Goal: Task Accomplishment & Management: Use online tool/utility

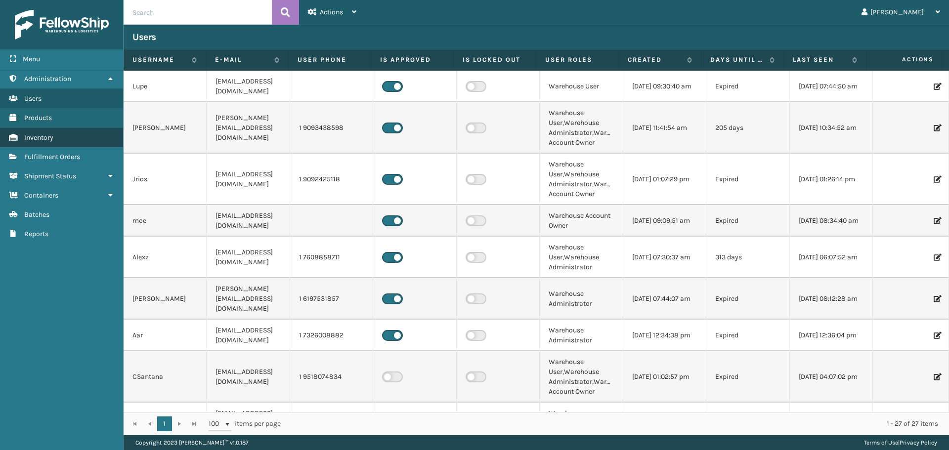
click at [72, 134] on link "Inventory" at bounding box center [61, 137] width 123 height 19
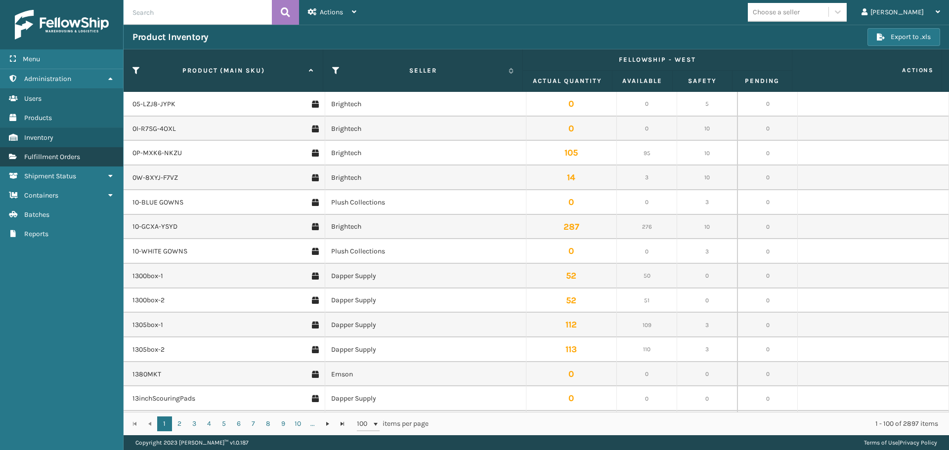
click at [59, 159] on span "Fulfillment Orders" at bounding box center [52, 157] width 56 height 8
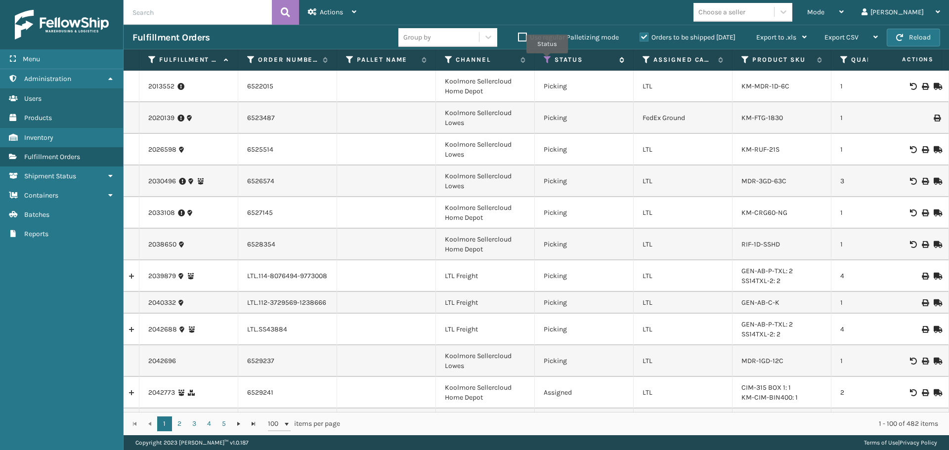
click at [547, 60] on icon at bounding box center [548, 59] width 8 height 9
click at [825, 11] on span "Mode" at bounding box center [816, 12] width 17 height 8
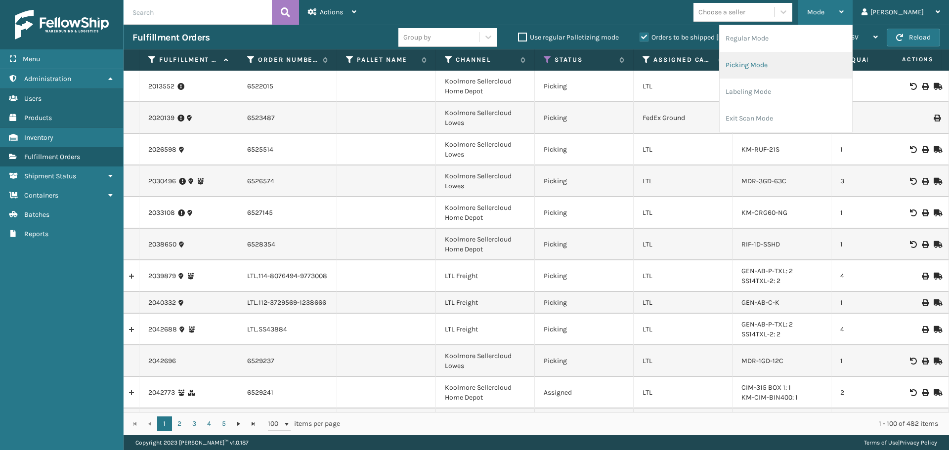
click at [776, 63] on li "Picking Mode" at bounding box center [786, 65] width 133 height 27
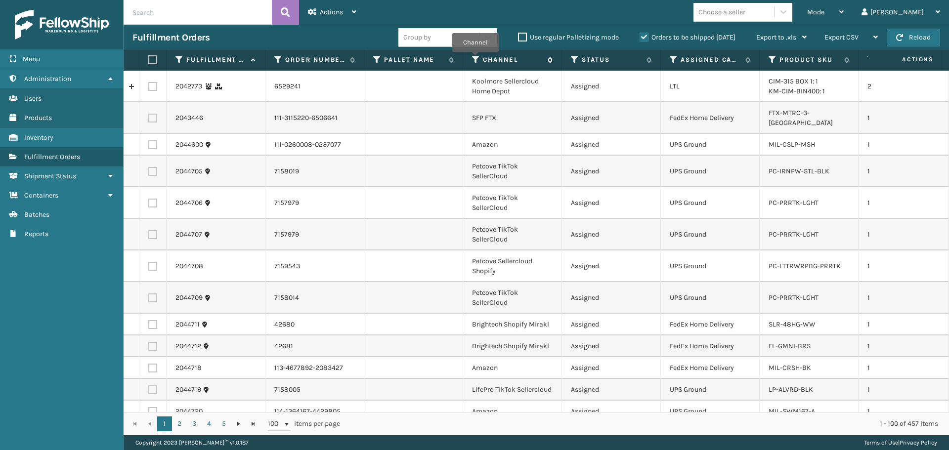
click at [475, 59] on icon at bounding box center [476, 59] width 8 height 9
click at [671, 58] on icon at bounding box center [674, 59] width 8 height 9
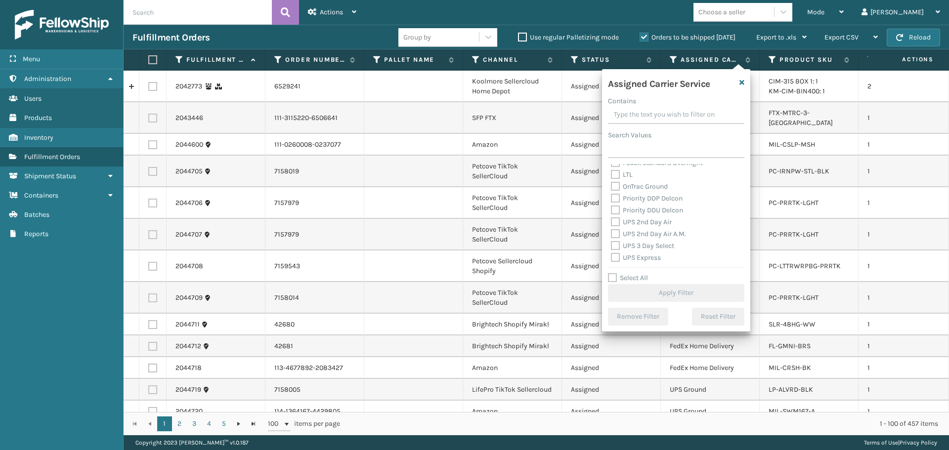
scroll to position [148, 0]
click at [652, 211] on label "UPS 2nd Day Air" at bounding box center [641, 211] width 61 height 8
click at [612, 211] on input "UPS 2nd Day Air" at bounding box center [611, 209] width 0 height 6
checkbox input "true"
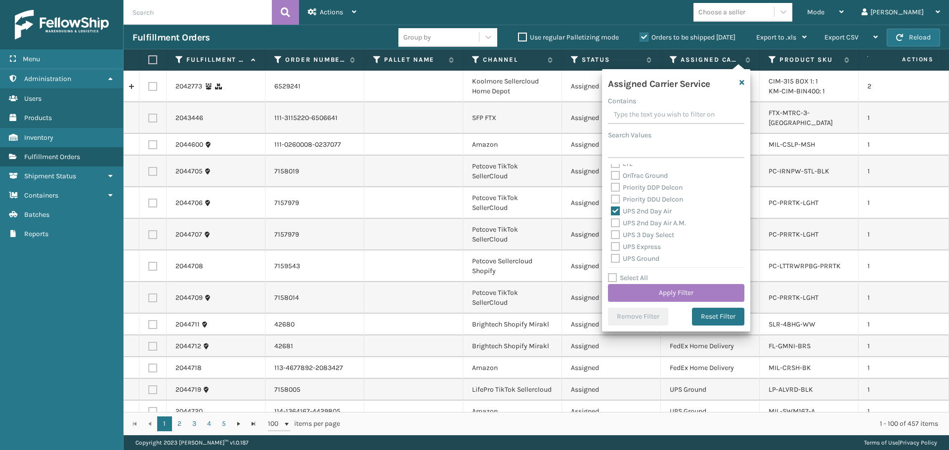
click at [652, 225] on label "UPS 2nd Day Air A.M." at bounding box center [648, 223] width 75 height 8
click at [612, 224] on input "UPS 2nd Day Air A.M." at bounding box center [611, 221] width 0 height 6
checkbox input "true"
click at [651, 236] on label "UPS 3 Day Select" at bounding box center [642, 235] width 63 height 8
click at [612, 236] on input "UPS 3 Day Select" at bounding box center [611, 232] width 0 height 6
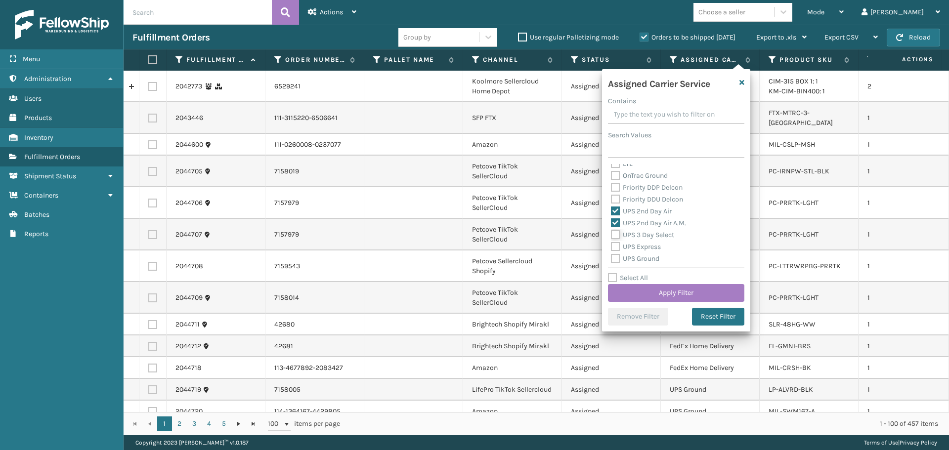
checkbox input "true"
click at [649, 247] on label "UPS Express" at bounding box center [636, 247] width 50 height 8
click at [612, 247] on input "UPS Express" at bounding box center [611, 244] width 0 height 6
checkbox input "true"
click at [648, 257] on label "UPS Ground" at bounding box center [635, 259] width 48 height 8
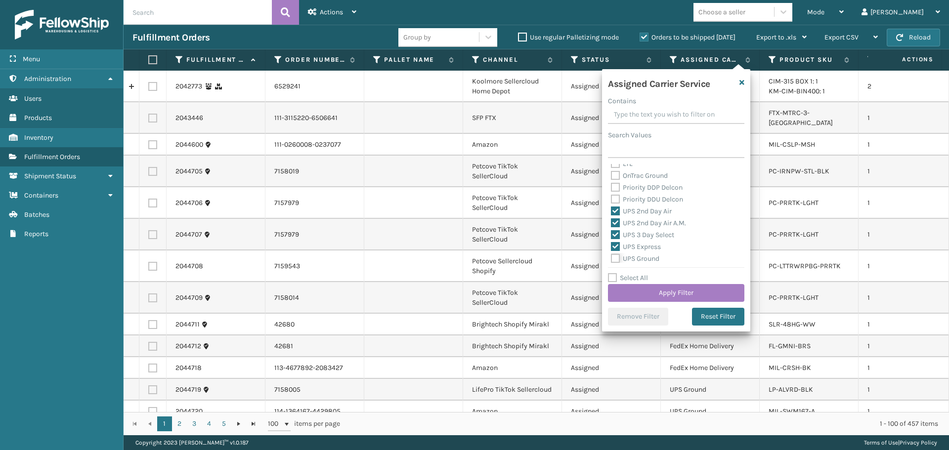
click at [612, 257] on input "UPS Ground" at bounding box center [611, 256] width 0 height 6
checkbox input "true"
click at [640, 218] on label "UPS Next Day Air" at bounding box center [642, 221] width 63 height 8
click at [612, 218] on input "UPS Next Day Air" at bounding box center [611, 219] width 0 height 6
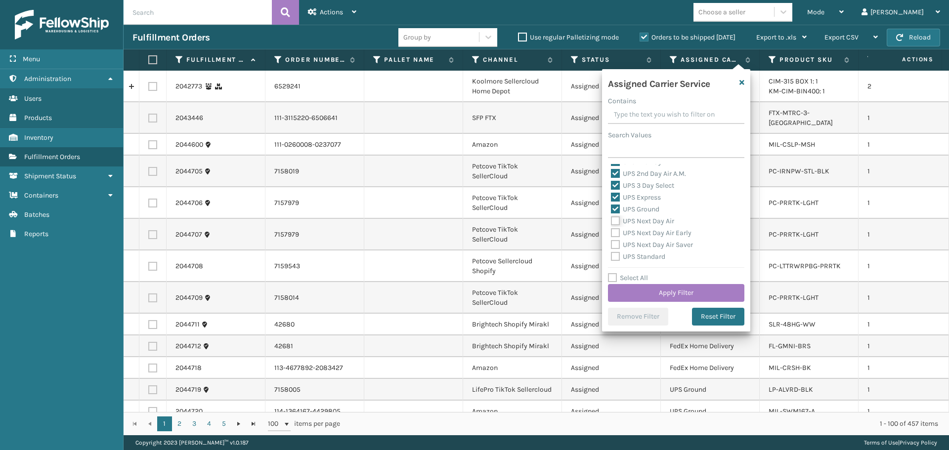
checkbox input "true"
click at [645, 236] on label "UPS Next Day Air Early" at bounding box center [651, 233] width 81 height 8
click at [612, 234] on input "UPS Next Day Air Early" at bounding box center [611, 230] width 0 height 6
checkbox input "true"
click at [645, 245] on label "UPS Next Day Air Saver" at bounding box center [652, 245] width 82 height 8
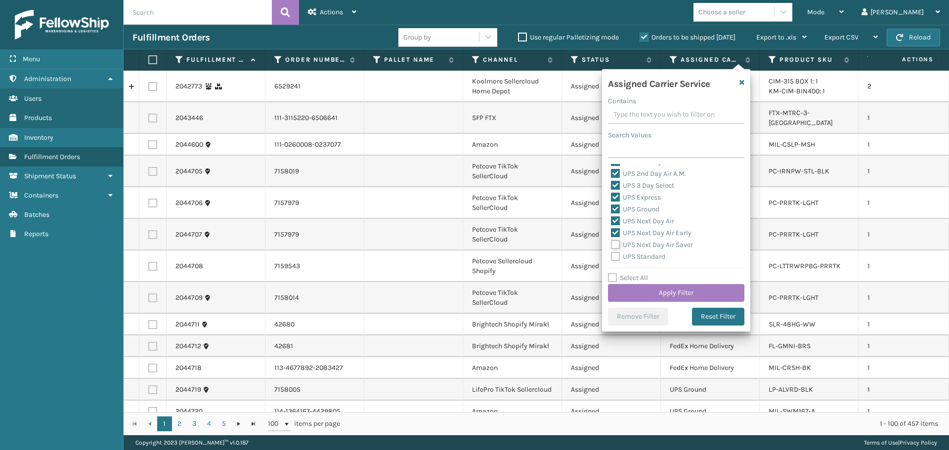
click at [612, 245] on input "UPS Next Day Air Saver" at bounding box center [611, 242] width 0 height 6
checkbox input "true"
click at [645, 254] on label "UPS Standard" at bounding box center [638, 257] width 54 height 8
click at [612, 254] on input "UPS Standard" at bounding box center [611, 254] width 0 height 6
checkbox input "true"
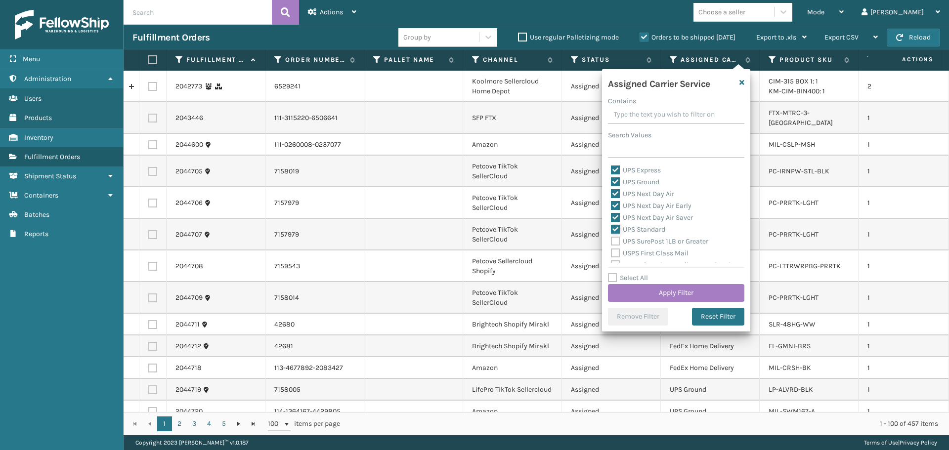
scroll to position [247, 0]
click at [638, 220] on label "UPS SurePost 1LB or Greater" at bounding box center [659, 219] width 97 height 8
click at [612, 220] on input "UPS SurePost 1LB or Greater" at bounding box center [611, 217] width 0 height 6
checkbox input "true"
click at [659, 299] on button "Apply Filter" at bounding box center [676, 293] width 136 height 18
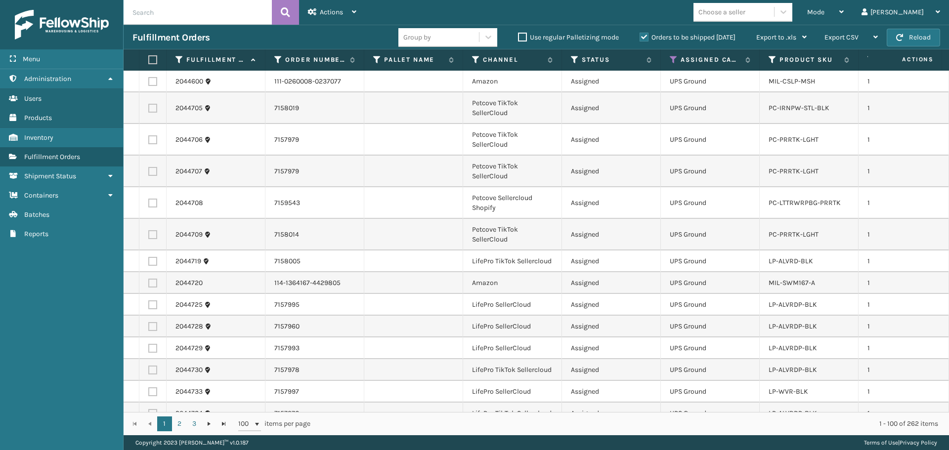
click at [749, 18] on div "Choose a seller" at bounding box center [734, 12] width 81 height 16
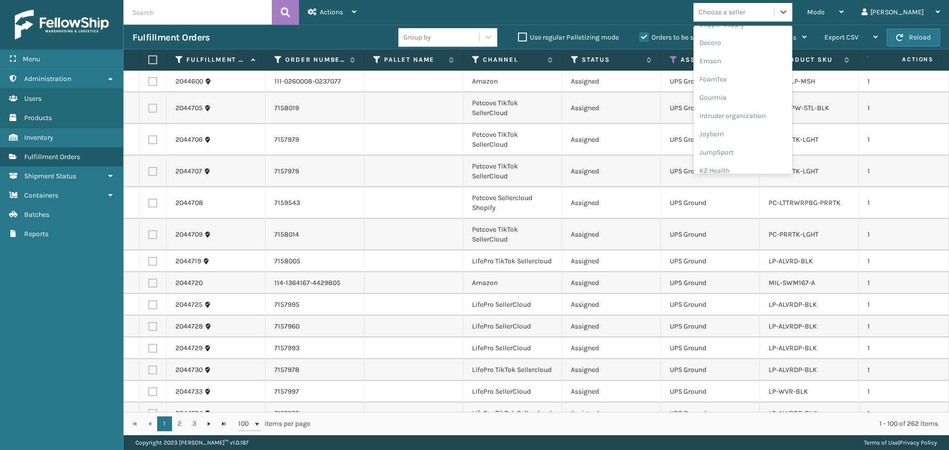
scroll to position [297, 0]
click at [769, 98] on div "LifePro Fitness" at bounding box center [743, 106] width 99 height 18
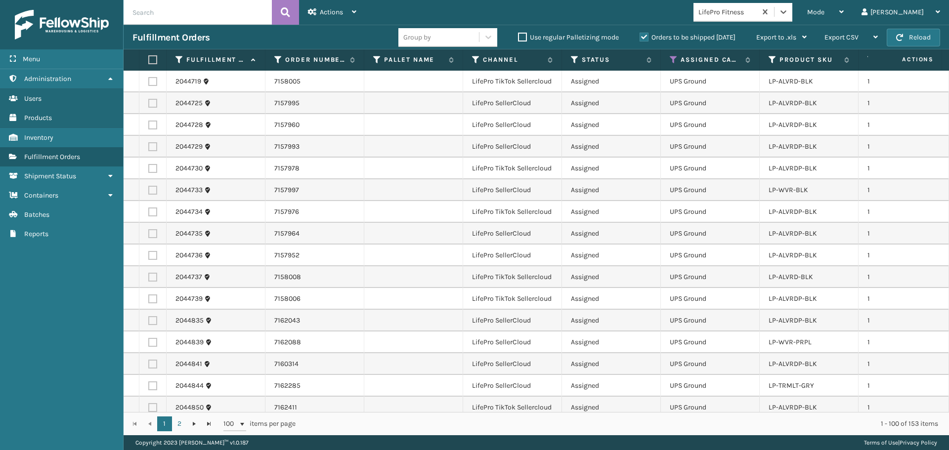
click at [150, 59] on label at bounding box center [151, 59] width 6 height 9
click at [149, 59] on input "checkbox" at bounding box center [148, 60] width 0 height 6
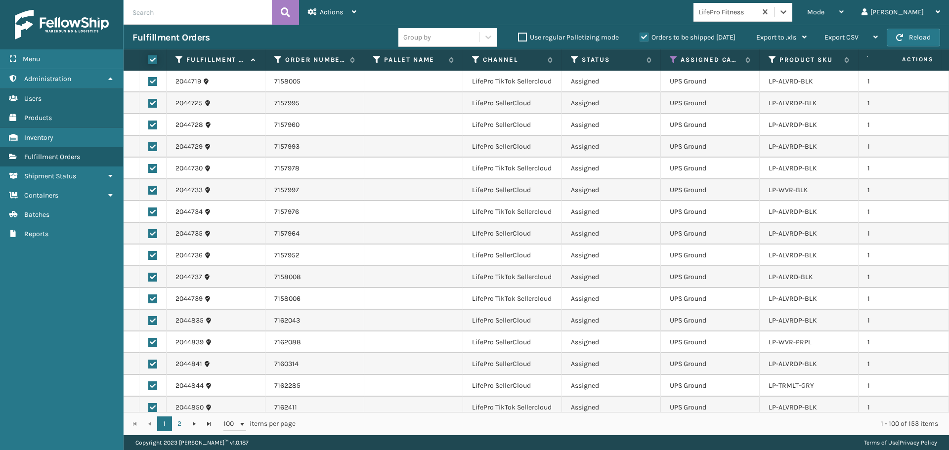
checkbox input "true"
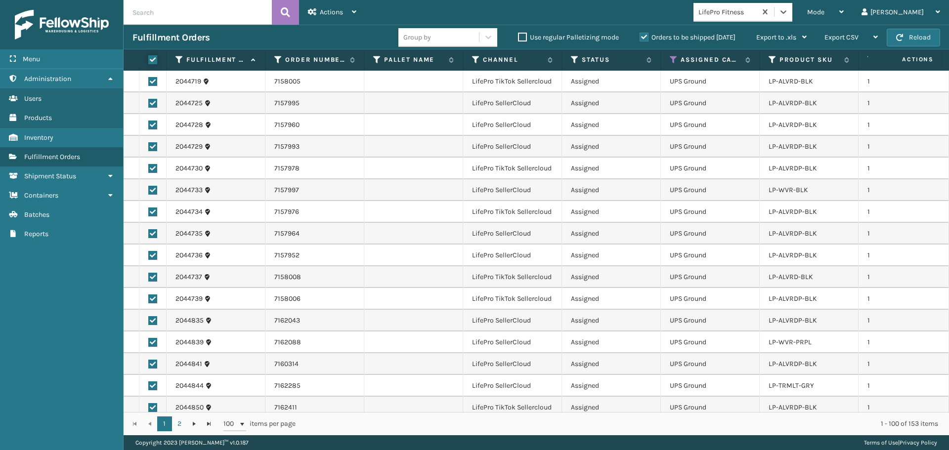
checkbox input "true"
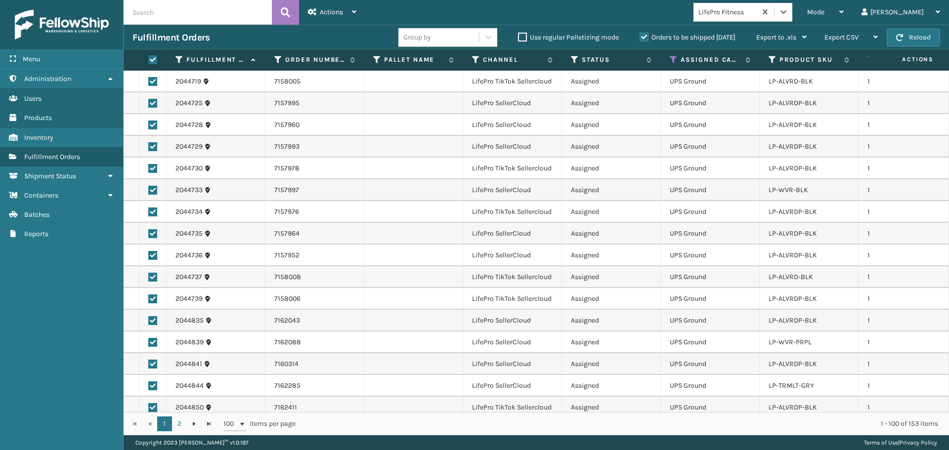
checkbox input "true"
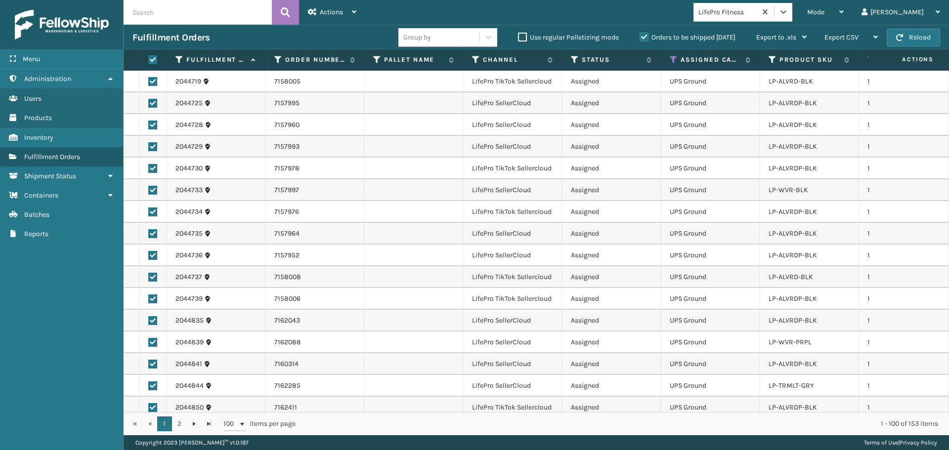
checkbox input "true"
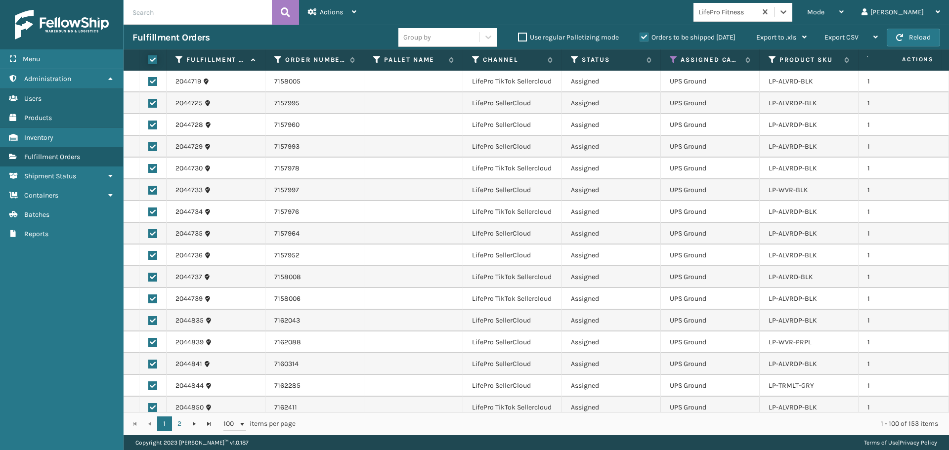
checkbox input "true"
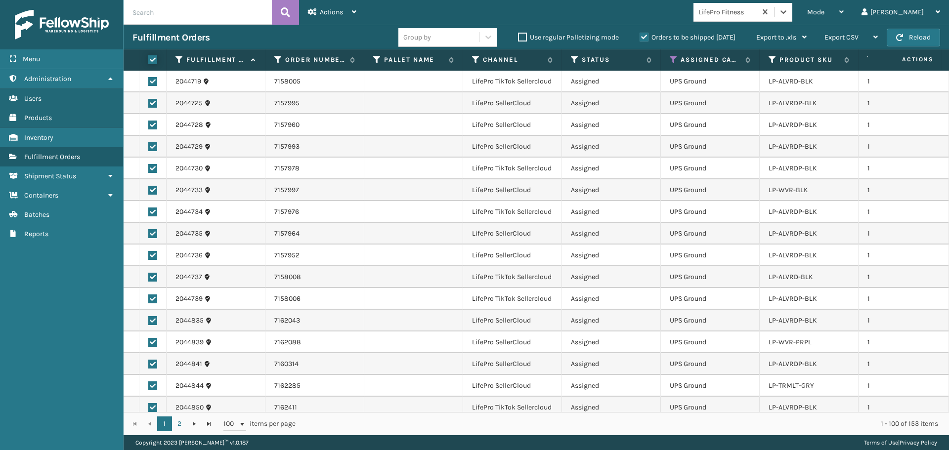
checkbox input "true"
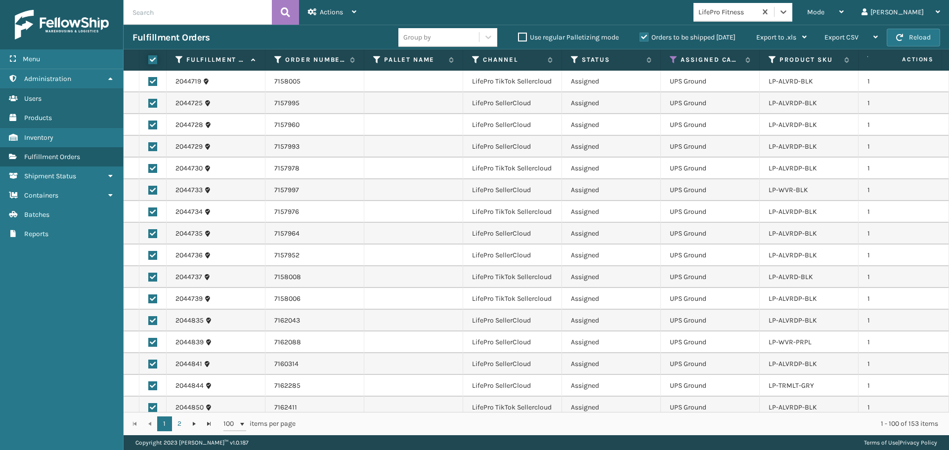
checkbox input "true"
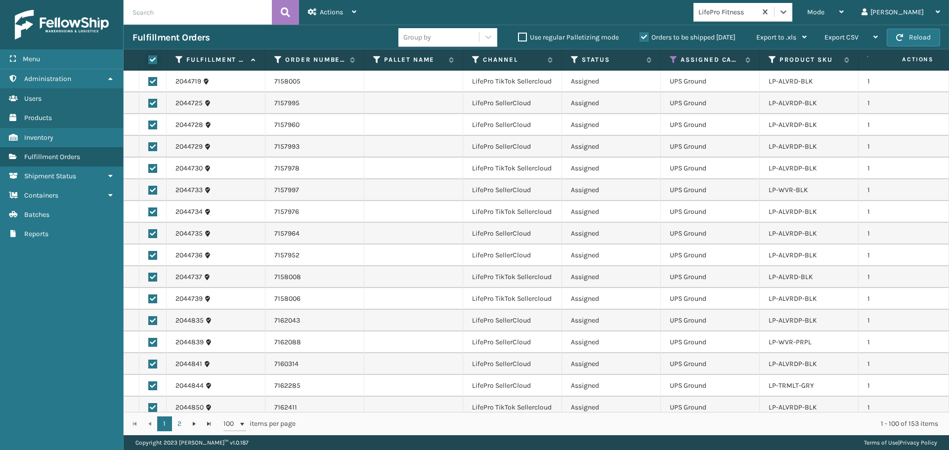
checkbox input "true"
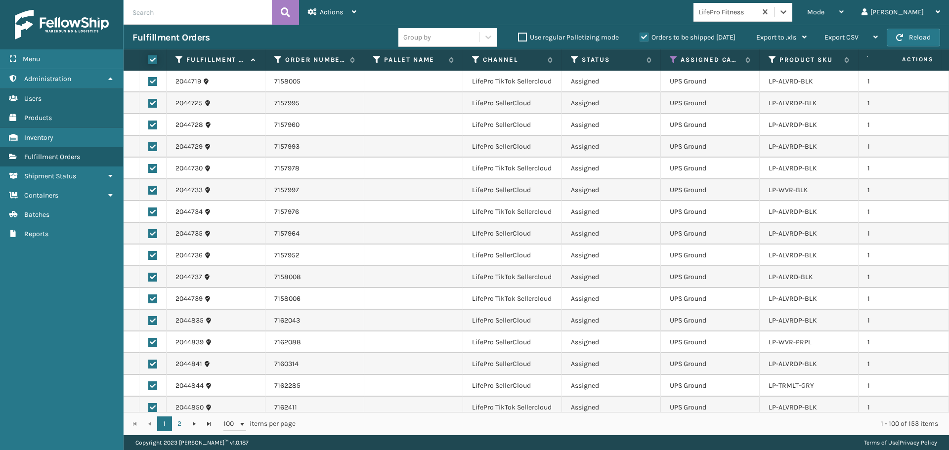
checkbox input "true"
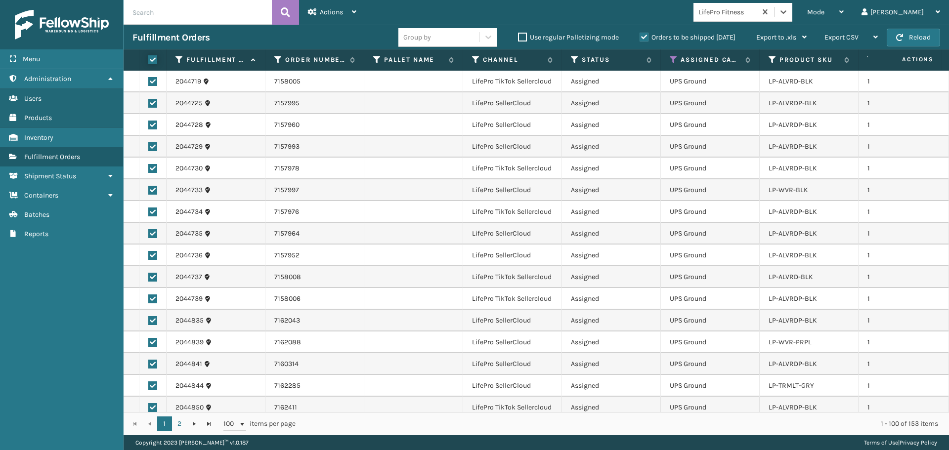
checkbox input "true"
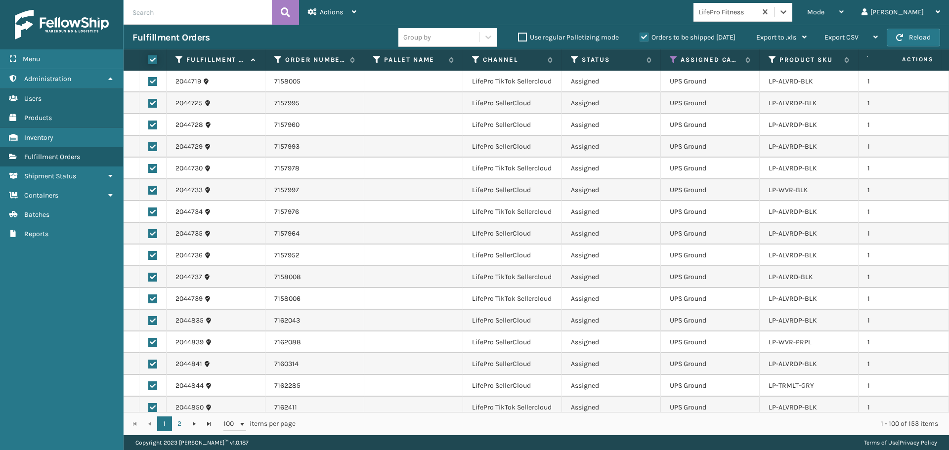
checkbox input "true"
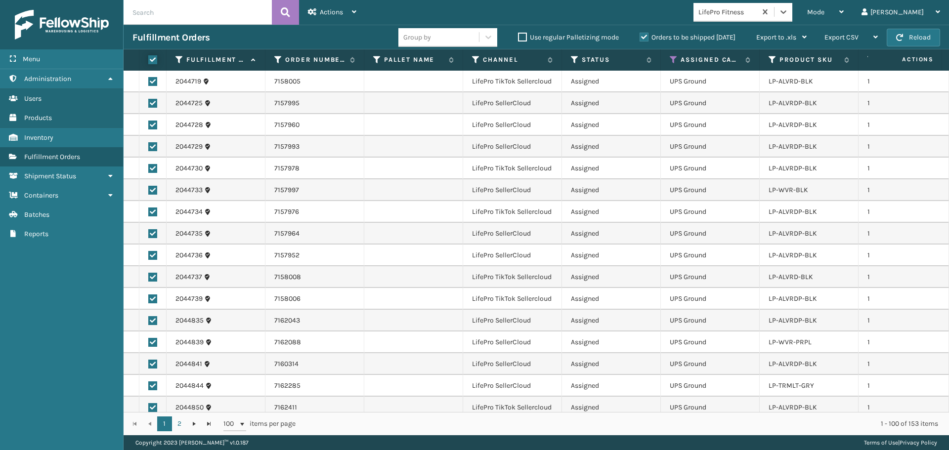
checkbox input "true"
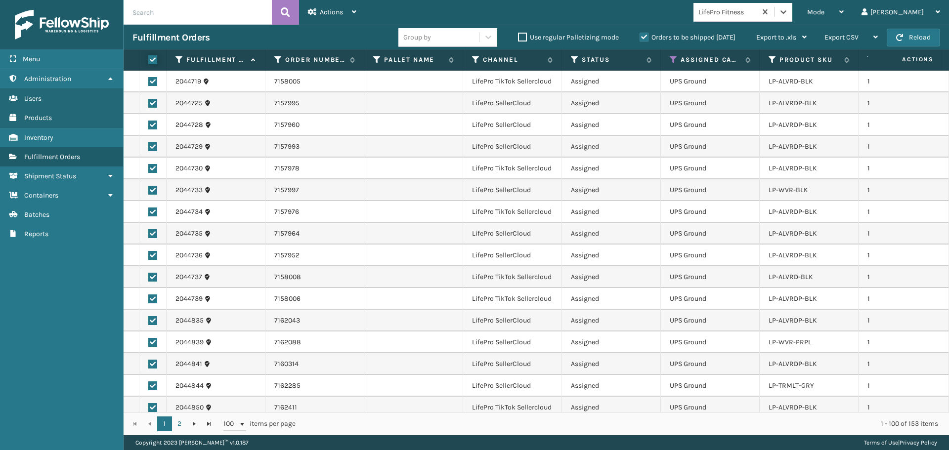
checkbox input "true"
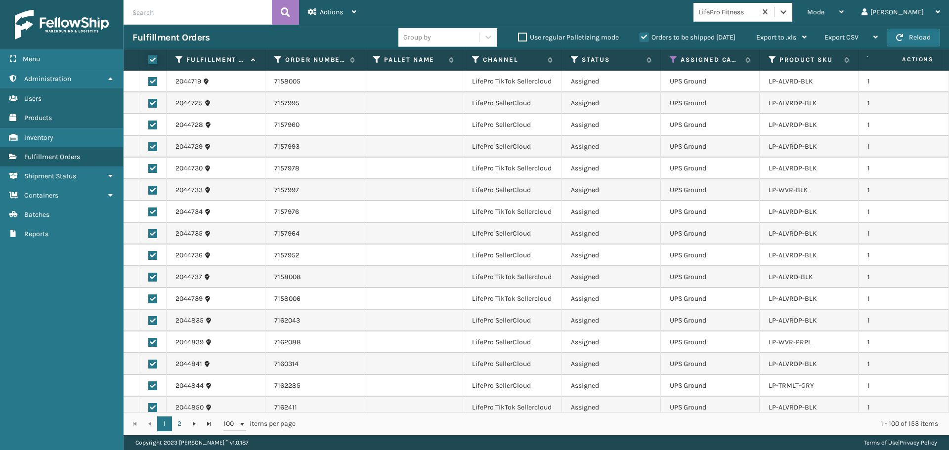
checkbox input "true"
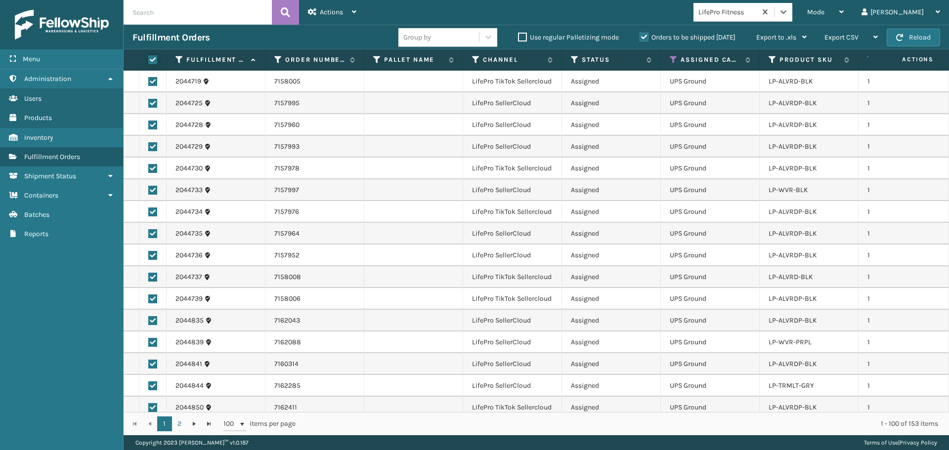
checkbox input "true"
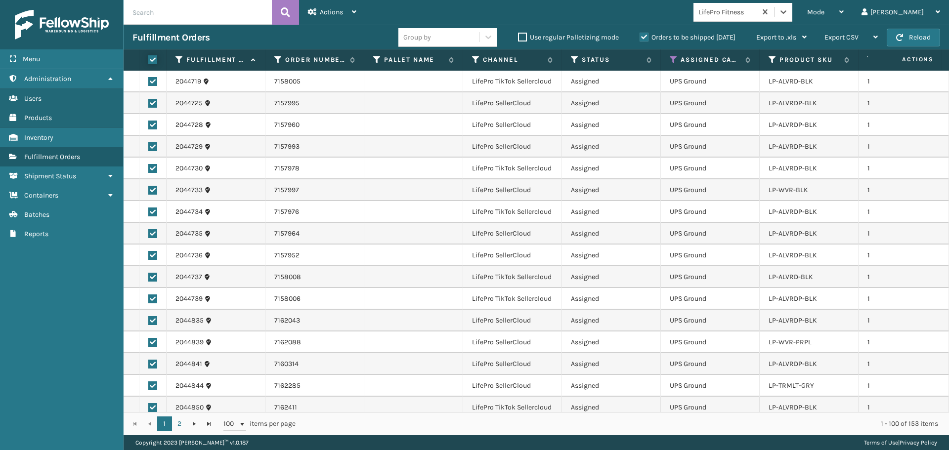
checkbox input "true"
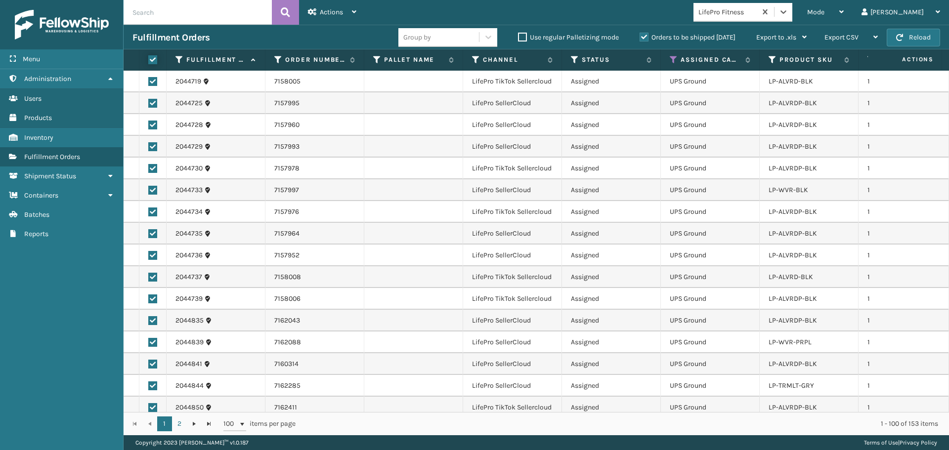
checkbox input "true"
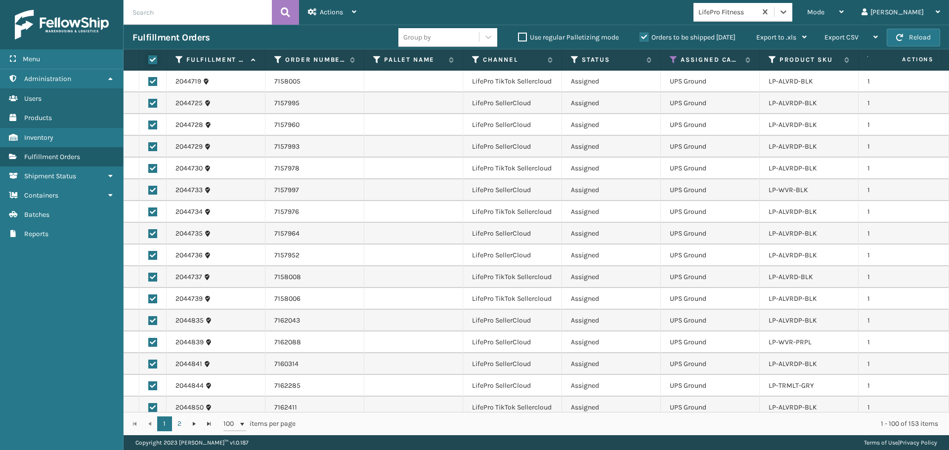
checkbox input "true"
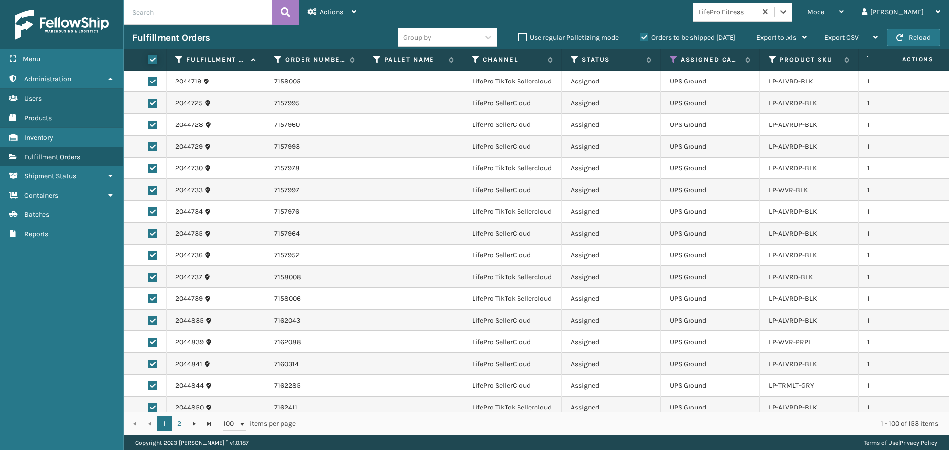
checkbox input "true"
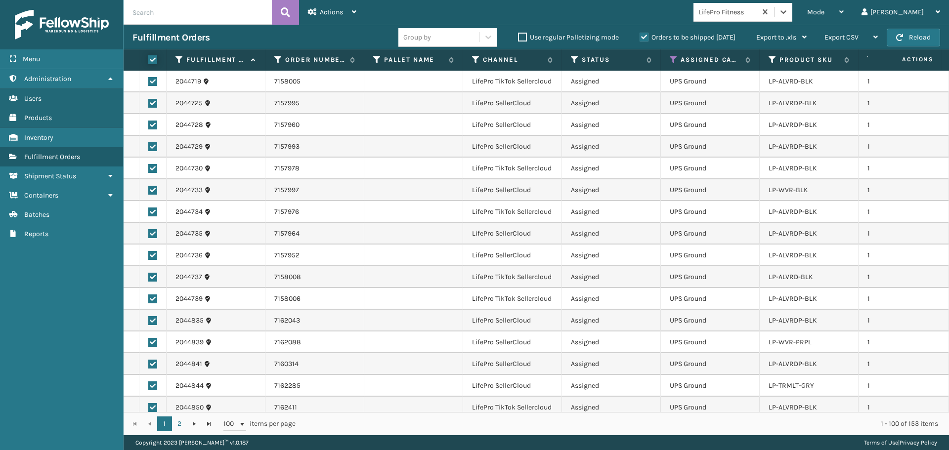
checkbox input "true"
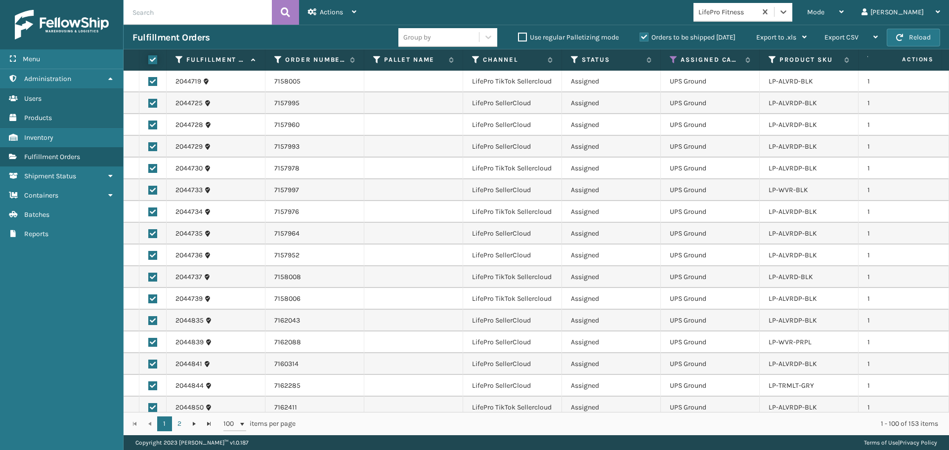
checkbox input "true"
click at [334, 12] on span "Actions" at bounding box center [331, 12] width 23 height 8
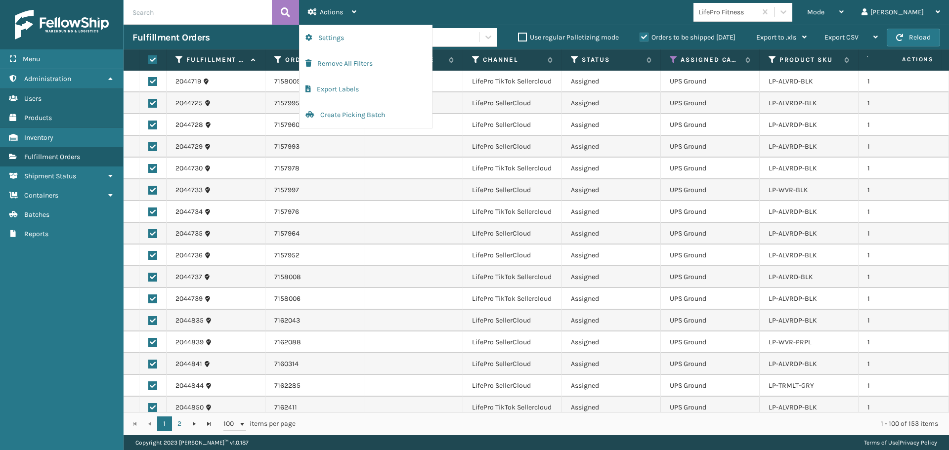
click at [155, 80] on label at bounding box center [152, 81] width 9 height 9
click at [149, 80] on input "checkbox" at bounding box center [148, 80] width 0 height 6
checkbox input "false"
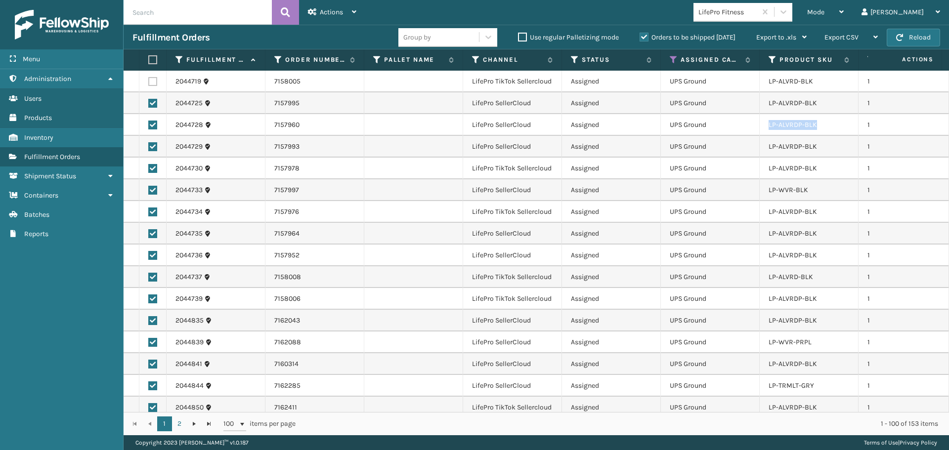
drag, startPoint x: 821, startPoint y: 125, endPoint x: 763, endPoint y: 128, distance: 57.9
click at [763, 128] on td "LP-ALVRDP-BLK" at bounding box center [809, 125] width 99 height 22
copy link "LP-ALVRDP-BLK"
click at [174, 9] on input "text" at bounding box center [198, 12] width 148 height 25
paste input "LP-ALVRDP-BLK"
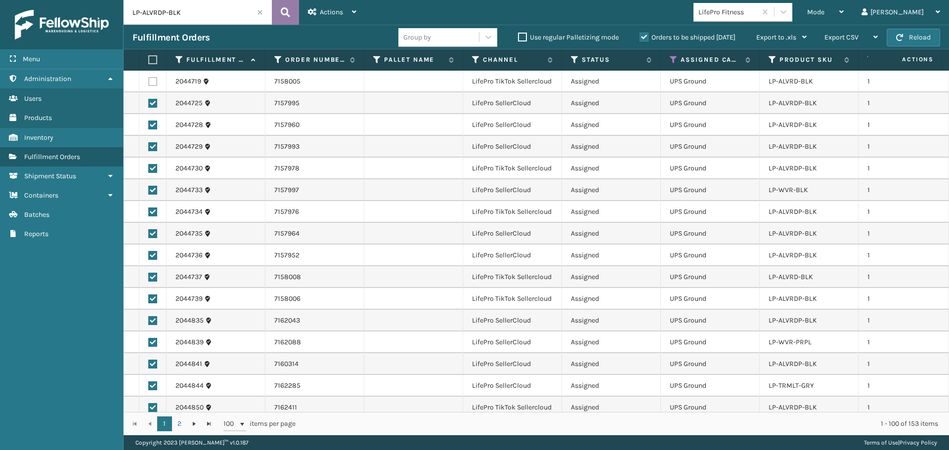
type input "LP-ALVRDP-BLK"
click at [282, 16] on icon at bounding box center [285, 12] width 9 height 15
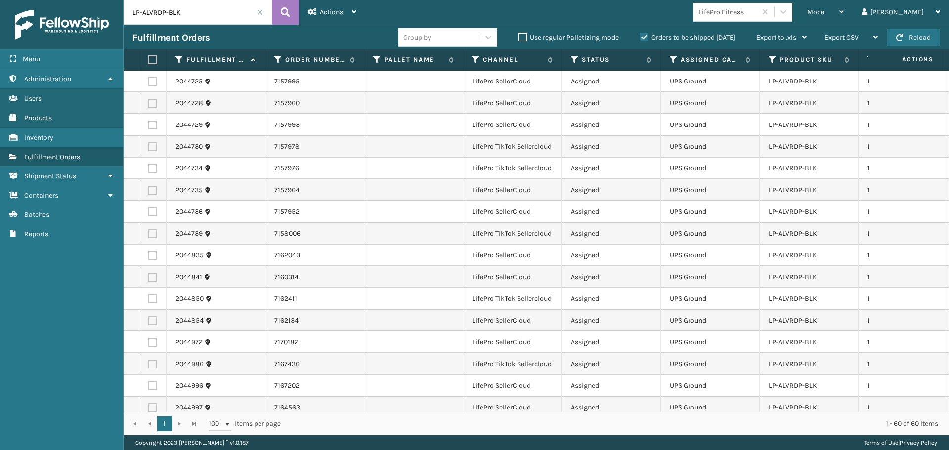
click at [150, 57] on label at bounding box center [151, 59] width 6 height 9
click at [149, 57] on input "checkbox" at bounding box center [148, 60] width 0 height 6
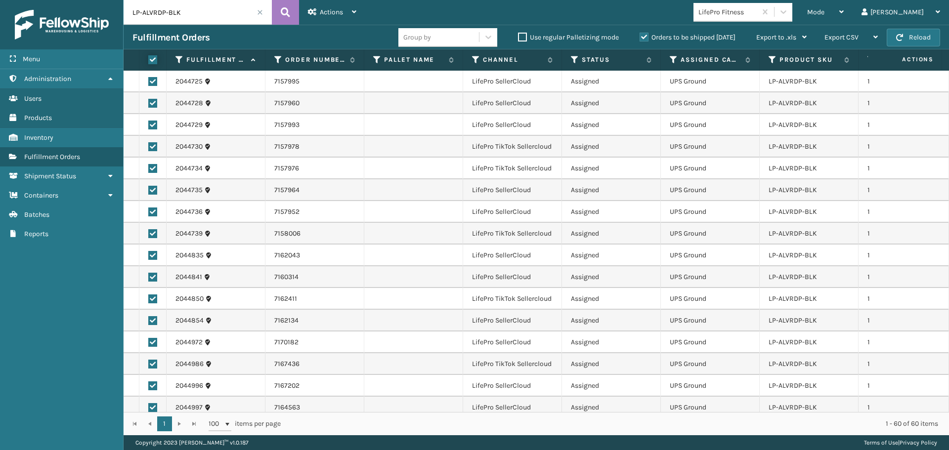
checkbox input "true"
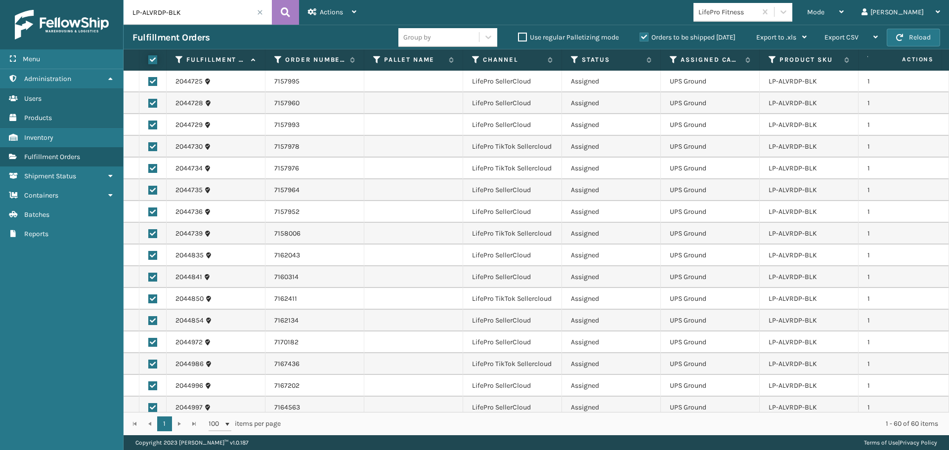
checkbox input "true"
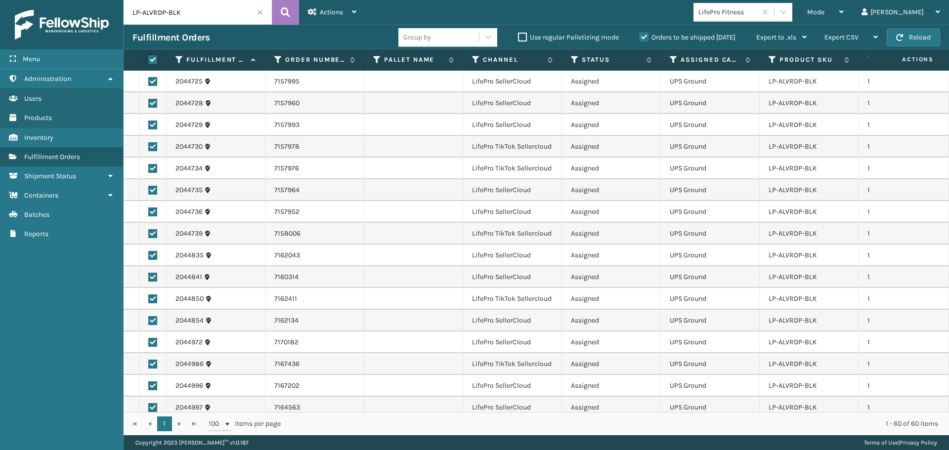
checkbox input "true"
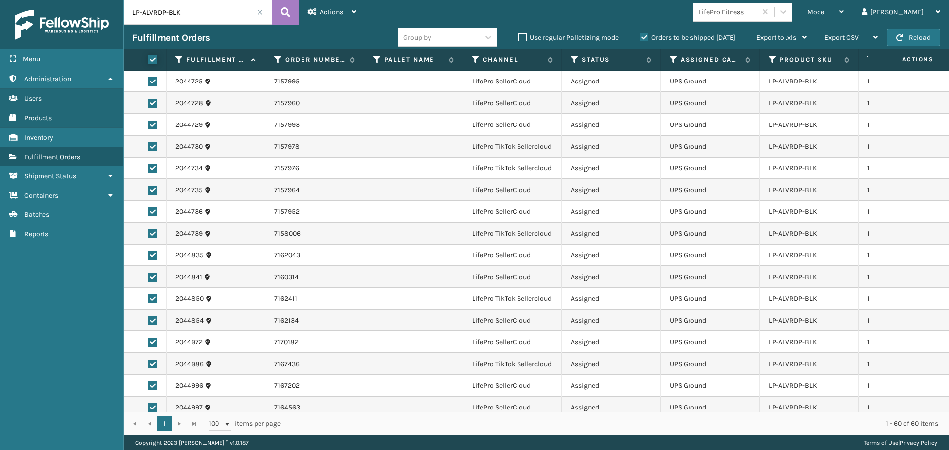
checkbox input "true"
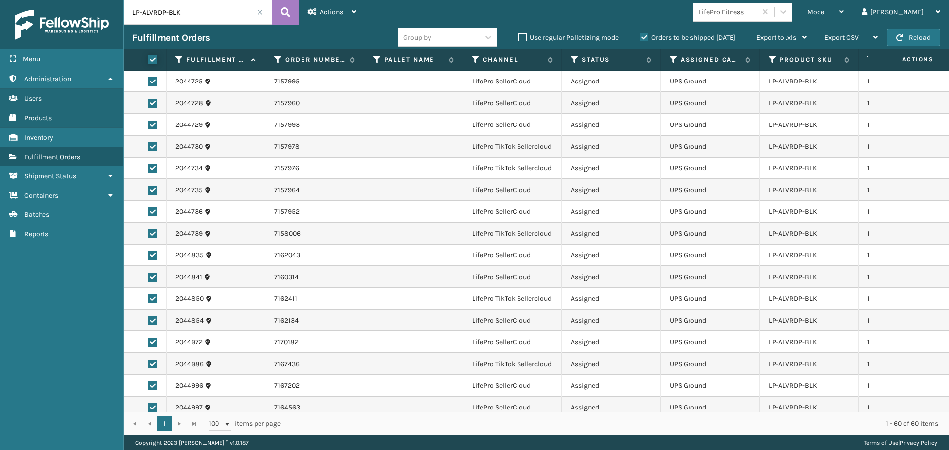
checkbox input "true"
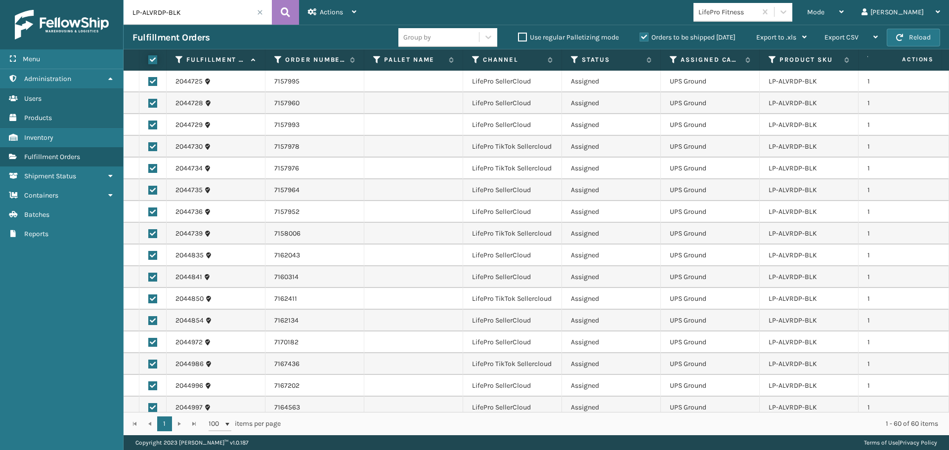
checkbox input "true"
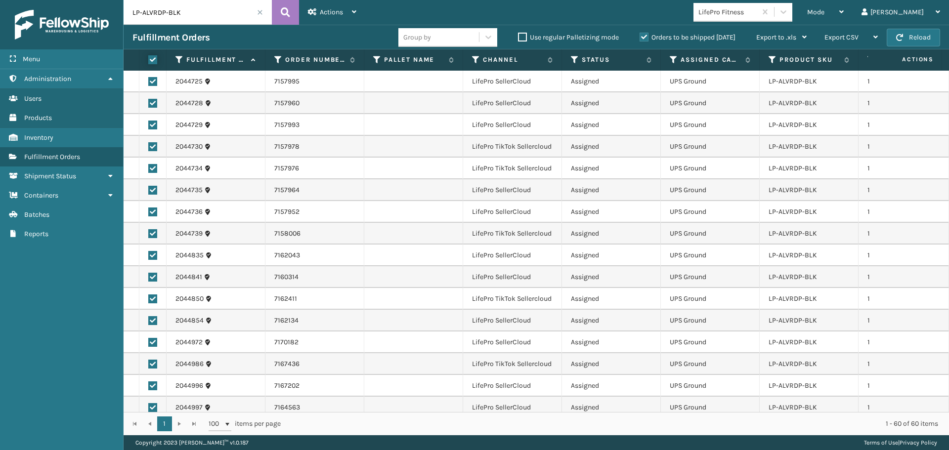
checkbox input "true"
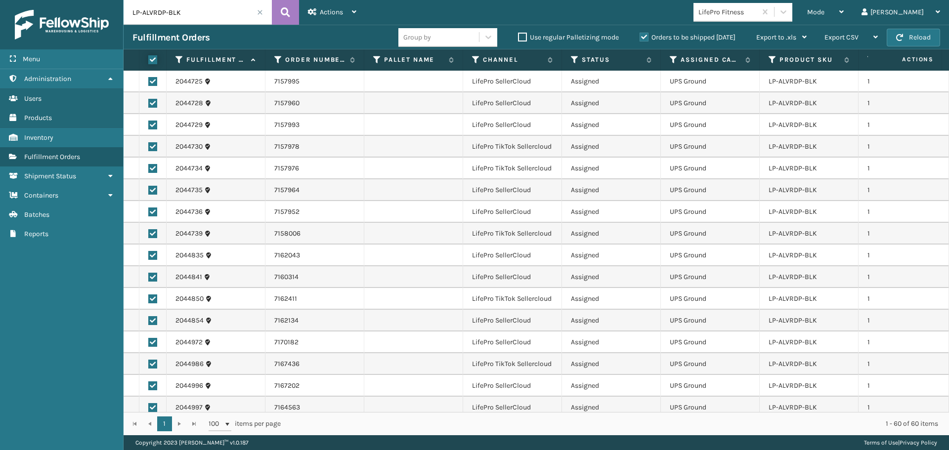
checkbox input "true"
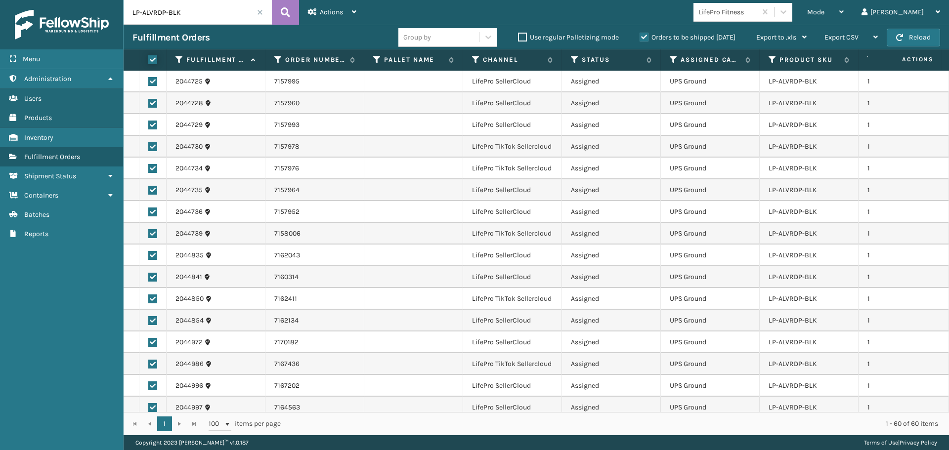
checkbox input "true"
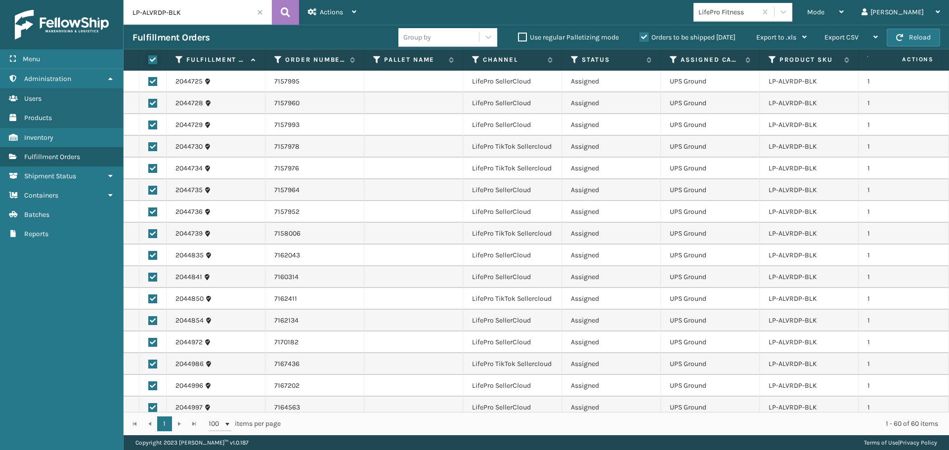
checkbox input "true"
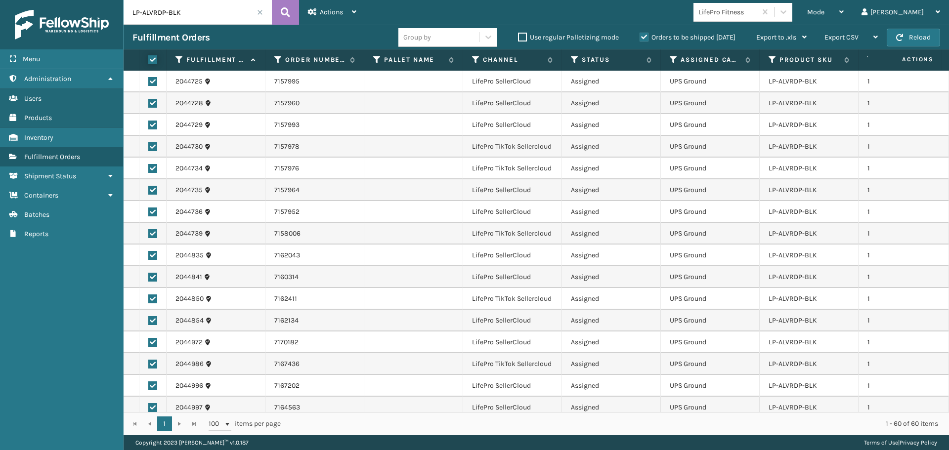
checkbox input "true"
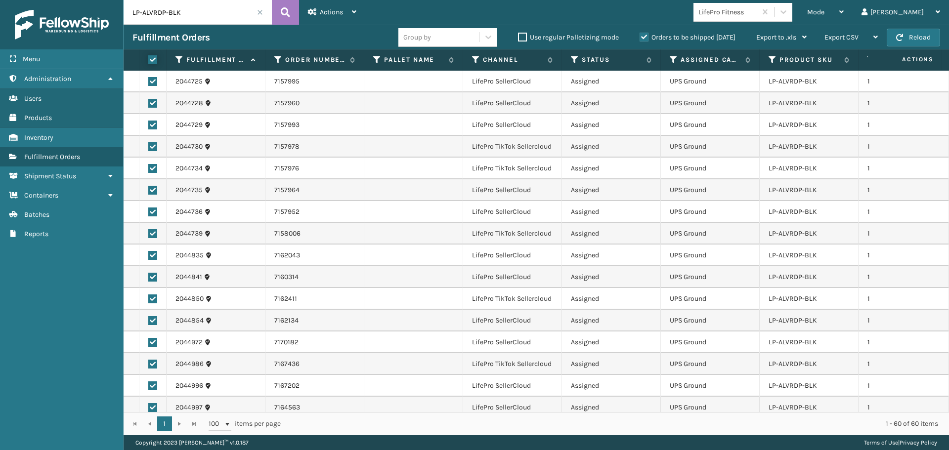
checkbox input "true"
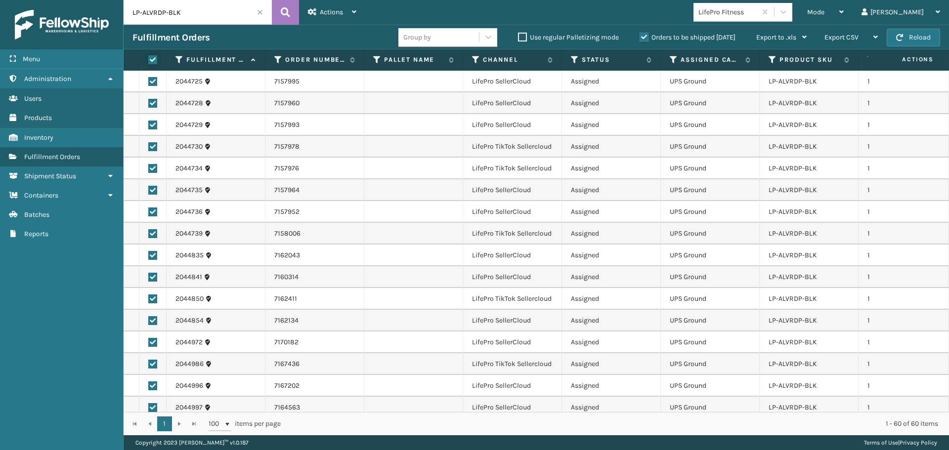
checkbox input "true"
click at [326, 14] on span "Actions" at bounding box center [331, 12] width 23 height 8
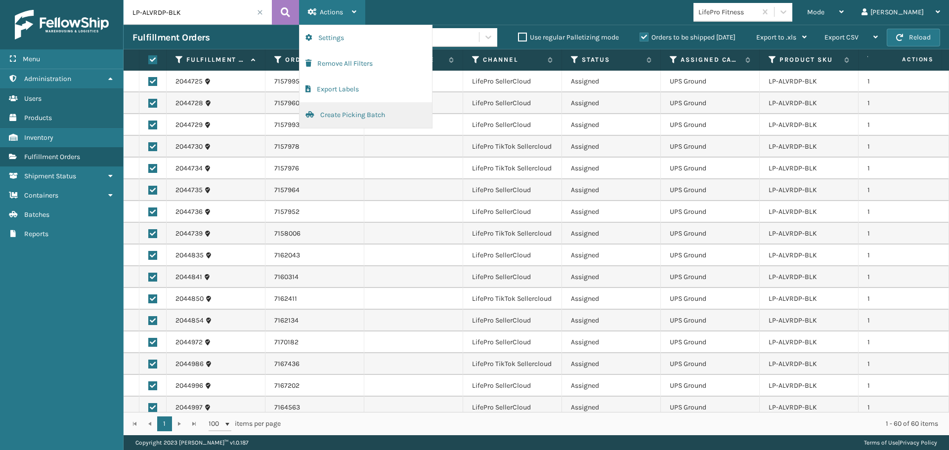
click at [341, 118] on button "Create Picking Batch" at bounding box center [366, 115] width 133 height 26
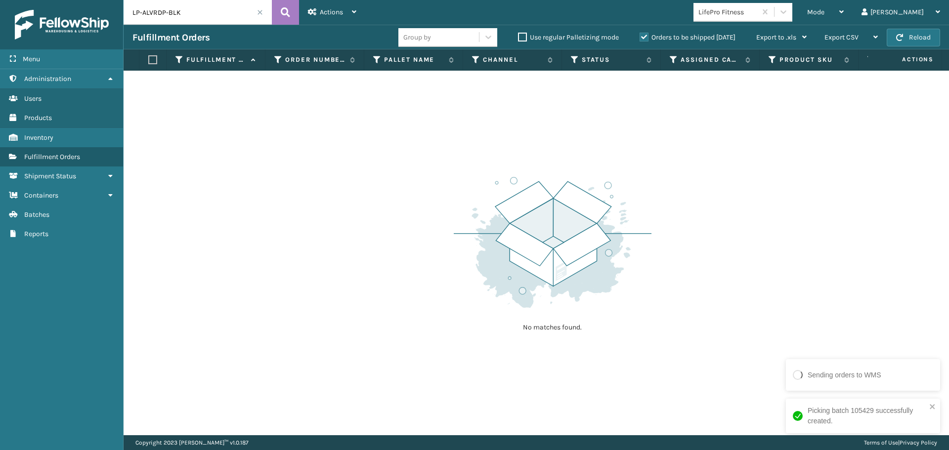
click at [260, 13] on span at bounding box center [260, 12] width 6 height 6
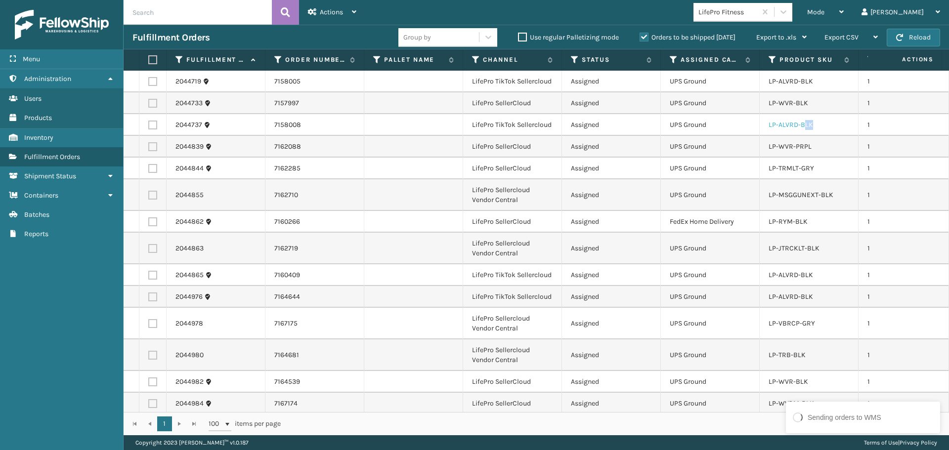
drag, startPoint x: 830, startPoint y: 119, endPoint x: 804, endPoint y: 123, distance: 27.1
click at [804, 123] on td "LP-ALVRD-BLK" at bounding box center [809, 125] width 99 height 22
drag, startPoint x: 814, startPoint y: 107, endPoint x: 731, endPoint y: 109, distance: 83.1
click at [731, 109] on tr "2044733 7157997 LifePro SellerCloud Assigned UPS Ground LP-WVR-BLK 1 Fellowship…" at bounding box center [776, 103] width 1304 height 22
copy tr "LP-WVR-BLK"
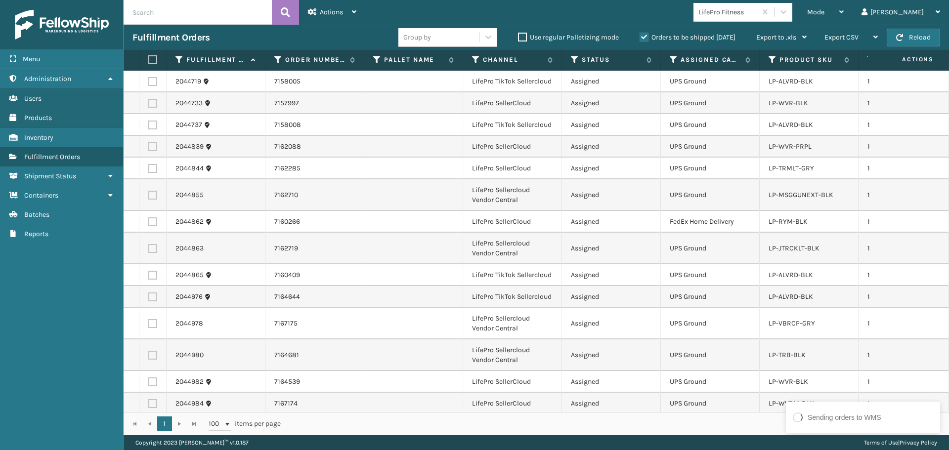
click at [191, 10] on input "text" at bounding box center [198, 12] width 148 height 25
paste input "LP-WVR-BLK"
type input "LP-WVR-BLK"
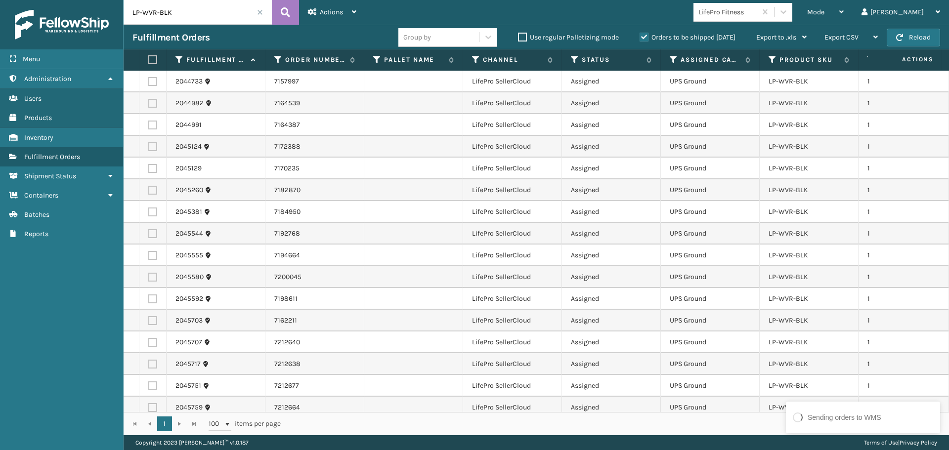
click at [153, 59] on label at bounding box center [151, 59] width 6 height 9
click at [149, 59] on input "checkbox" at bounding box center [148, 60] width 0 height 6
checkbox input "true"
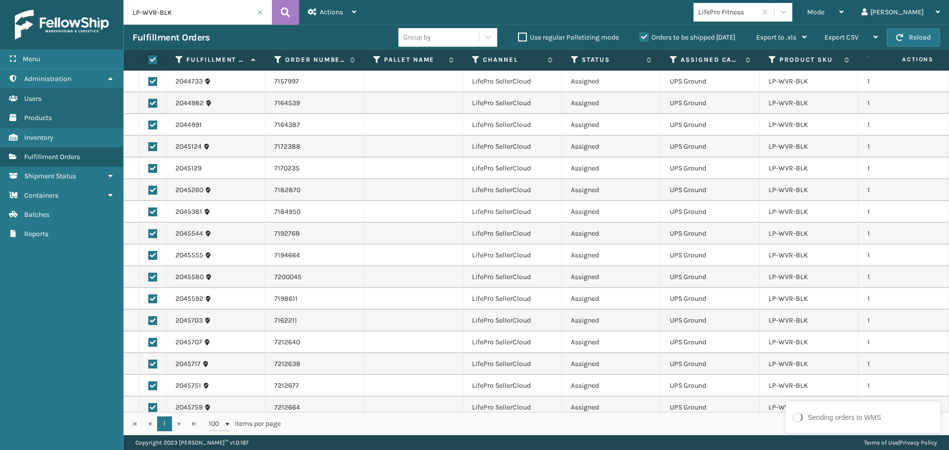
checkbox input "true"
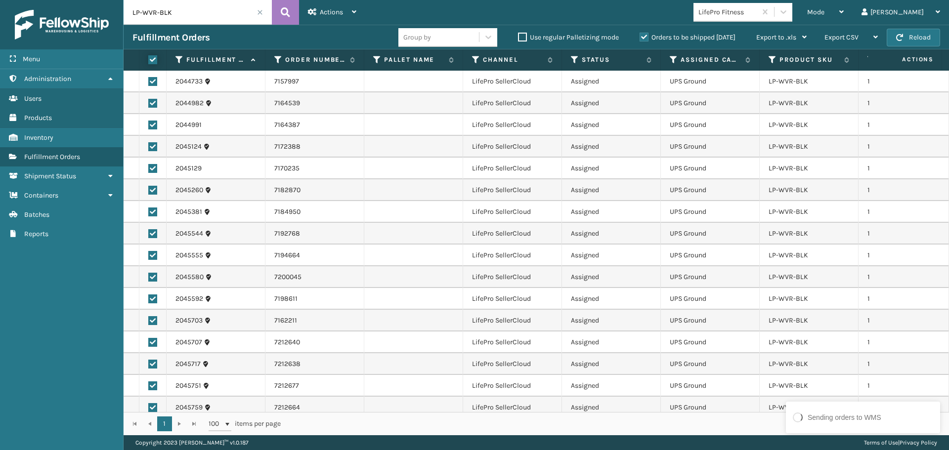
checkbox input "true"
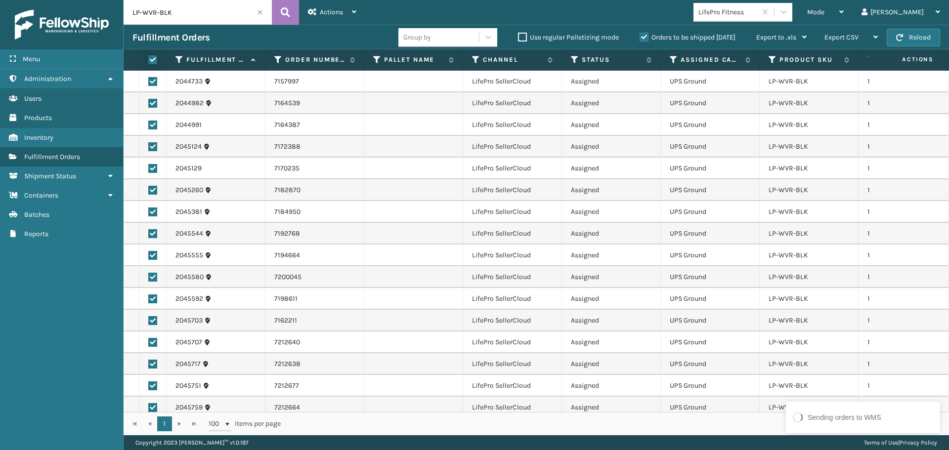
checkbox input "true"
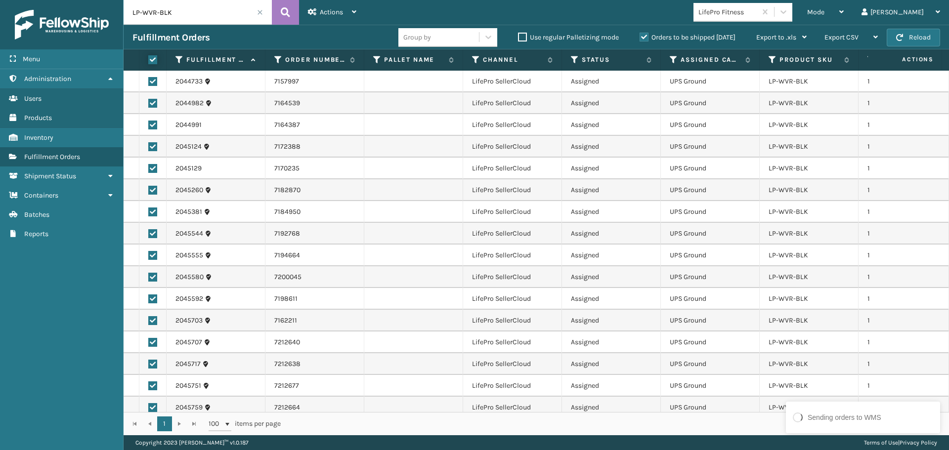
checkbox input "true"
click at [327, 13] on span "Actions" at bounding box center [331, 12] width 23 height 8
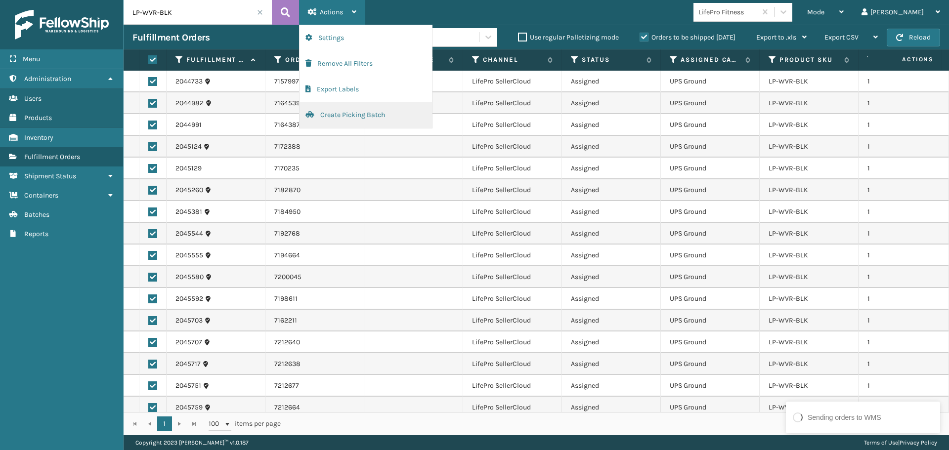
click at [349, 112] on button "Create Picking Batch" at bounding box center [366, 115] width 133 height 26
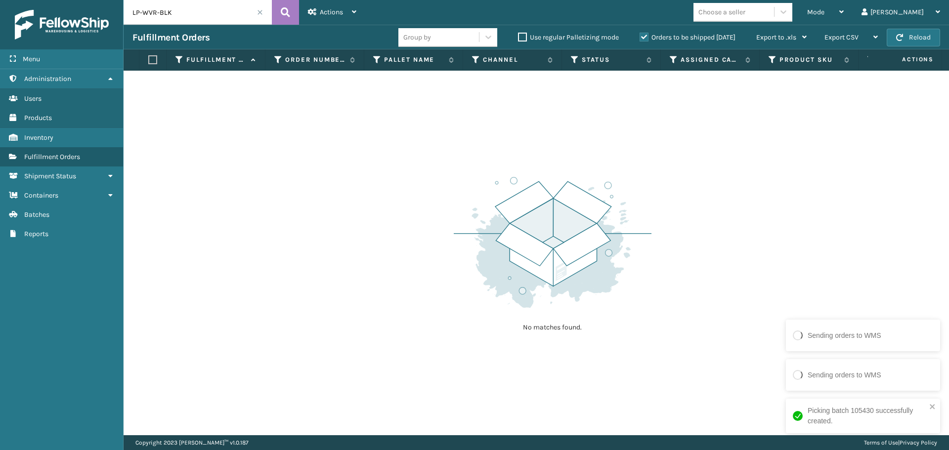
click at [257, 12] on span at bounding box center [260, 12] width 6 height 6
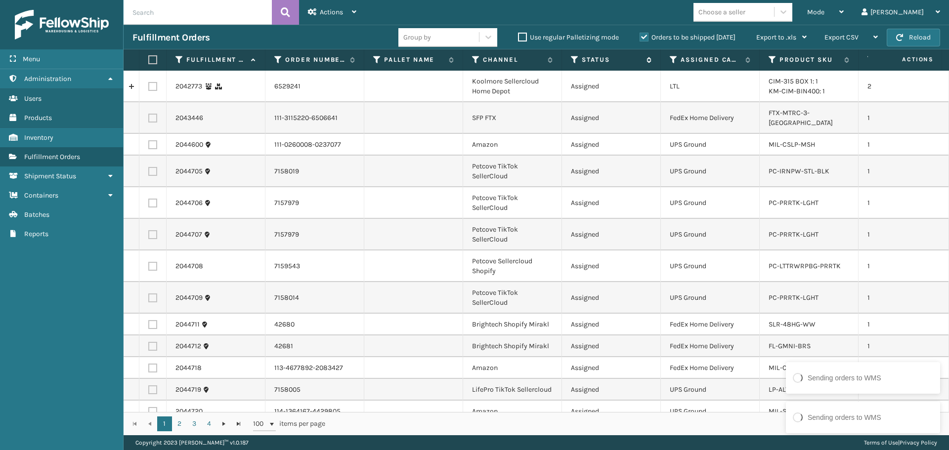
click at [573, 59] on icon at bounding box center [575, 59] width 8 height 9
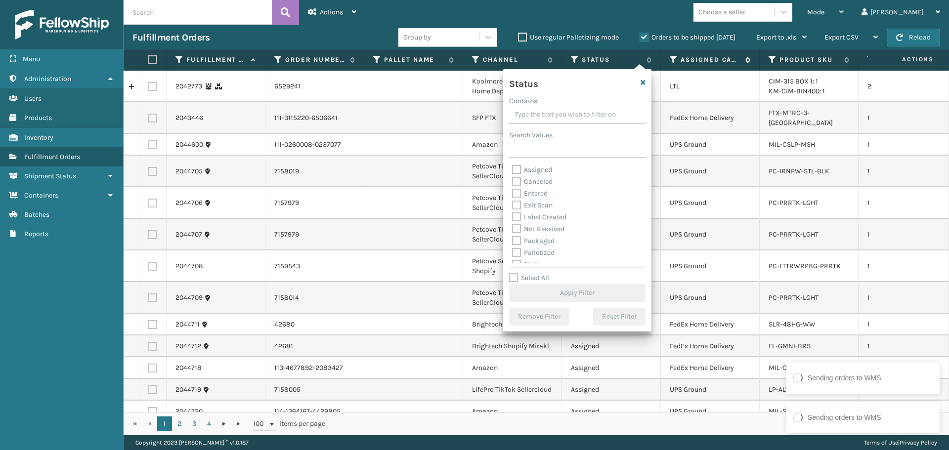
click at [673, 58] on icon at bounding box center [674, 59] width 8 height 9
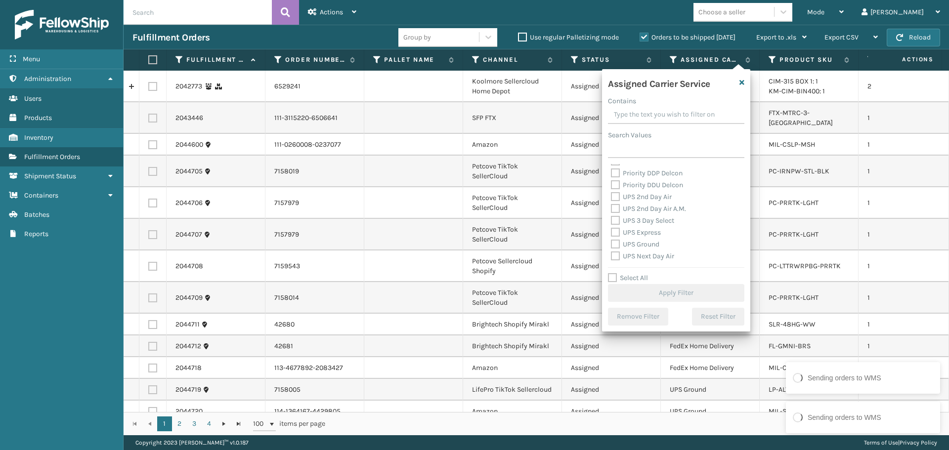
scroll to position [198, 0]
click at [649, 255] on label "UPS Standard" at bounding box center [638, 257] width 54 height 8
click at [612, 255] on input "UPS Standard" at bounding box center [611, 254] width 0 height 6
checkbox input "true"
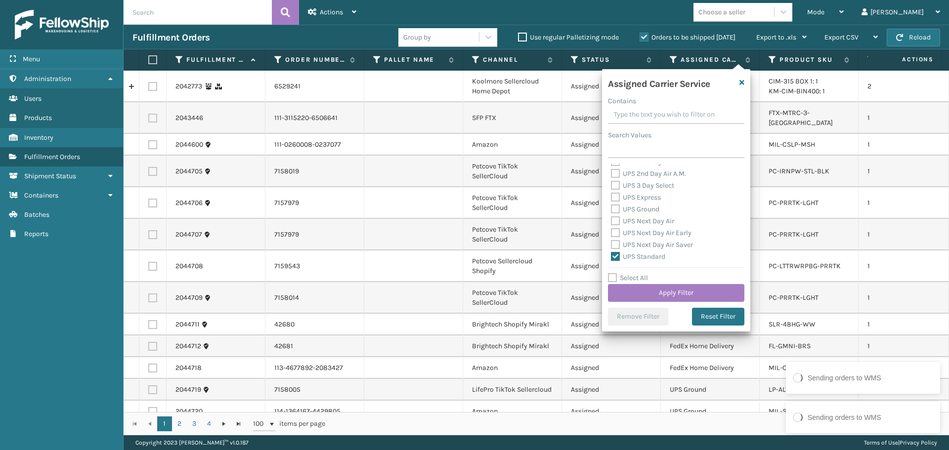
click at [649, 244] on label "UPS Next Day Air Saver" at bounding box center [652, 245] width 82 height 8
click at [612, 244] on input "UPS Next Day Air Saver" at bounding box center [611, 242] width 0 height 6
checkbox input "true"
click at [648, 229] on label "UPS Next Day Air Early" at bounding box center [651, 233] width 81 height 8
click at [612, 229] on input "UPS Next Day Air Early" at bounding box center [611, 230] width 0 height 6
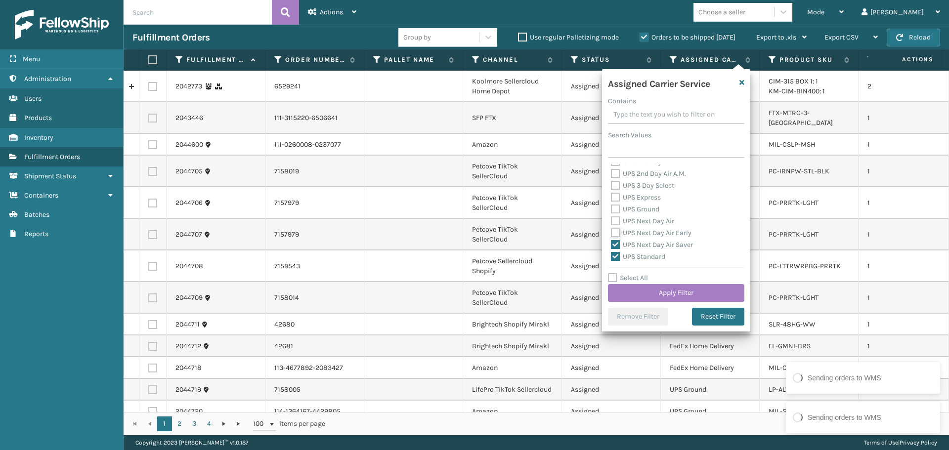
checkbox input "true"
click at [648, 221] on label "UPS Next Day Air" at bounding box center [642, 221] width 63 height 8
click at [612, 221] on input "UPS Next Day Air" at bounding box center [611, 219] width 0 height 6
checkbox input "true"
click at [646, 208] on label "UPS Ground" at bounding box center [635, 209] width 48 height 8
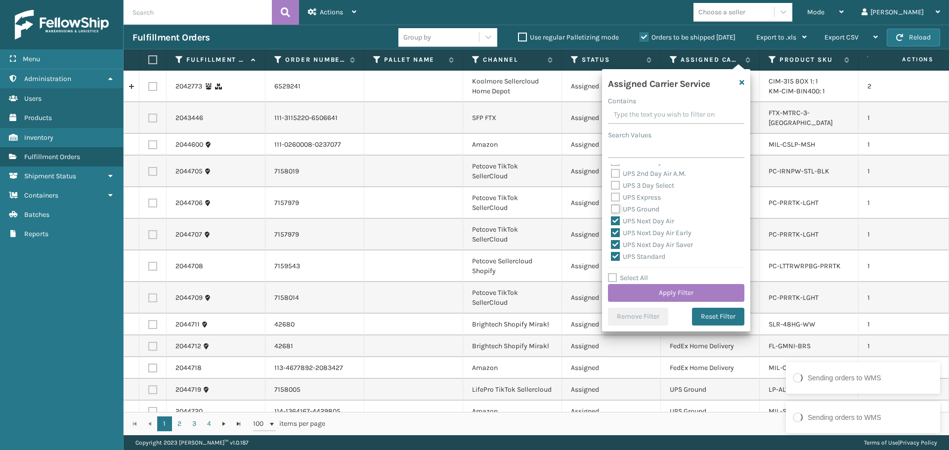
click at [612, 208] on input "UPS Ground" at bounding box center [611, 207] width 0 height 6
checkbox input "true"
click at [644, 197] on label "UPS Express" at bounding box center [636, 197] width 50 height 8
click at [612, 197] on input "UPS Express" at bounding box center [611, 195] width 0 height 6
checkbox input "true"
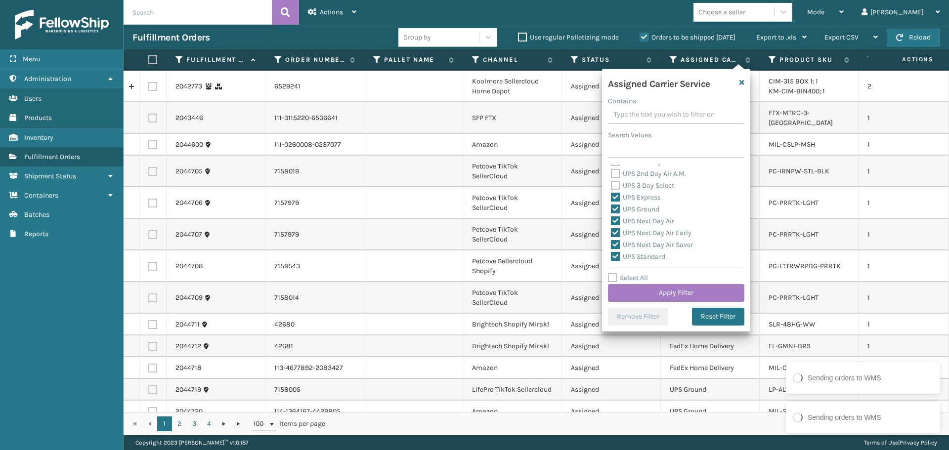
click at [644, 185] on label "UPS 3 Day Select" at bounding box center [642, 185] width 63 height 8
click at [612, 185] on input "UPS 3 Day Select" at bounding box center [611, 183] width 0 height 6
click at [643, 176] on label "UPS 2nd Day Air A.M." at bounding box center [648, 174] width 75 height 8
click at [612, 175] on input "UPS 2nd Day Air A.M." at bounding box center [611, 171] width 0 height 6
click at [647, 210] on label "UPS 2nd Day Air" at bounding box center [641, 211] width 61 height 8
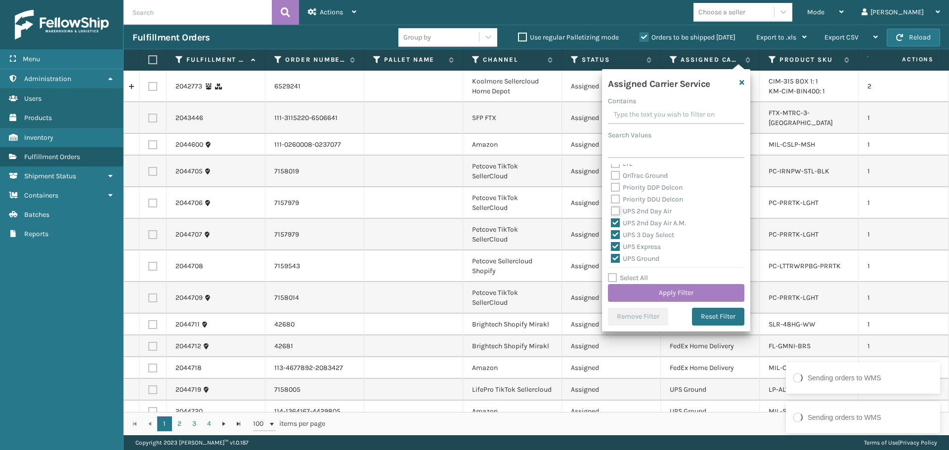
click at [612, 210] on input "UPS 2nd Day Air" at bounding box center [611, 209] width 0 height 6
click at [647, 218] on label "UPS SurePost 1LB or Greater" at bounding box center [659, 219] width 97 height 8
click at [612, 218] on input "UPS SurePost 1LB or Greater" at bounding box center [611, 217] width 0 height 6
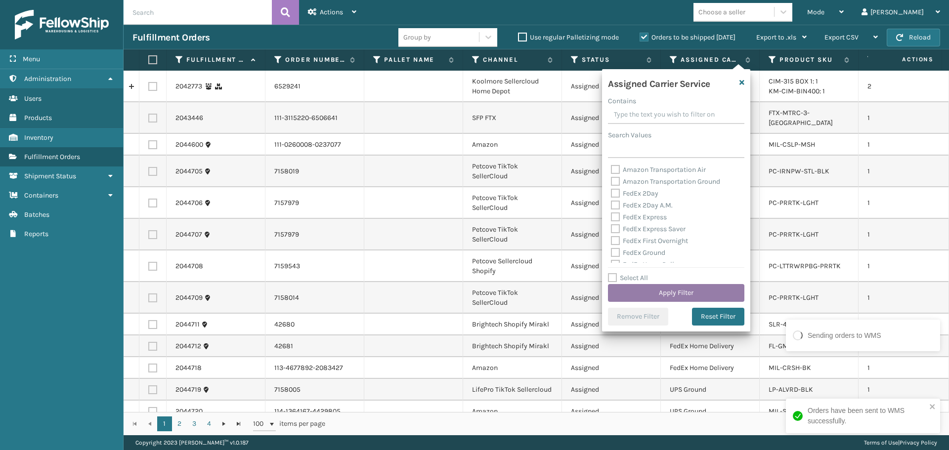
click at [669, 286] on button "Apply Filter" at bounding box center [676, 293] width 136 height 18
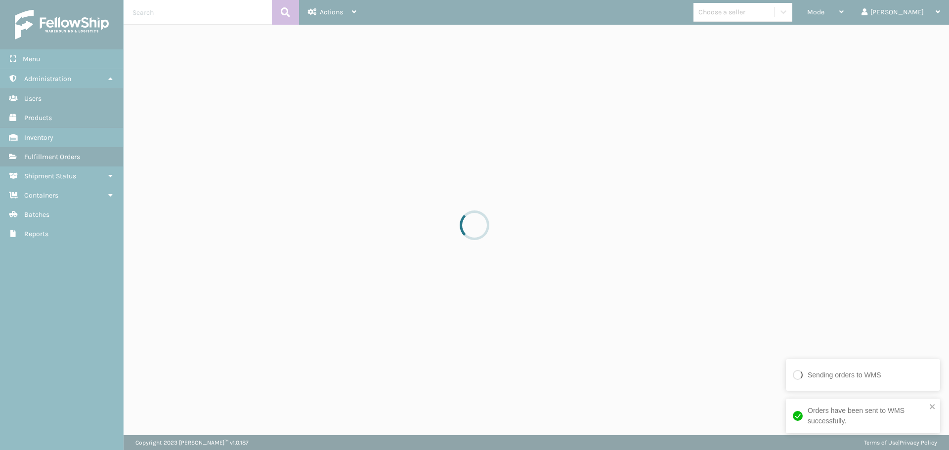
click at [756, 25] on div at bounding box center [474, 225] width 949 height 450
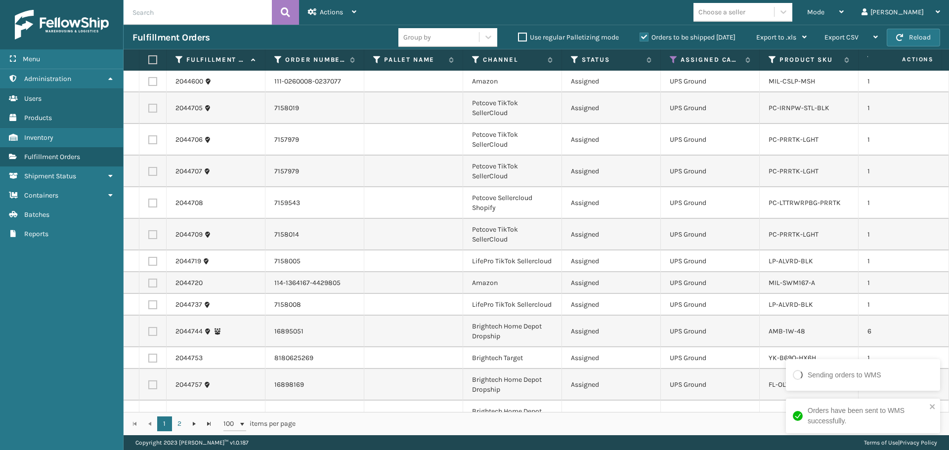
click at [746, 16] on div "Choose a seller" at bounding box center [722, 12] width 47 height 10
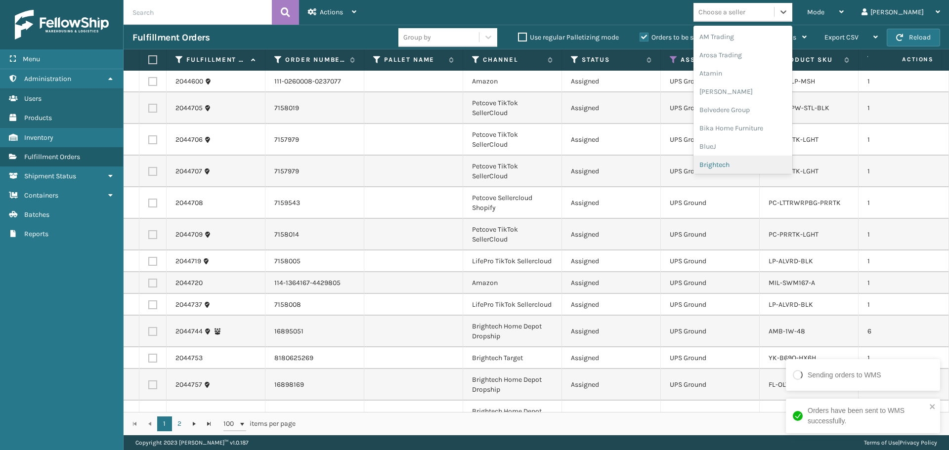
click at [767, 162] on div "Brightech" at bounding box center [743, 165] width 99 height 18
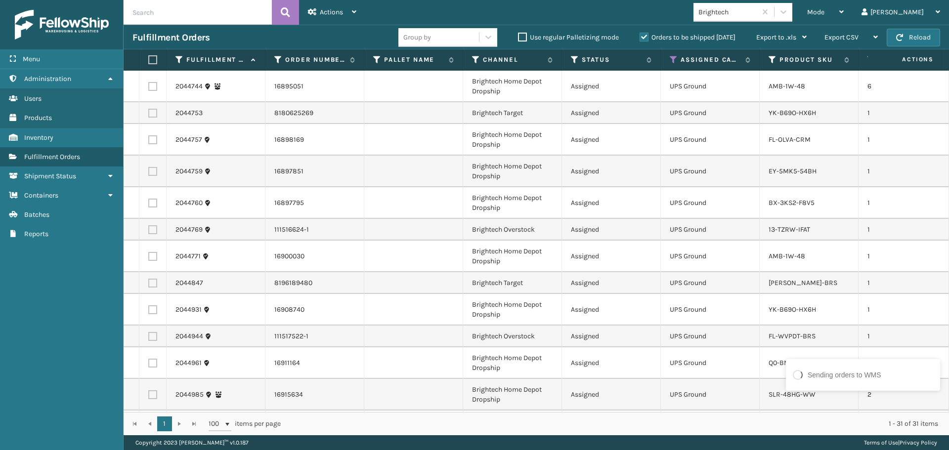
click at [158, 63] on th at bounding box center [152, 59] width 27 height 21
click at [151, 58] on label at bounding box center [151, 59] width 6 height 9
click at [149, 58] on input "checkbox" at bounding box center [148, 60] width 0 height 6
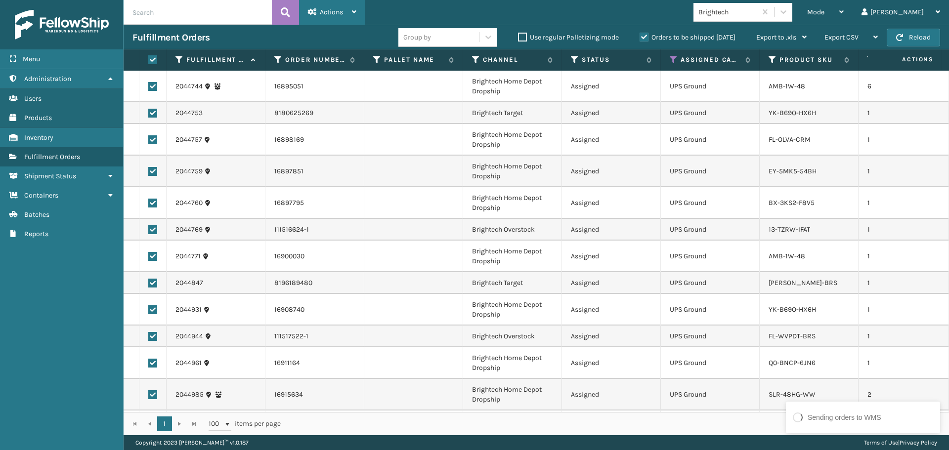
click at [341, 13] on span "Actions" at bounding box center [331, 12] width 23 height 8
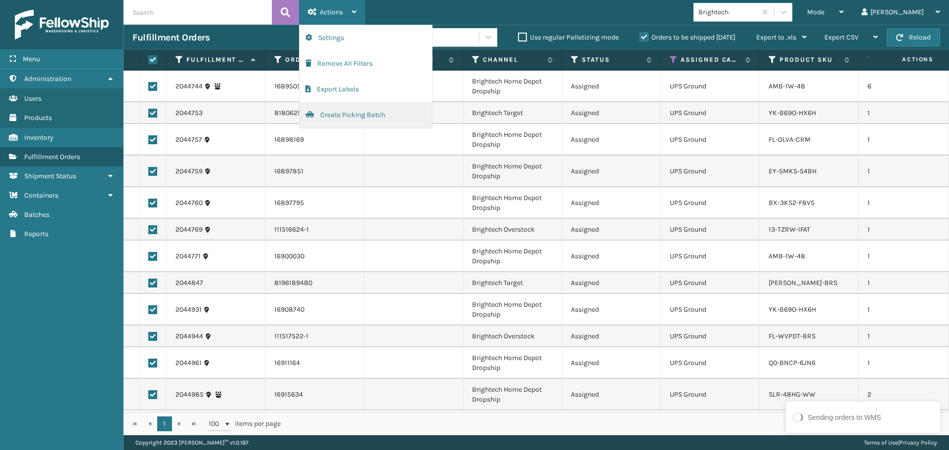
click at [357, 116] on button "Create Picking Batch" at bounding box center [366, 115] width 133 height 26
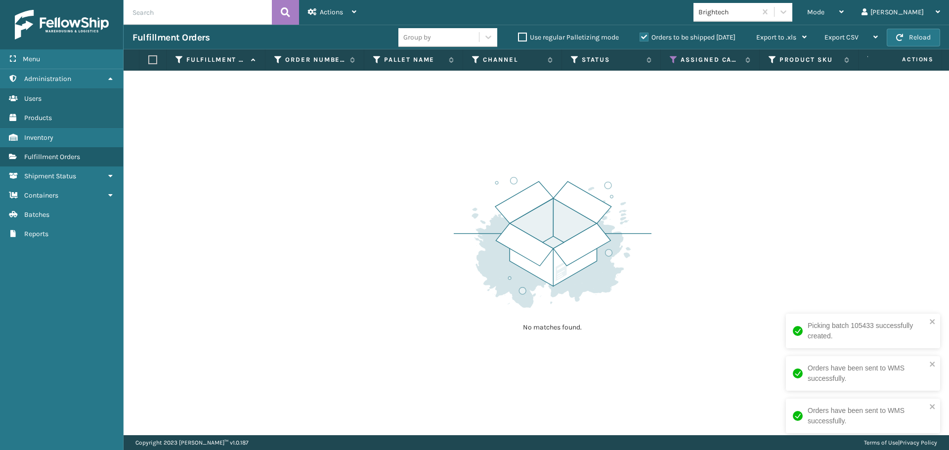
click at [748, 15] on div "Brightech" at bounding box center [728, 12] width 59 height 10
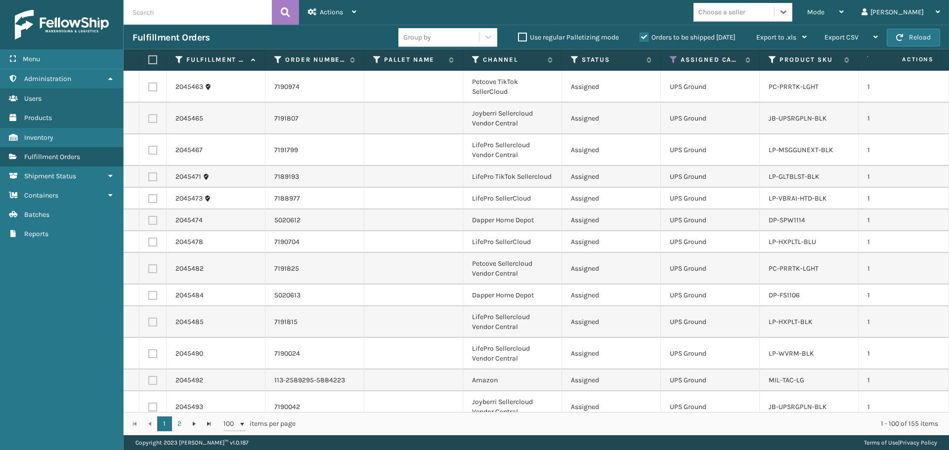
scroll to position [2316, 0]
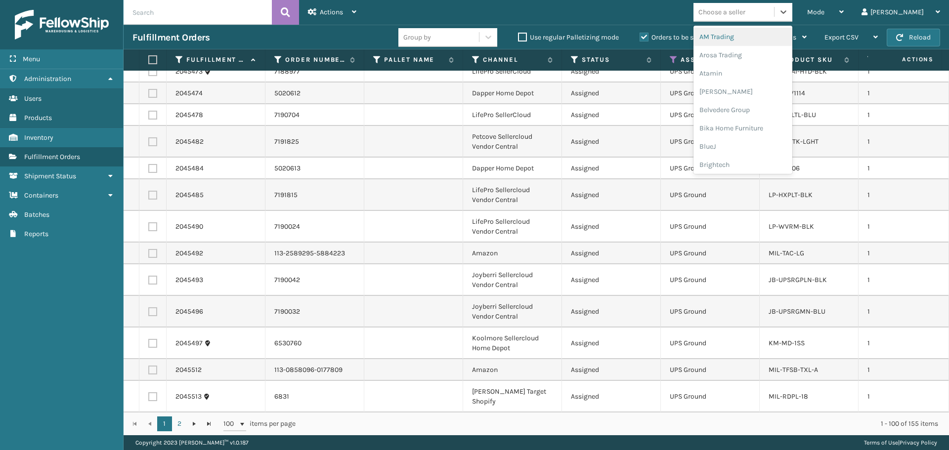
click at [746, 14] on div "Choose a seller" at bounding box center [722, 12] width 47 height 10
click at [748, 89] on div "LifePro Fitness" at bounding box center [743, 90] width 99 height 18
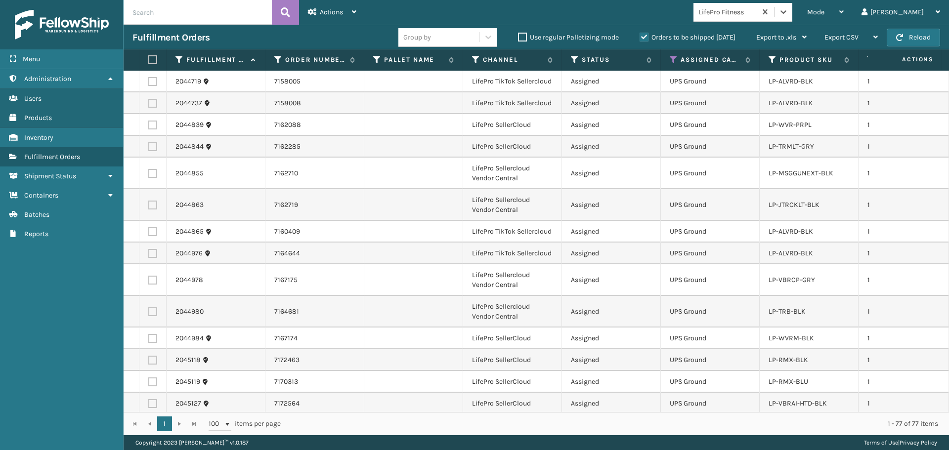
click at [154, 57] on label at bounding box center [151, 59] width 6 height 9
click at [149, 57] on input "checkbox" at bounding box center [148, 60] width 0 height 6
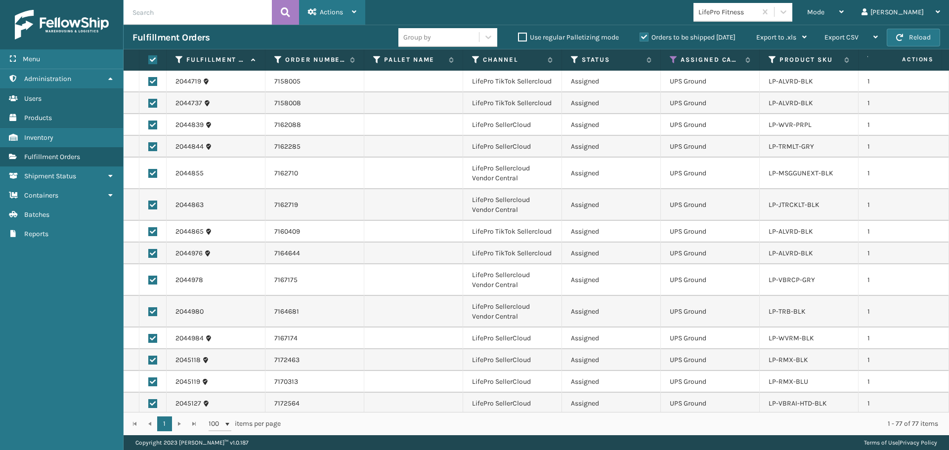
click at [322, 18] on div "Actions" at bounding box center [332, 12] width 48 height 25
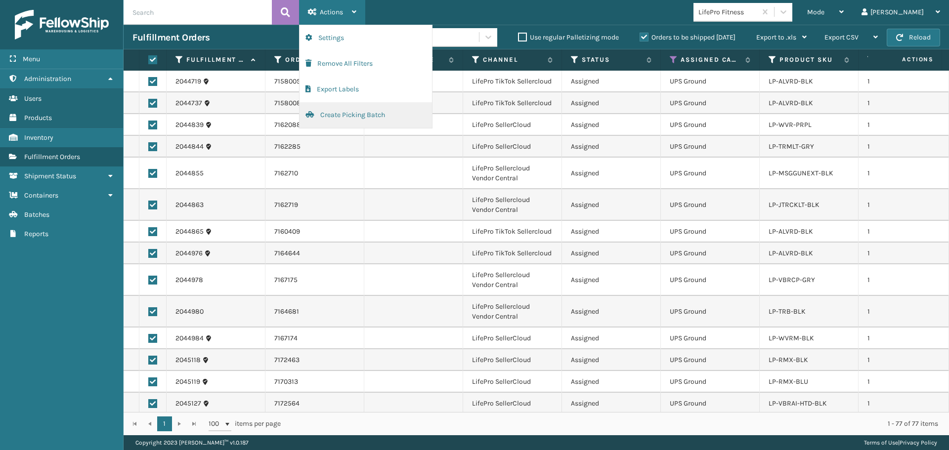
click at [345, 113] on button "Create Picking Batch" at bounding box center [366, 115] width 133 height 26
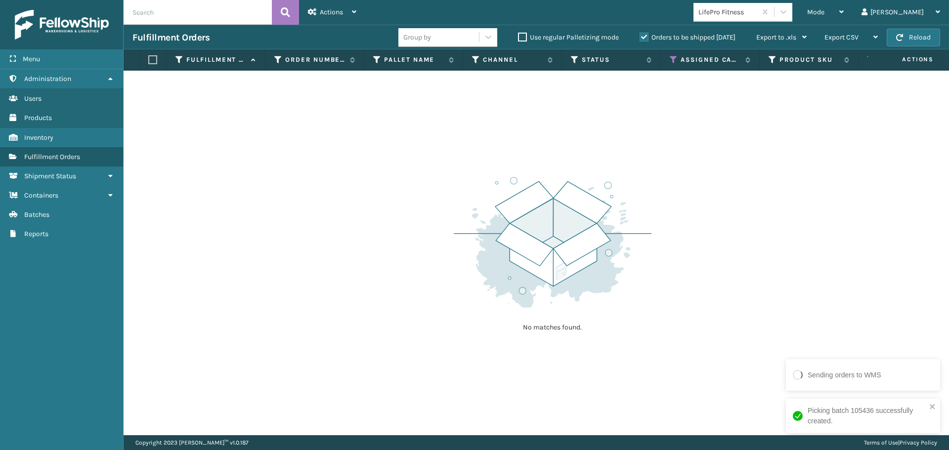
click at [758, 10] on div "LifePro Fitness" at bounding box center [728, 12] width 59 height 10
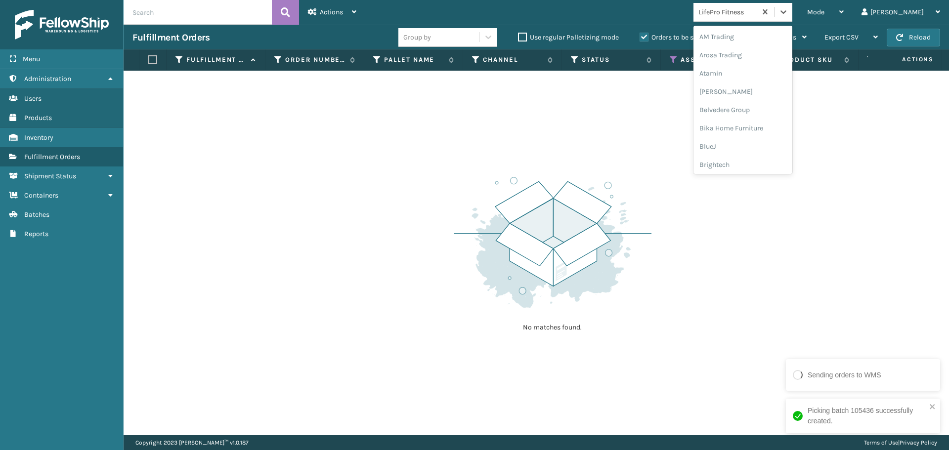
scroll to position [244, 0]
click at [761, 87] on div "Joyberri" at bounding box center [743, 86] width 99 height 18
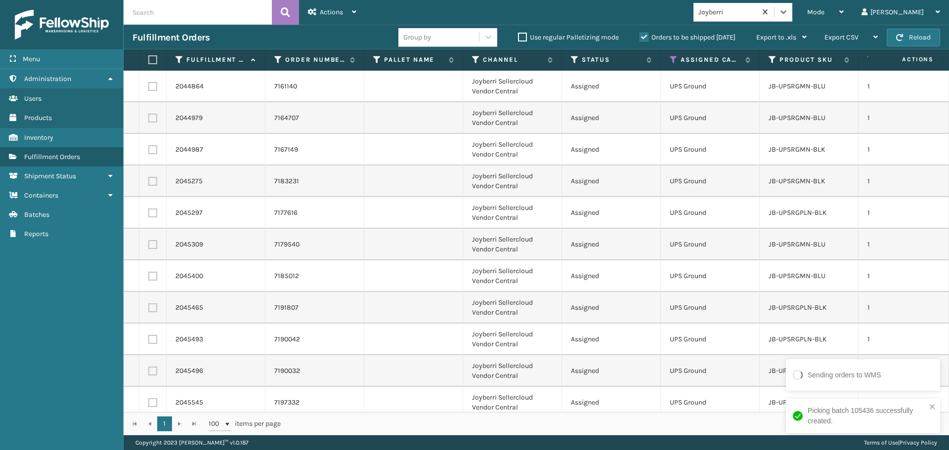
click at [151, 57] on label at bounding box center [151, 59] width 6 height 9
click at [149, 57] on input "checkbox" at bounding box center [148, 60] width 0 height 6
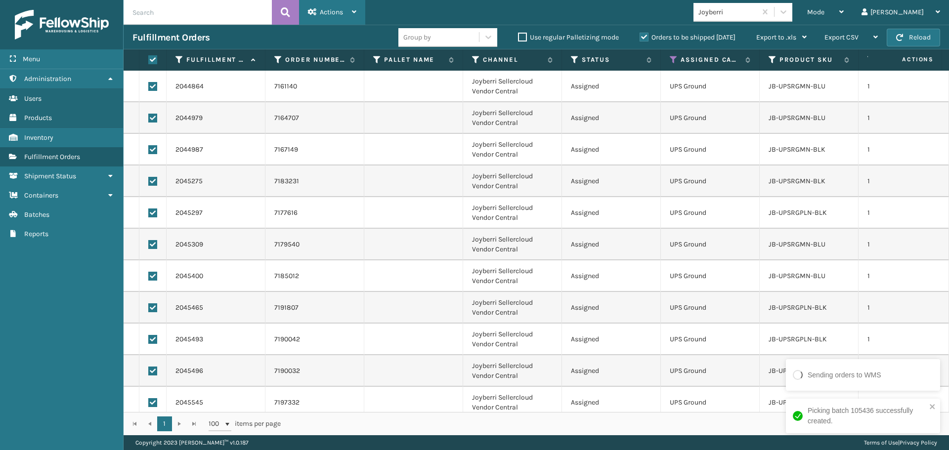
click at [344, 5] on div "Actions" at bounding box center [332, 12] width 48 height 25
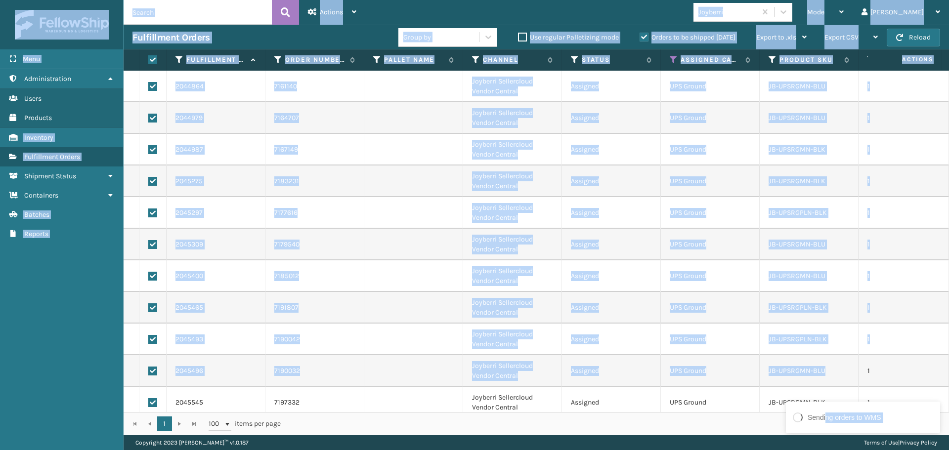
drag, startPoint x: 828, startPoint y: 425, endPoint x: 833, endPoint y: 377, distance: 48.2
click at [833, 0] on div "Sending orders to WMS Menu Administration Users Products Inventory Fulfillment …" at bounding box center [474, 0] width 949 height 0
click at [641, 283] on td "Assigned" at bounding box center [611, 277] width 99 height 32
click at [389, 174] on td at bounding box center [413, 182] width 99 height 32
click at [388, 174] on td at bounding box center [413, 182] width 99 height 32
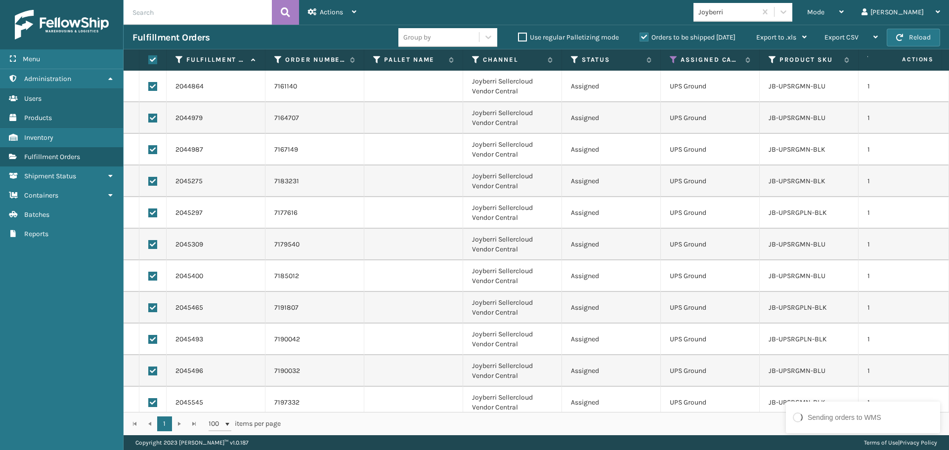
click at [388, 174] on td at bounding box center [413, 182] width 99 height 32
click at [340, 8] on span "Actions" at bounding box center [331, 12] width 23 height 8
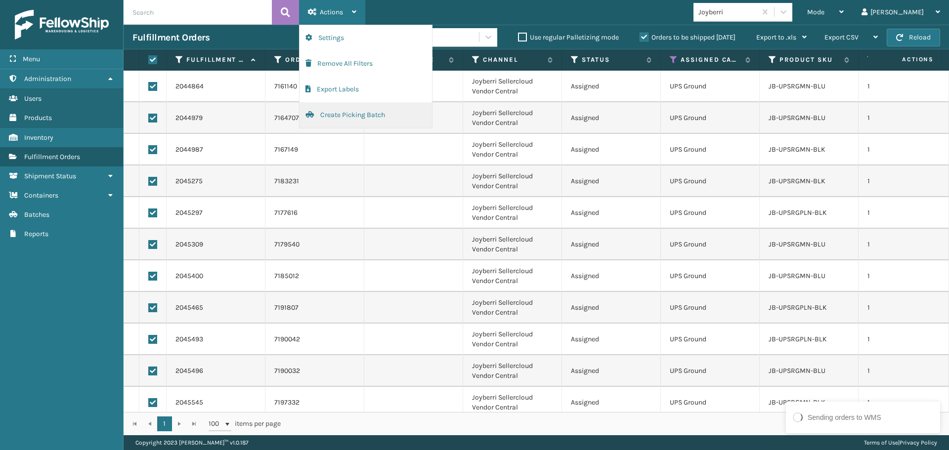
click at [350, 114] on button "Create Picking Batch" at bounding box center [366, 115] width 133 height 26
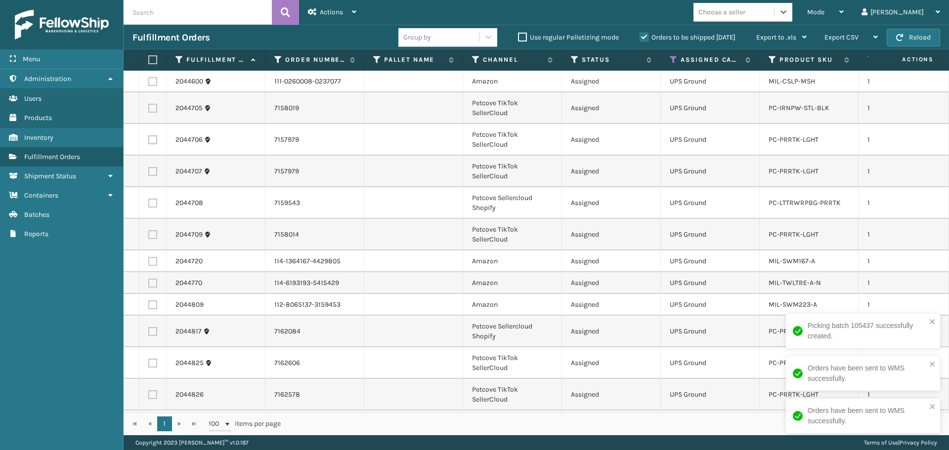
click at [774, 17] on div "Choose a seller" at bounding box center [734, 12] width 81 height 16
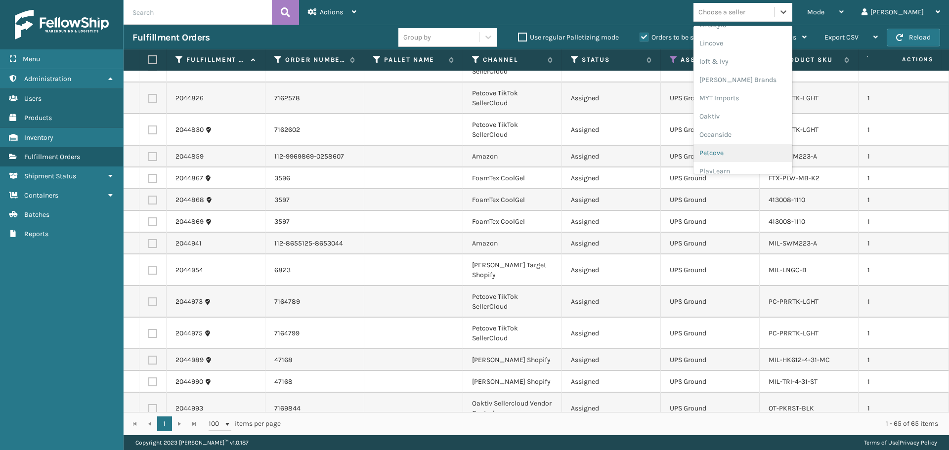
scroll to position [412, 0]
click at [755, 131] on div "Petcove" at bounding box center [743, 137] width 99 height 18
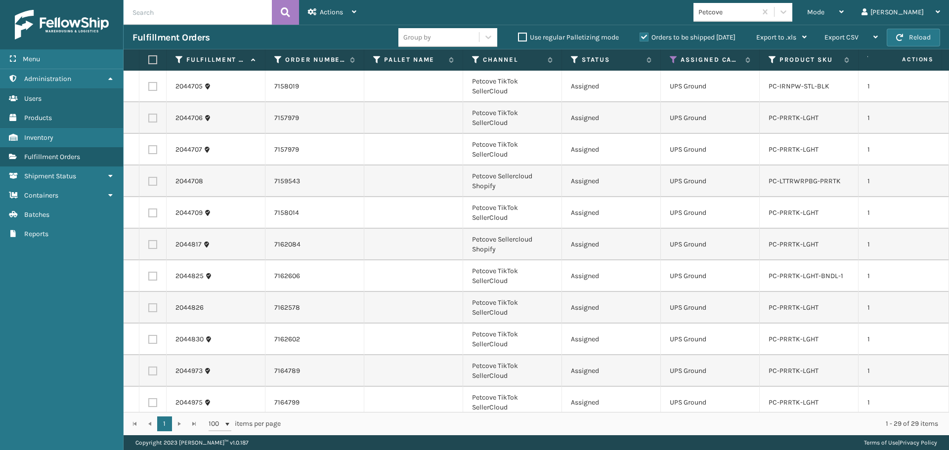
click at [157, 55] on th at bounding box center [152, 59] width 27 height 21
click at [329, 3] on div "Actions" at bounding box center [332, 12] width 48 height 25
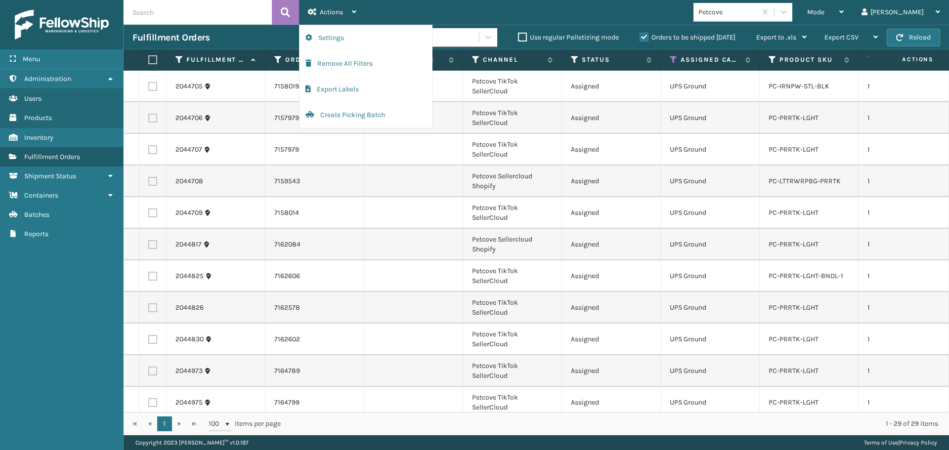
click at [153, 59] on label at bounding box center [151, 59] width 6 height 9
click at [149, 59] on input "checkbox" at bounding box center [148, 60] width 0 height 6
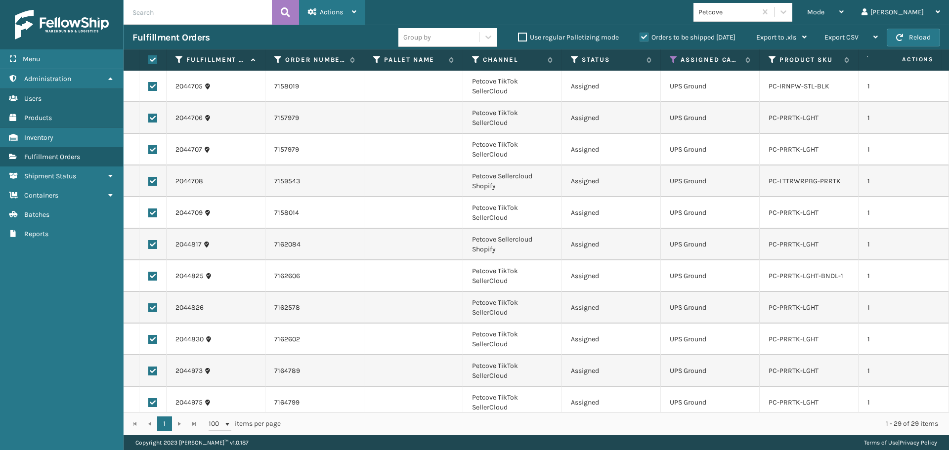
click at [345, 13] on div "Actions" at bounding box center [332, 12] width 48 height 25
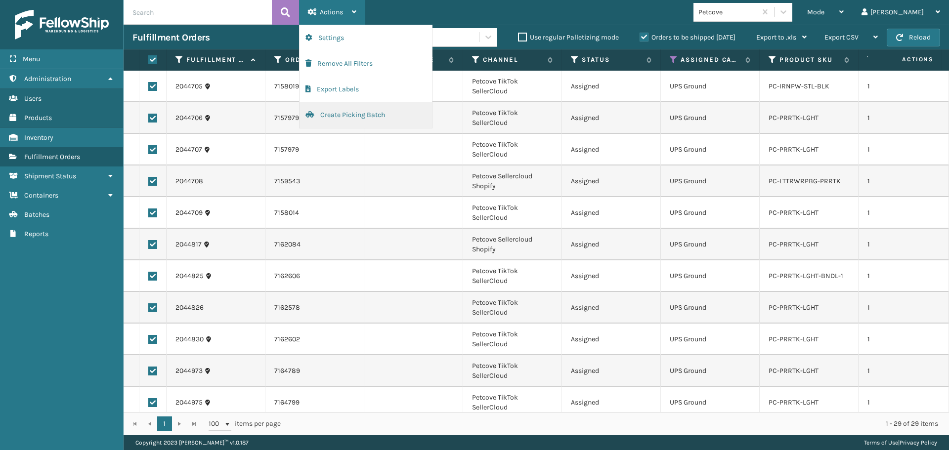
click at [377, 118] on button "Create Picking Batch" at bounding box center [366, 115] width 133 height 26
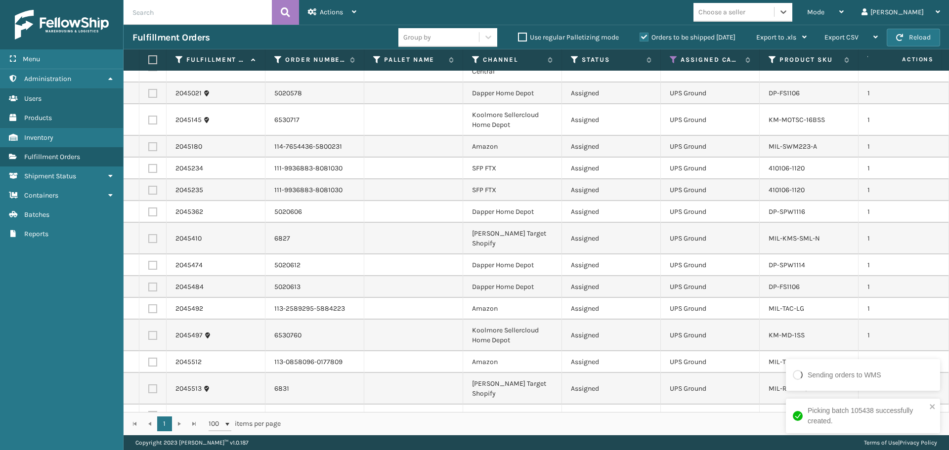
scroll to position [346, 0]
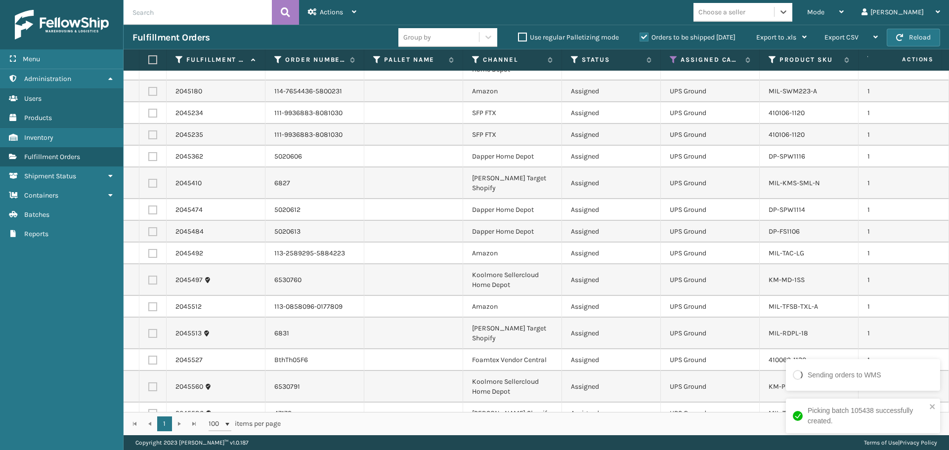
drag, startPoint x: 792, startPoint y: 3, endPoint x: 795, endPoint y: 9, distance: 6.4
click at [774, 5] on div "Choose a seller" at bounding box center [734, 12] width 81 height 16
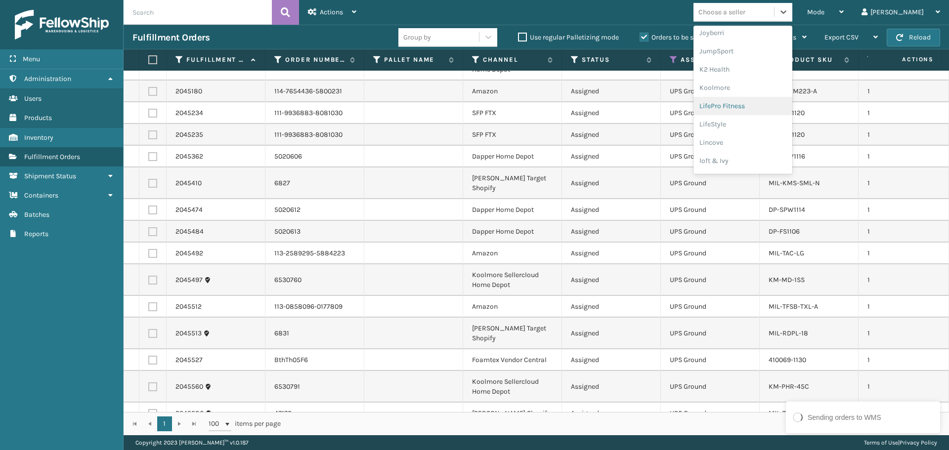
scroll to position [313, 0]
click at [773, 163] on div "[PERSON_NAME] Brands" at bounding box center [743, 163] width 99 height 18
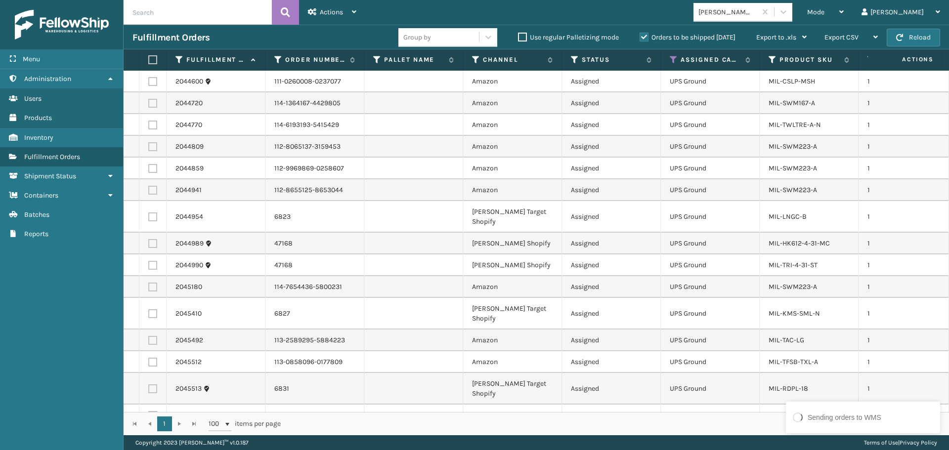
click at [153, 61] on label at bounding box center [151, 59] width 6 height 9
click at [149, 61] on input "checkbox" at bounding box center [148, 60] width 0 height 6
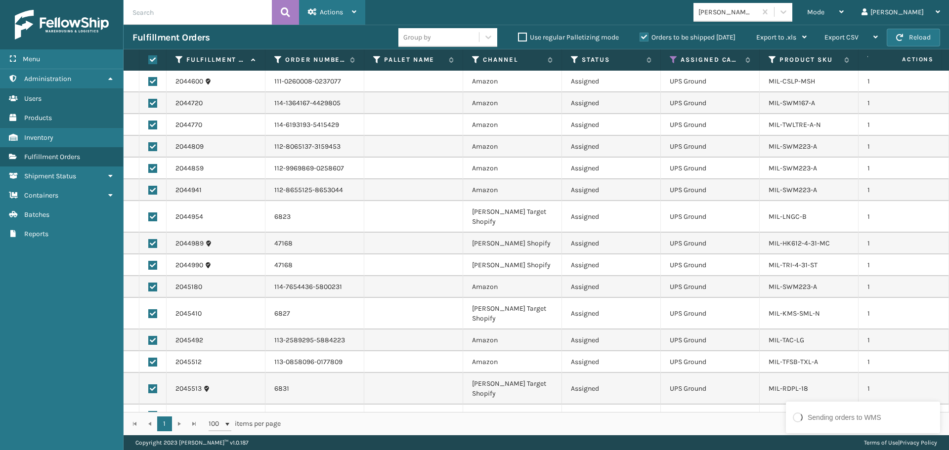
click at [324, 10] on span "Actions" at bounding box center [331, 12] width 23 height 8
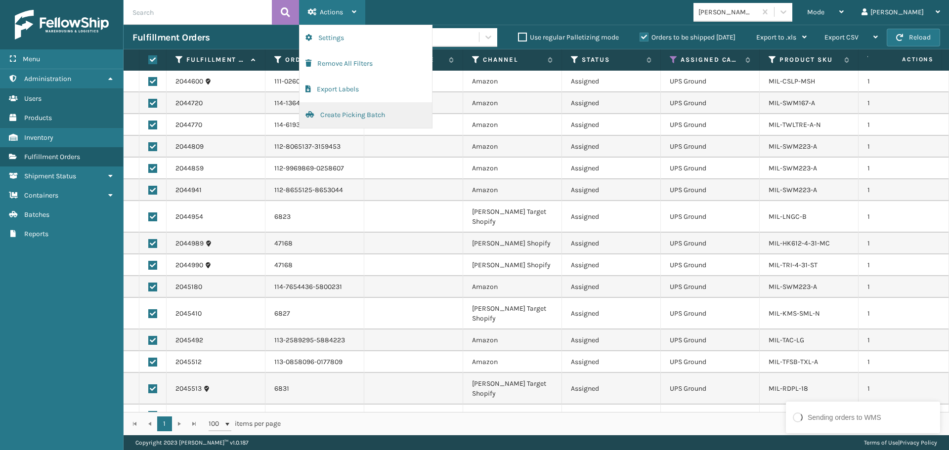
click at [364, 112] on button "Create Picking Batch" at bounding box center [366, 115] width 133 height 26
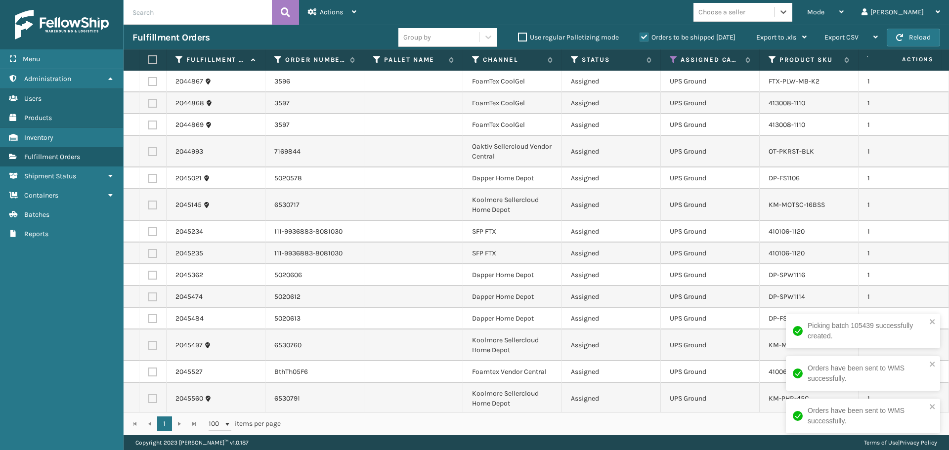
scroll to position [10, 0]
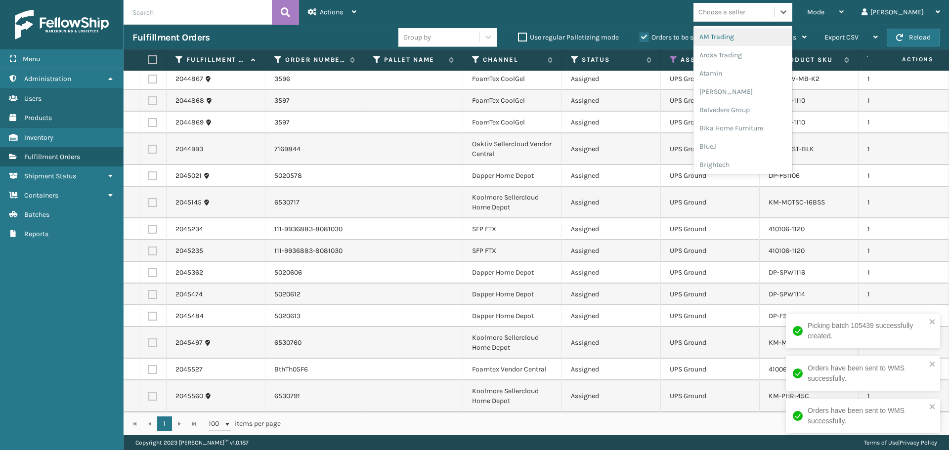
click at [746, 13] on div "Choose a seller" at bounding box center [722, 12] width 47 height 10
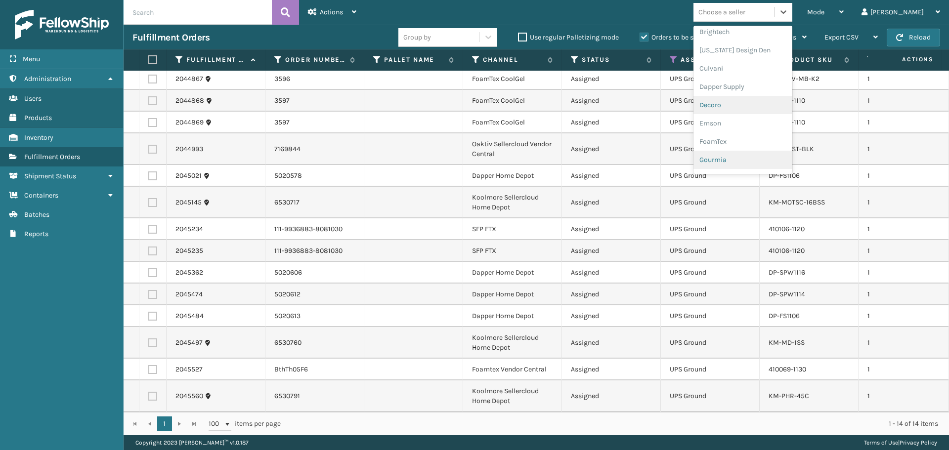
scroll to position [148, 0]
click at [767, 134] on div "FoamTex" at bounding box center [743, 126] width 99 height 18
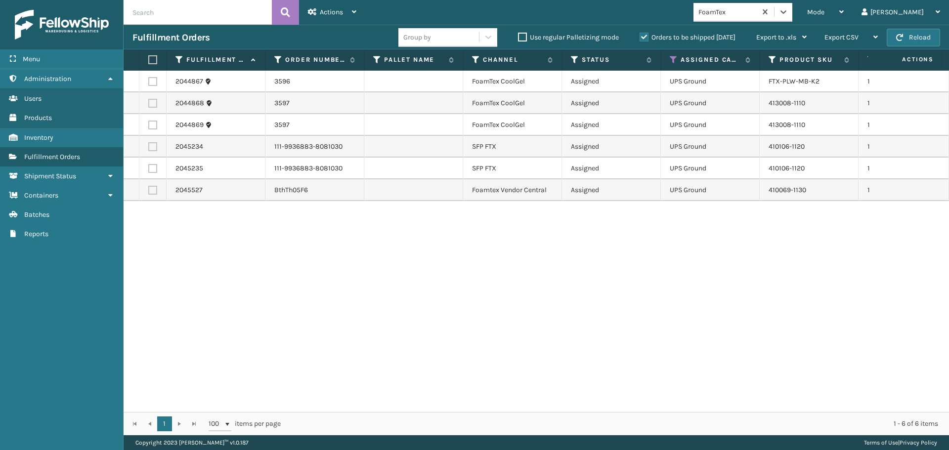
click at [154, 61] on label at bounding box center [151, 59] width 6 height 9
click at [149, 61] on input "checkbox" at bounding box center [148, 60] width 0 height 6
click at [351, 12] on div "Actions" at bounding box center [332, 12] width 48 height 25
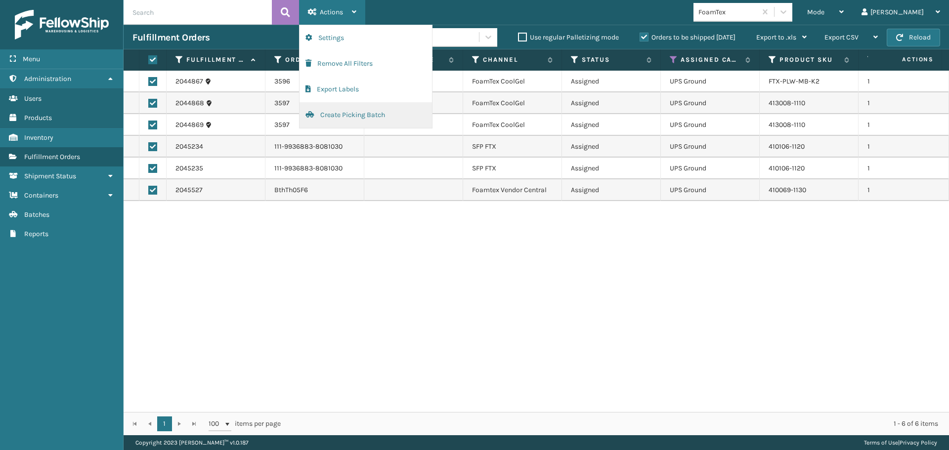
click at [352, 121] on button "Create Picking Batch" at bounding box center [366, 115] width 133 height 26
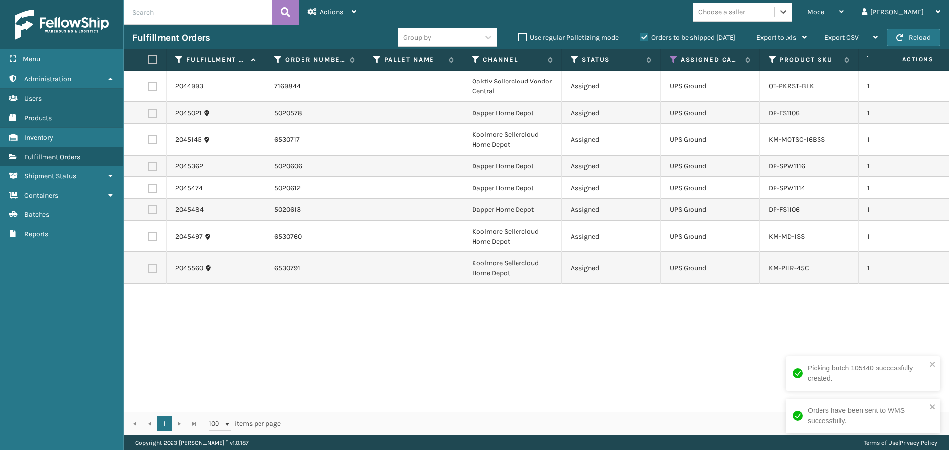
click at [153, 59] on label at bounding box center [151, 59] width 6 height 9
click at [149, 59] on input "checkbox" at bounding box center [148, 60] width 0 height 6
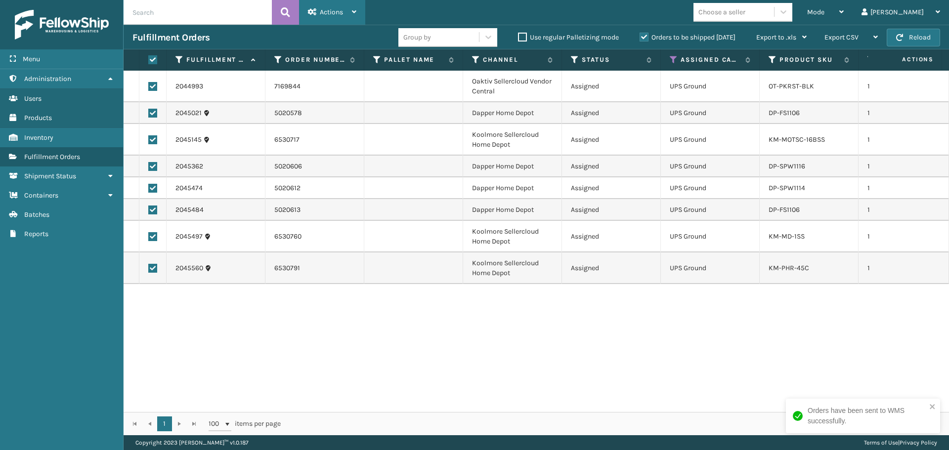
click at [340, 16] on div "Actions" at bounding box center [332, 12] width 48 height 25
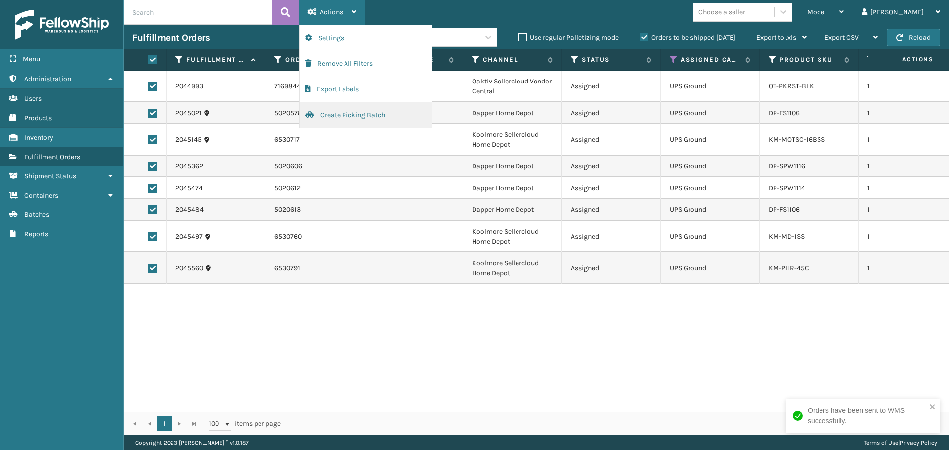
click at [358, 121] on button "Create Picking Batch" at bounding box center [366, 115] width 133 height 26
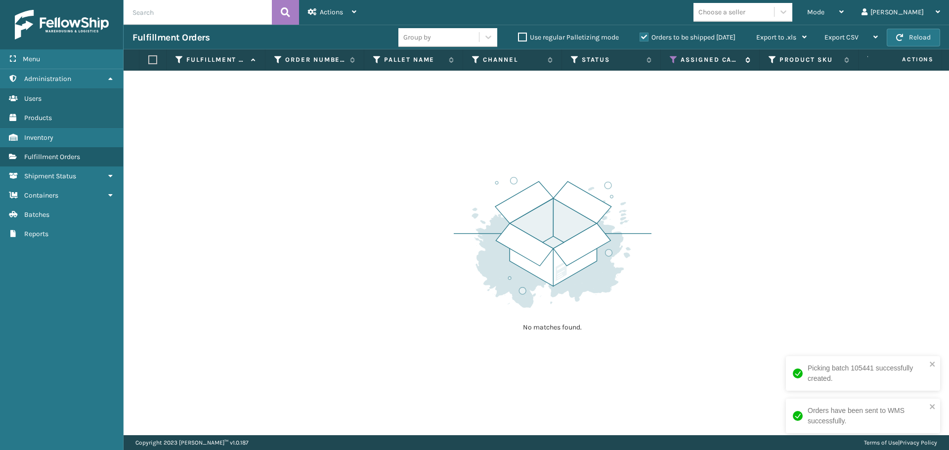
click at [674, 62] on icon at bounding box center [674, 59] width 8 height 9
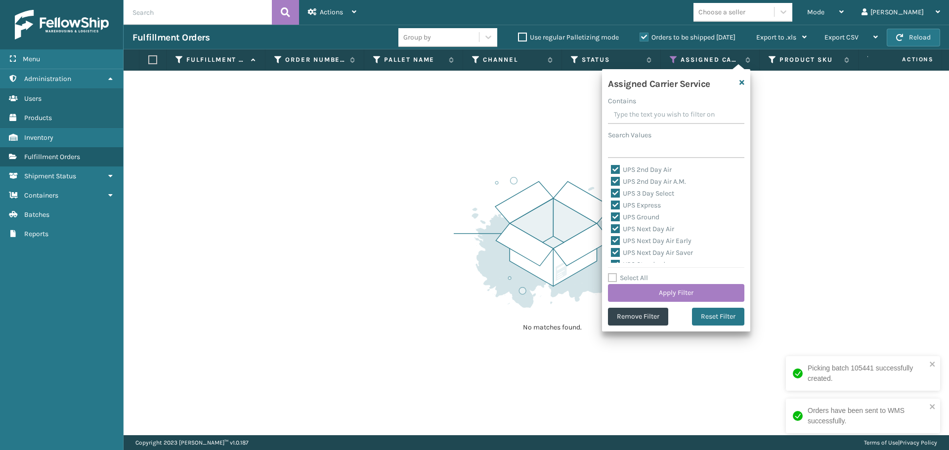
click at [641, 279] on label "Select All" at bounding box center [628, 278] width 40 height 8
click at [641, 273] on input "Select All" at bounding box center [682, 272] width 148 height 1
click at [640, 279] on label "Select All" at bounding box center [628, 278] width 40 height 8
click at [640, 273] on input "Select All" at bounding box center [682, 272] width 148 height 1
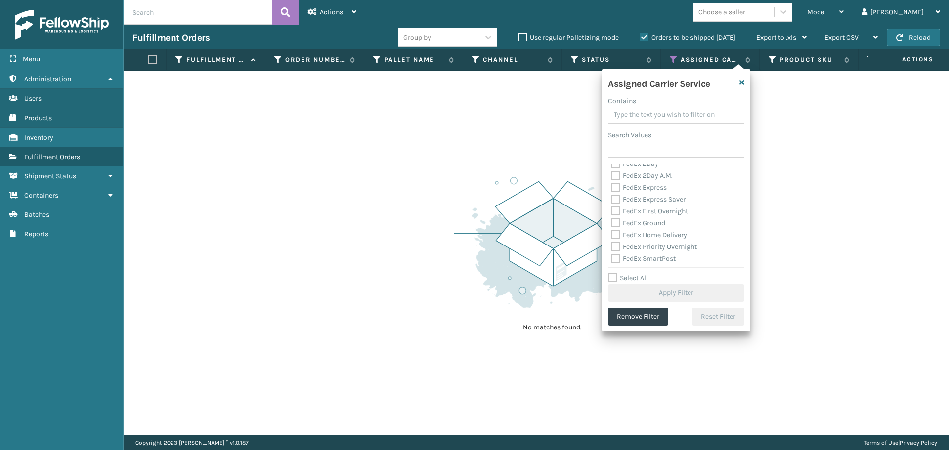
click at [642, 178] on label "FedEx 2Day A.M." at bounding box center [642, 176] width 62 height 8
click at [612, 177] on input "FedEx 2Day A.M." at bounding box center [611, 173] width 0 height 6
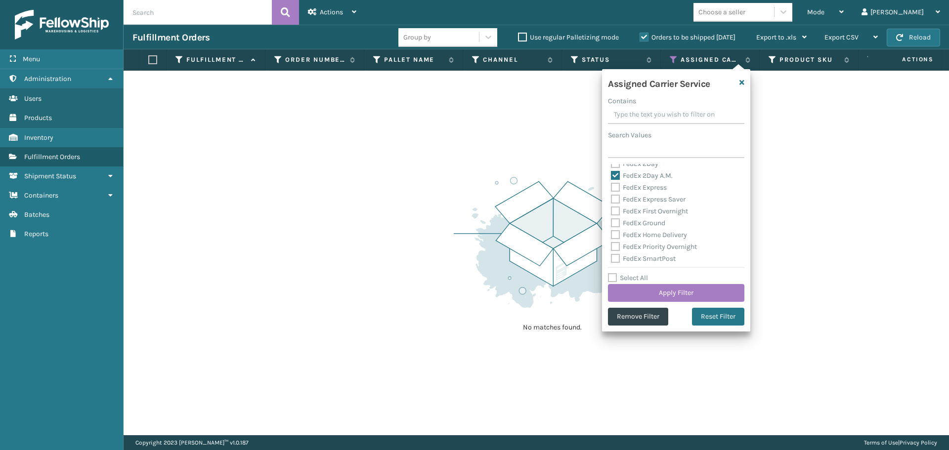
click at [640, 161] on div "Assigned Carrier Service Contains Search Values UPS 2nd Day Air UPS 2nd Day Air…" at bounding box center [676, 200] width 148 height 263
click at [638, 167] on label "FedEx 2Day" at bounding box center [634, 164] width 47 height 8
click at [612, 165] on input "FedEx 2Day" at bounding box center [611, 161] width 0 height 6
click at [651, 197] on label "FedEx Express" at bounding box center [639, 193] width 56 height 8
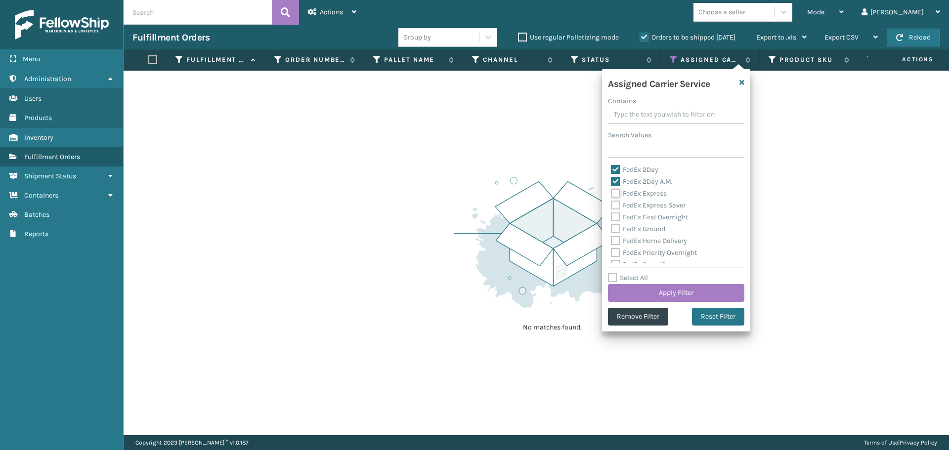
click at [612, 194] on input "FedEx Express" at bounding box center [611, 191] width 0 height 6
click at [645, 256] on label "FedEx Priority Overnight" at bounding box center [654, 253] width 86 height 8
click at [612, 254] on input "FedEx Priority Overnight" at bounding box center [611, 250] width 0 height 6
click at [645, 245] on div "FedEx Home Delivery" at bounding box center [676, 241] width 131 height 12
click at [645, 233] on label "FedEx Ground" at bounding box center [638, 229] width 54 height 8
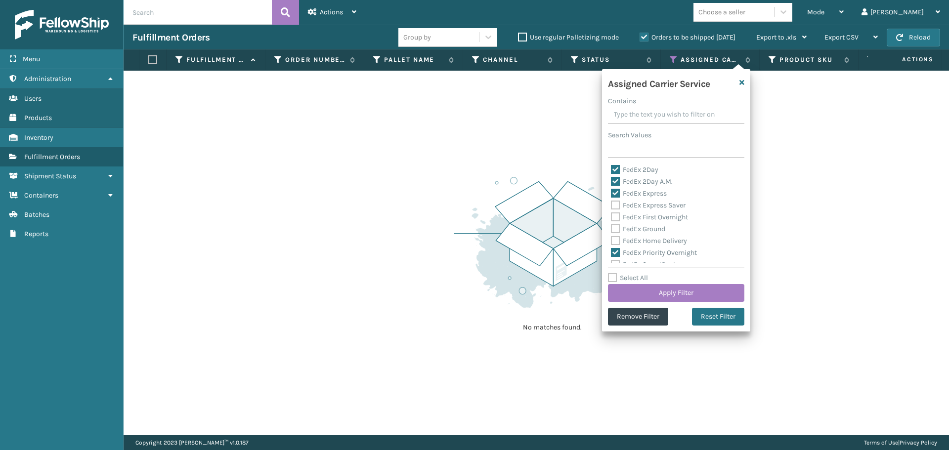
click at [612, 230] on input "FedEx Ground" at bounding box center [611, 227] width 0 height 6
click at [642, 243] on label "FedEx Home Delivery" at bounding box center [649, 241] width 76 height 8
click at [612, 242] on input "FedEx Home Delivery" at bounding box center [611, 238] width 0 height 6
click at [644, 219] on label "FedEx First Overnight" at bounding box center [649, 217] width 77 height 8
click at [612, 218] on input "FedEx First Overnight" at bounding box center [611, 215] width 0 height 6
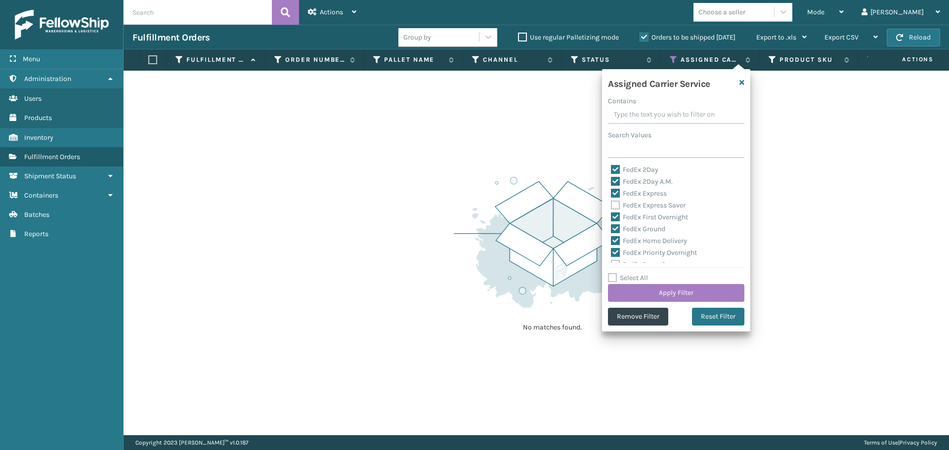
click at [643, 205] on label "FedEx Express Saver" at bounding box center [648, 205] width 75 height 8
click at [612, 205] on input "FedEx Express Saver" at bounding box center [611, 203] width 0 height 6
click at [643, 217] on label "FedEx SmartPost" at bounding box center [643, 215] width 65 height 8
click at [612, 216] on input "FedEx SmartPost" at bounding box center [611, 213] width 0 height 6
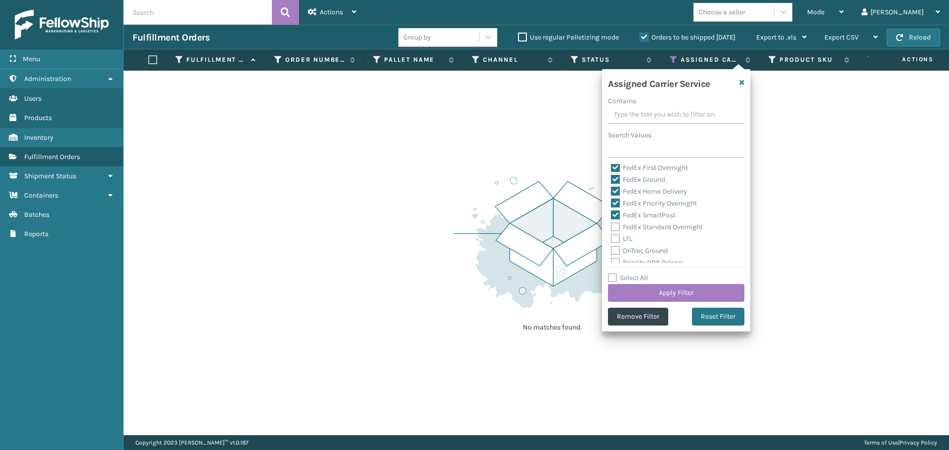
drag, startPoint x: 646, startPoint y: 228, endPoint x: 648, endPoint y: 233, distance: 5.8
click at [646, 228] on label "FedEx Standard Overnight" at bounding box center [657, 227] width 92 height 8
click at [612, 228] on input "FedEx Standard Overnight" at bounding box center [611, 225] width 0 height 6
click at [651, 291] on button "Apply Filter" at bounding box center [676, 293] width 136 height 18
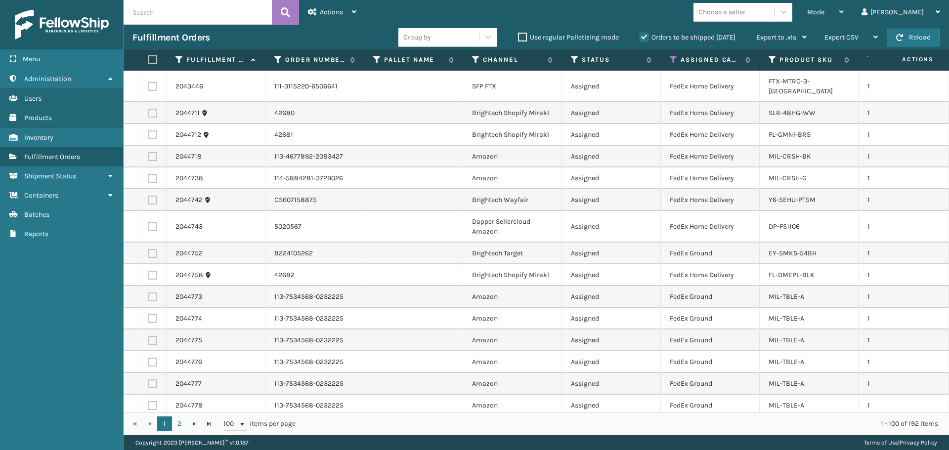
scroll to position [396, 0]
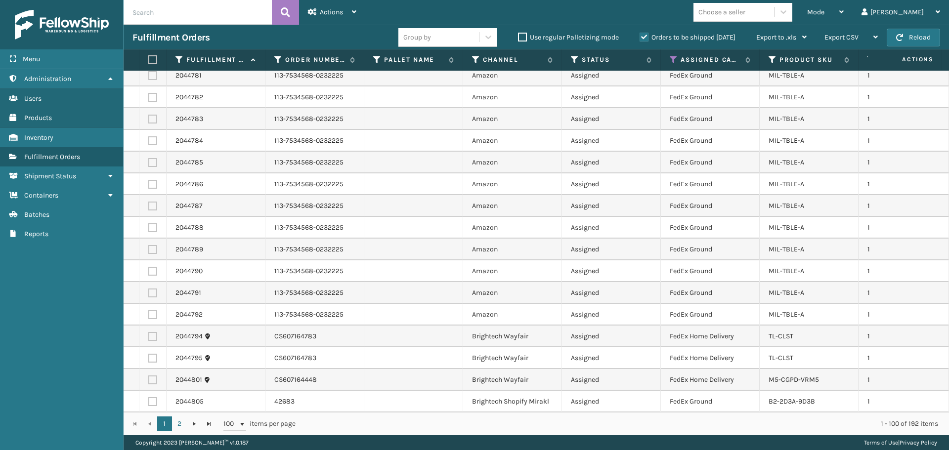
click at [759, 19] on div "Choose a seller" at bounding box center [734, 12] width 81 height 16
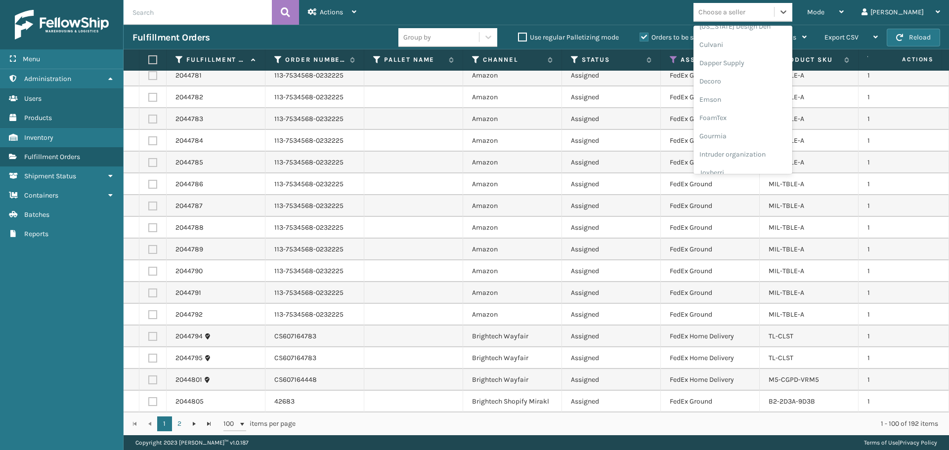
scroll to position [313, 0]
click at [763, 163] on div "[PERSON_NAME] Brands" at bounding box center [743, 163] width 99 height 18
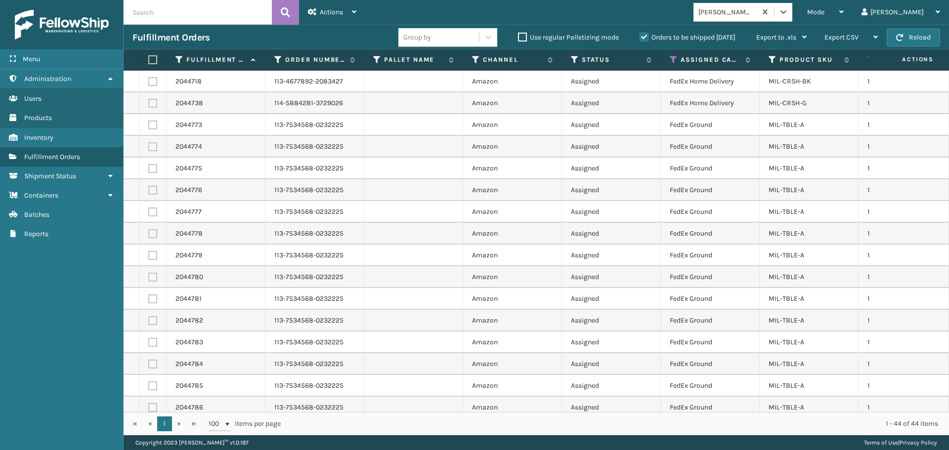
click at [154, 59] on label at bounding box center [151, 59] width 6 height 9
click at [149, 59] on input "checkbox" at bounding box center [148, 60] width 0 height 6
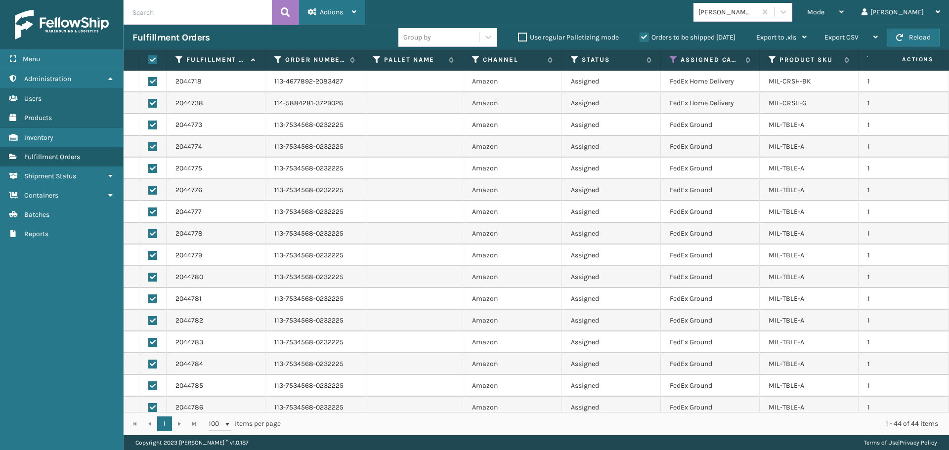
click at [330, 8] on span "Actions" at bounding box center [331, 12] width 23 height 8
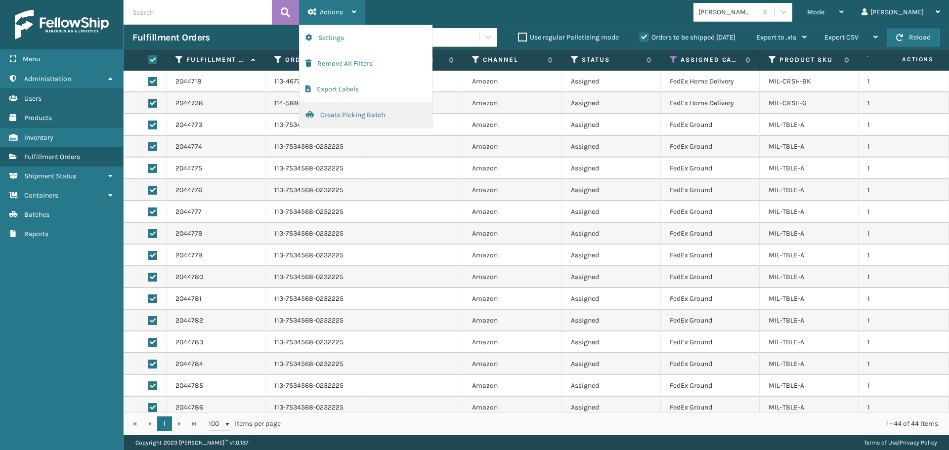
click at [332, 109] on button "Create Picking Batch" at bounding box center [366, 115] width 133 height 26
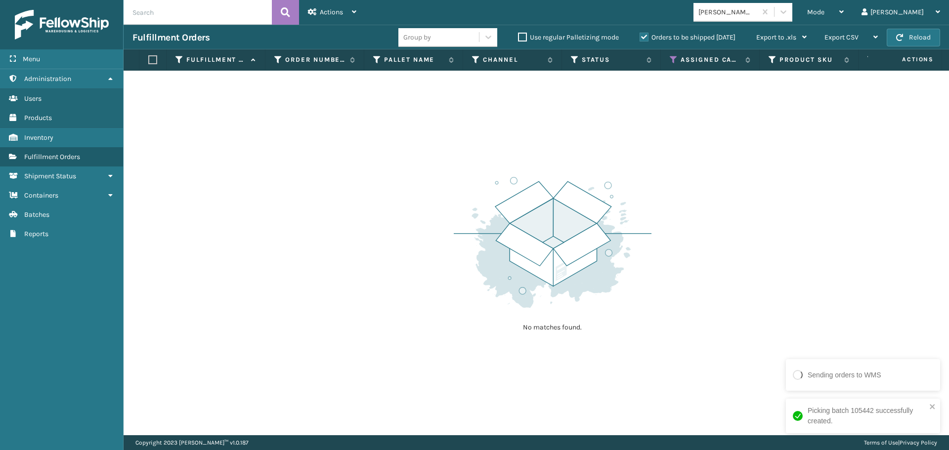
click at [758, 8] on div "[PERSON_NAME] Brands" at bounding box center [728, 12] width 59 height 10
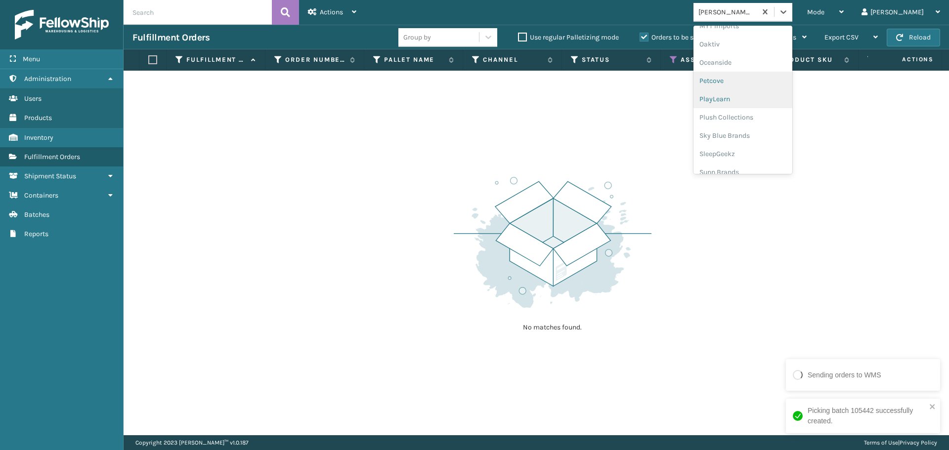
scroll to position [478, 0]
click at [768, 150] on div "SleepGeekz" at bounding box center [743, 144] width 99 height 18
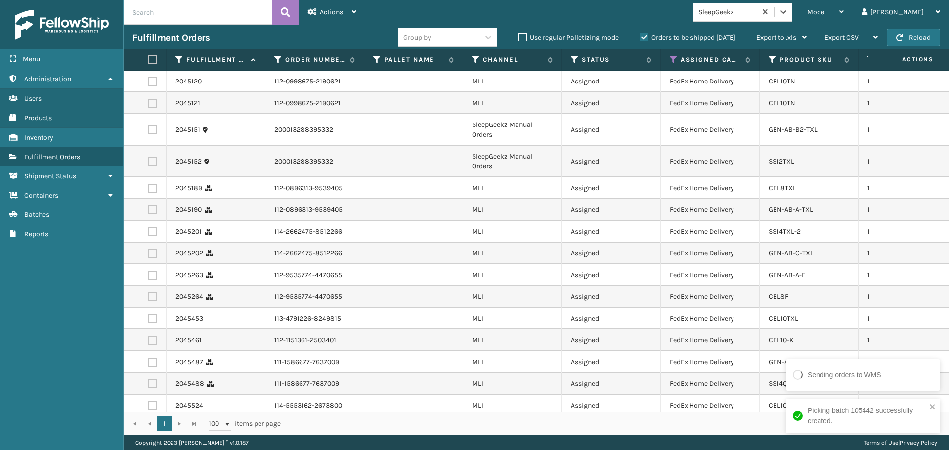
click at [154, 57] on label at bounding box center [151, 59] width 6 height 9
click at [149, 57] on input "checkbox" at bounding box center [148, 60] width 0 height 6
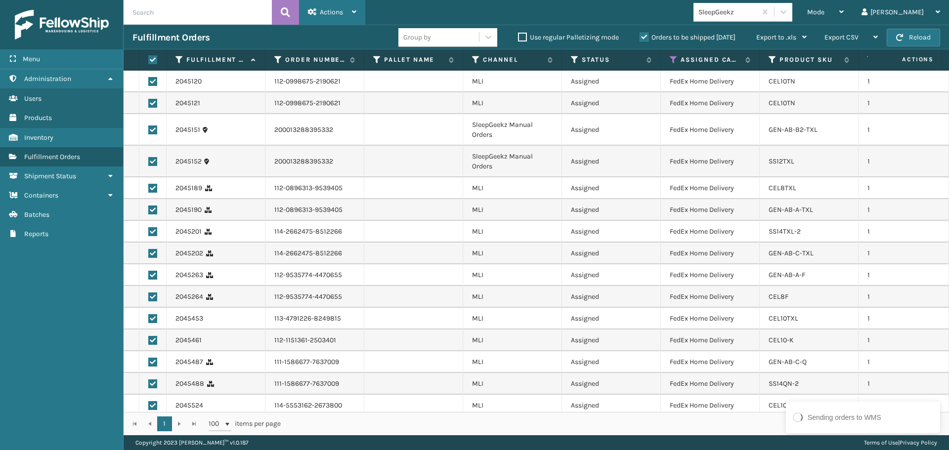
click at [333, 15] on span "Actions" at bounding box center [331, 12] width 23 height 8
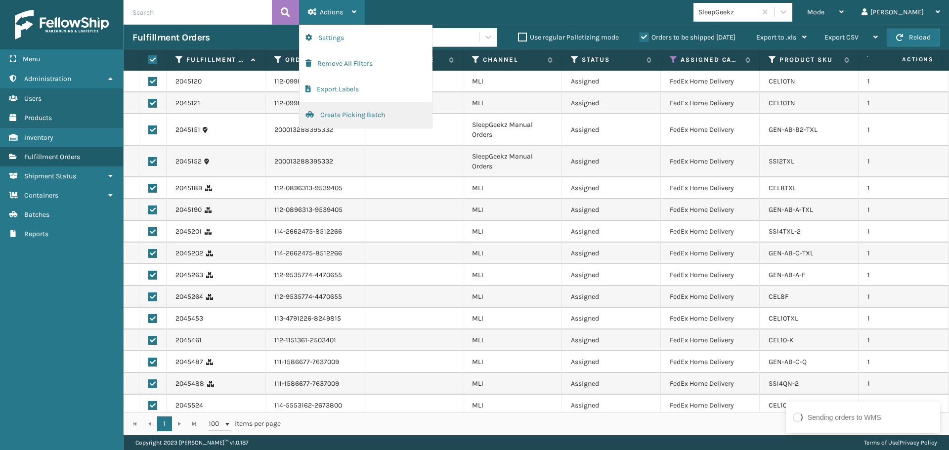
click at [352, 110] on button "Create Picking Batch" at bounding box center [366, 115] width 133 height 26
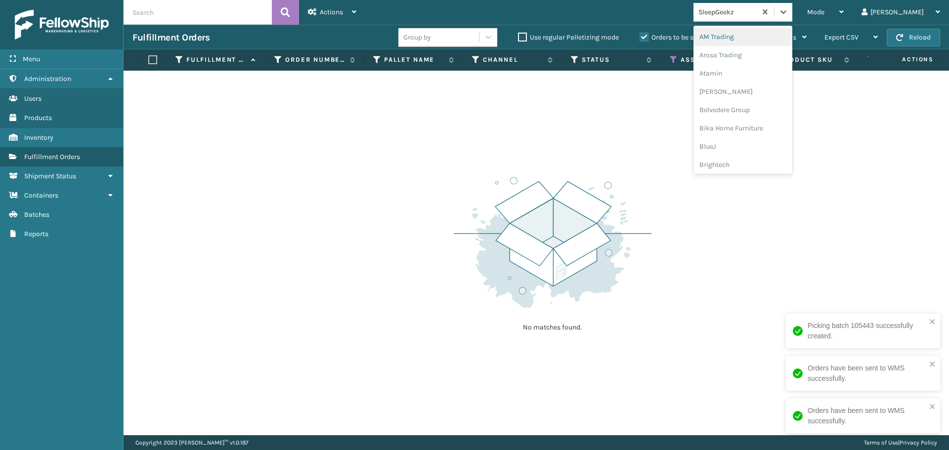
click at [755, 8] on div "SleepGeekz" at bounding box center [728, 12] width 59 height 10
click at [791, 167] on div "Brightech" at bounding box center [743, 165] width 99 height 18
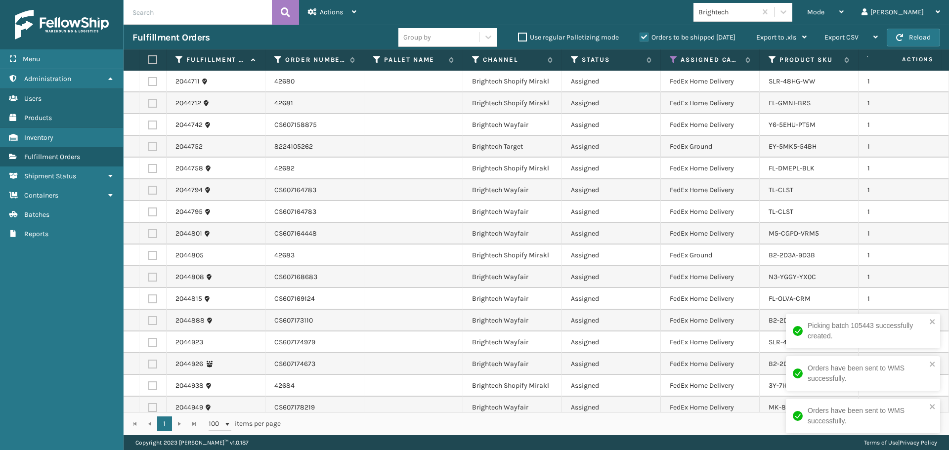
click at [154, 56] on label at bounding box center [151, 59] width 6 height 9
click at [149, 57] on input "checkbox" at bounding box center [148, 60] width 0 height 6
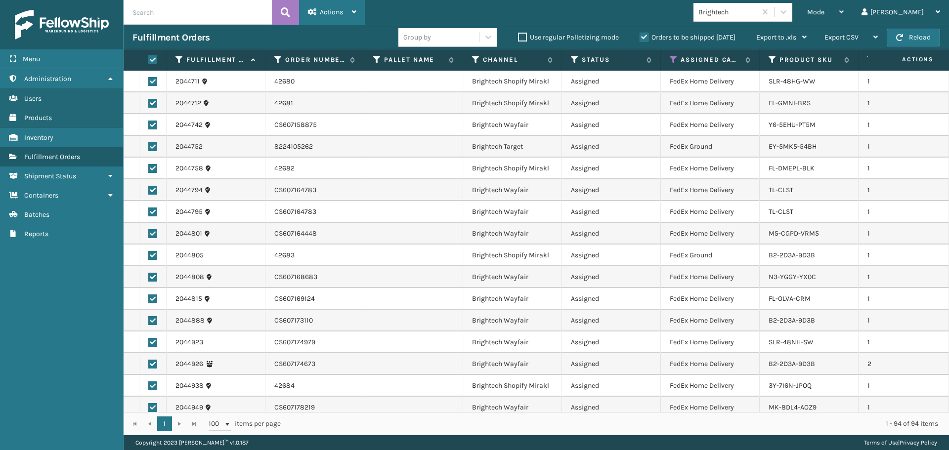
click at [332, 12] on span "Actions" at bounding box center [331, 12] width 23 height 8
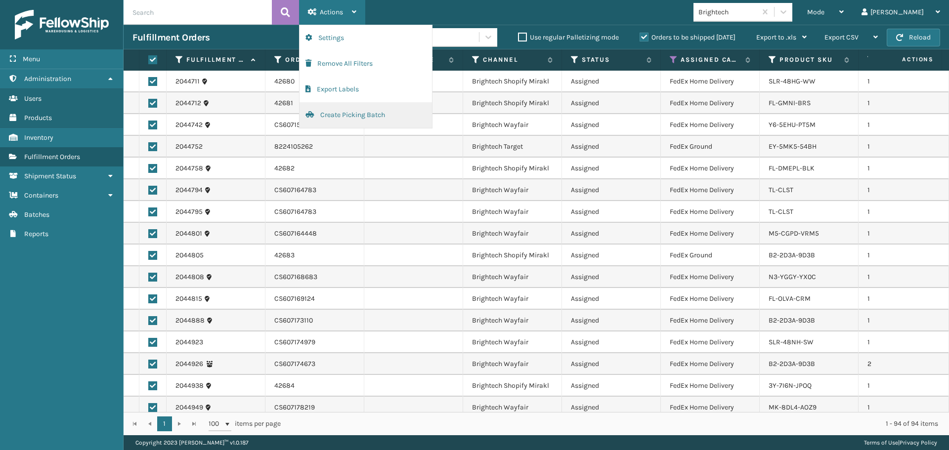
click at [366, 115] on button "Create Picking Batch" at bounding box center [366, 115] width 133 height 26
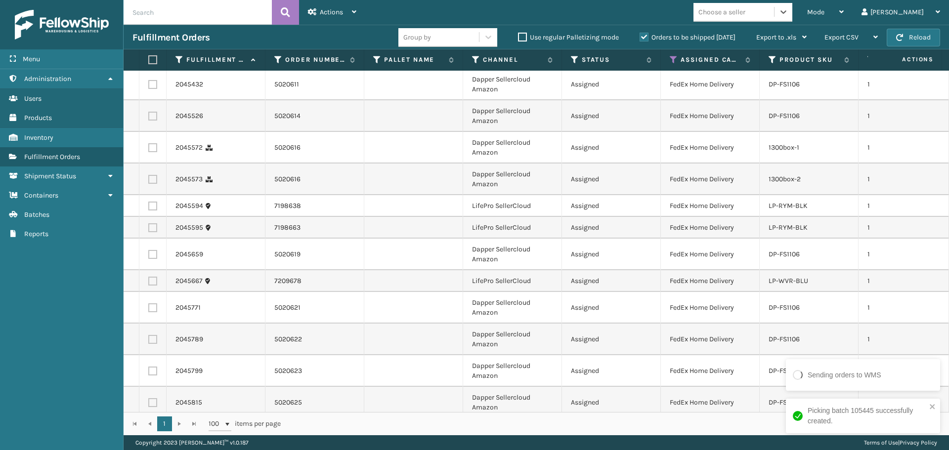
scroll to position [635, 0]
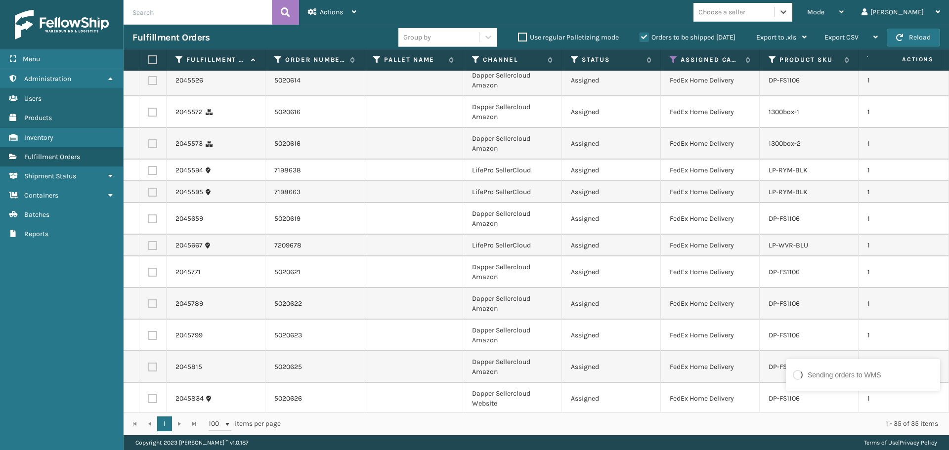
click at [746, 16] on div "Choose a seller" at bounding box center [722, 12] width 47 height 10
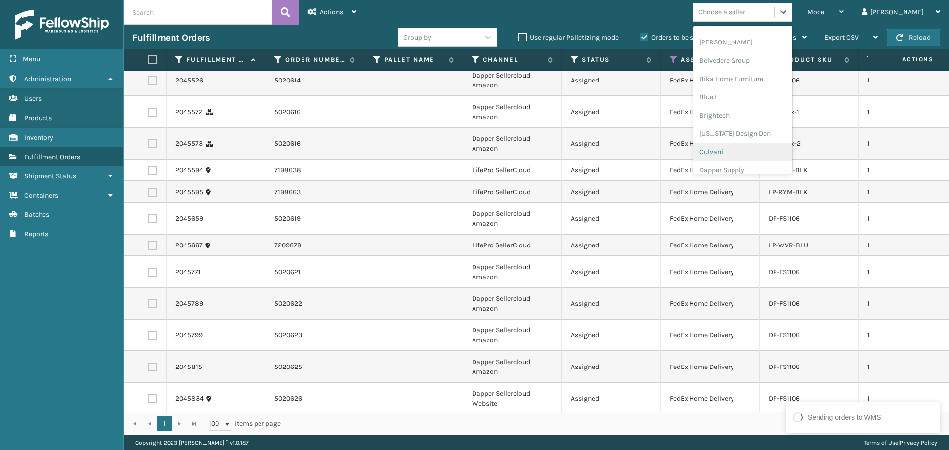
scroll to position [99, 0]
click at [743, 123] on div "Dapper Supply" at bounding box center [743, 121] width 99 height 18
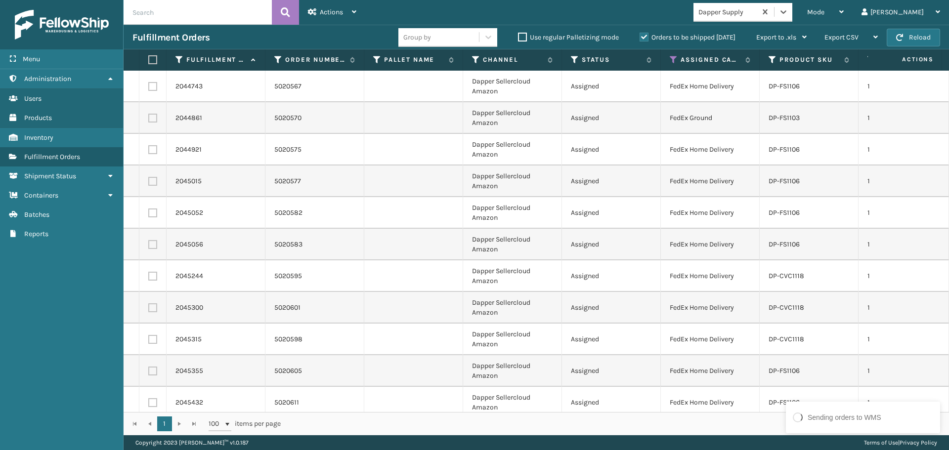
click at [266, 124] on td "5020570" at bounding box center [315, 118] width 99 height 32
click at [153, 58] on label at bounding box center [151, 59] width 6 height 9
click at [149, 58] on input "checkbox" at bounding box center [148, 60] width 0 height 6
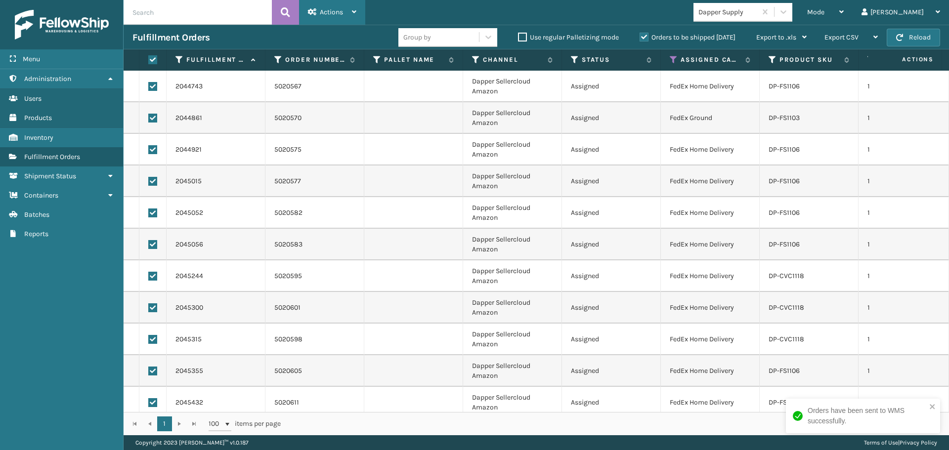
click at [322, 17] on div "Actions" at bounding box center [332, 12] width 48 height 25
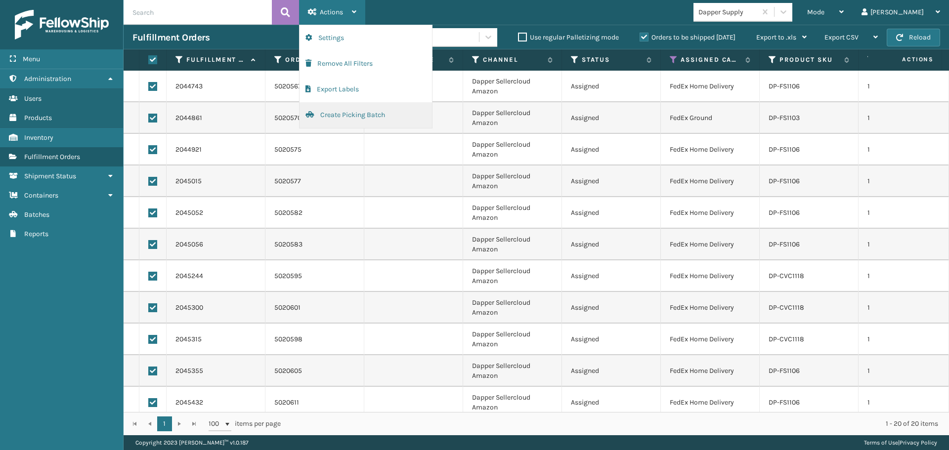
click at [344, 119] on button "Create Picking Batch" at bounding box center [366, 115] width 133 height 26
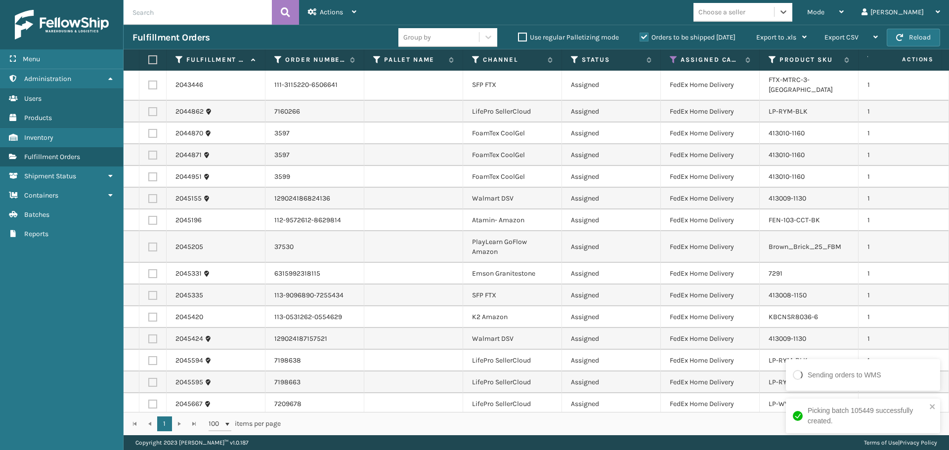
scroll to position [2, 0]
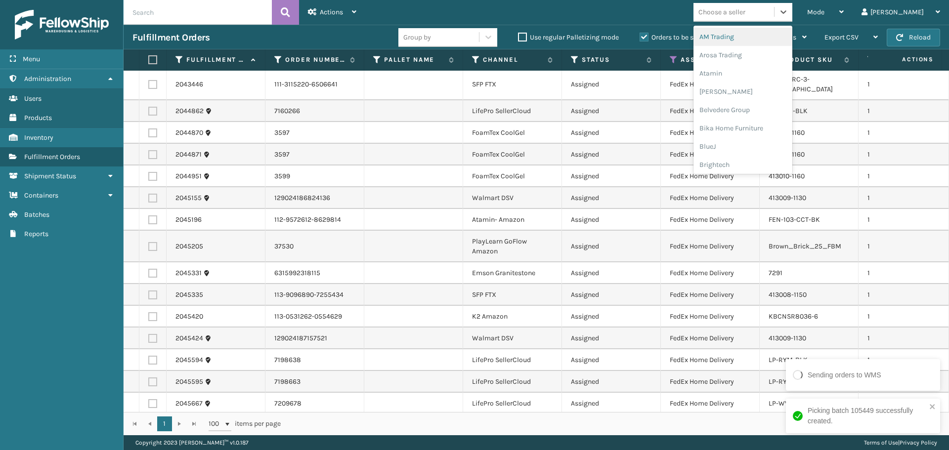
click at [753, 4] on div "Choose a seller" at bounding box center [734, 12] width 81 height 16
click at [759, 127] on div "FoamTex" at bounding box center [743, 126] width 99 height 18
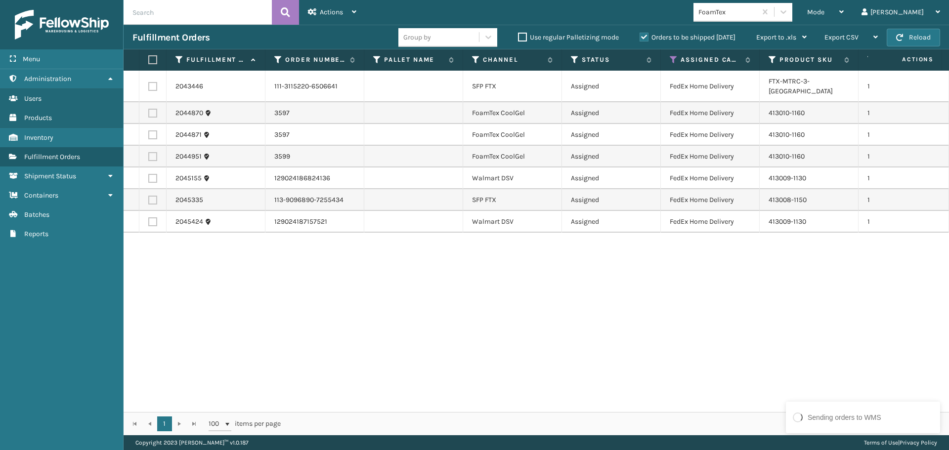
click at [154, 61] on label at bounding box center [151, 59] width 6 height 9
click at [149, 61] on input "checkbox" at bounding box center [148, 60] width 0 height 6
click at [337, 8] on span "Actions" at bounding box center [331, 12] width 23 height 8
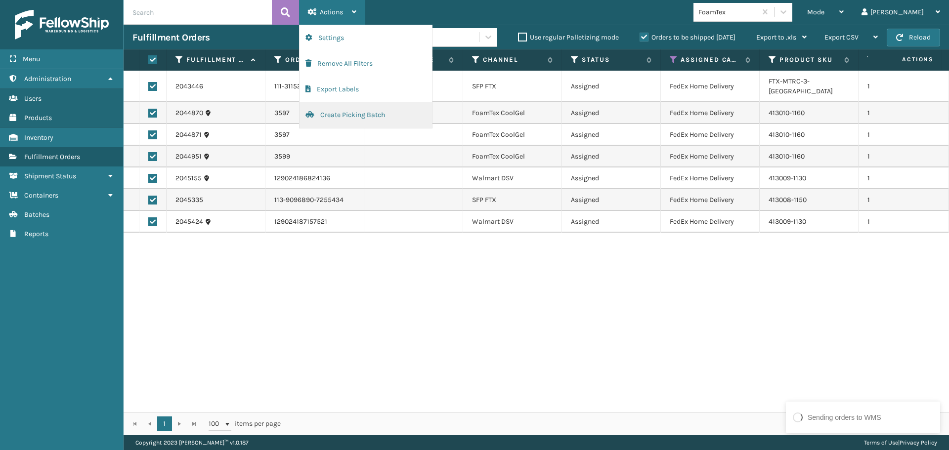
click at [370, 116] on button "Create Picking Batch" at bounding box center [366, 115] width 133 height 26
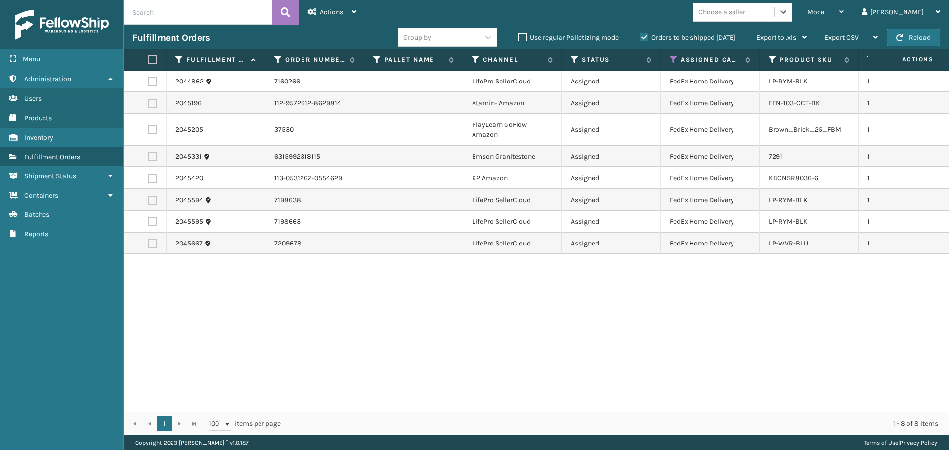
click at [151, 62] on label at bounding box center [151, 59] width 6 height 9
click at [149, 62] on input "checkbox" at bounding box center [148, 60] width 0 height 6
click at [317, 15] on div "Actions" at bounding box center [332, 12] width 48 height 25
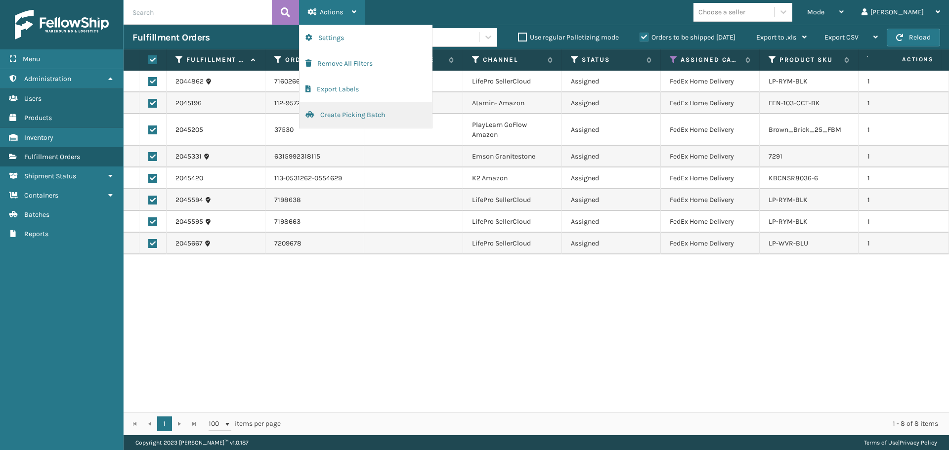
click at [341, 119] on button "Create Picking Batch" at bounding box center [366, 115] width 133 height 26
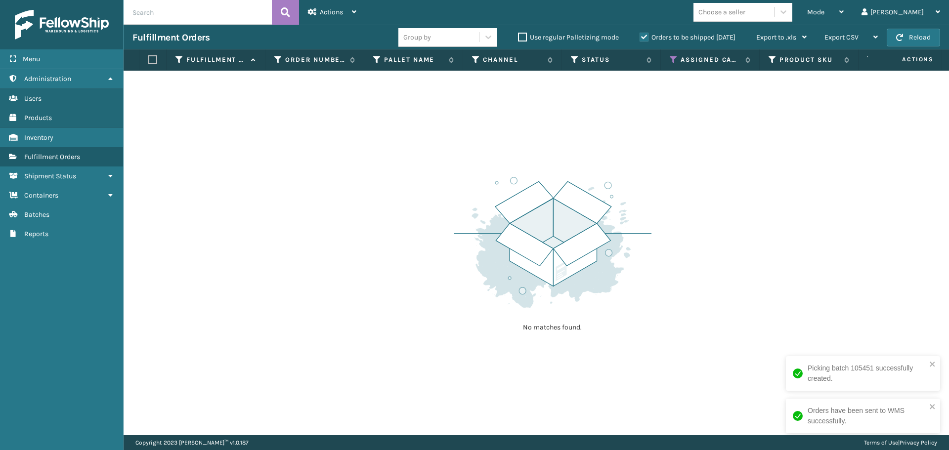
drag, startPoint x: 815, startPoint y: 138, endPoint x: 747, endPoint y: 63, distance: 101.5
click at [814, 135] on div "No matches found." at bounding box center [537, 253] width 826 height 365
click at [675, 59] on icon at bounding box center [674, 59] width 8 height 9
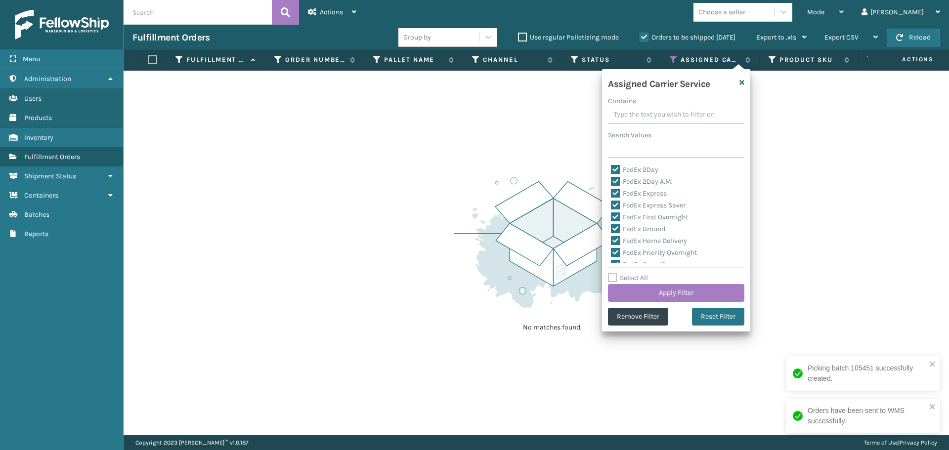
click at [637, 278] on label "Select All" at bounding box center [628, 278] width 40 height 8
click at [637, 273] on input "Select All" at bounding box center [682, 272] width 148 height 1
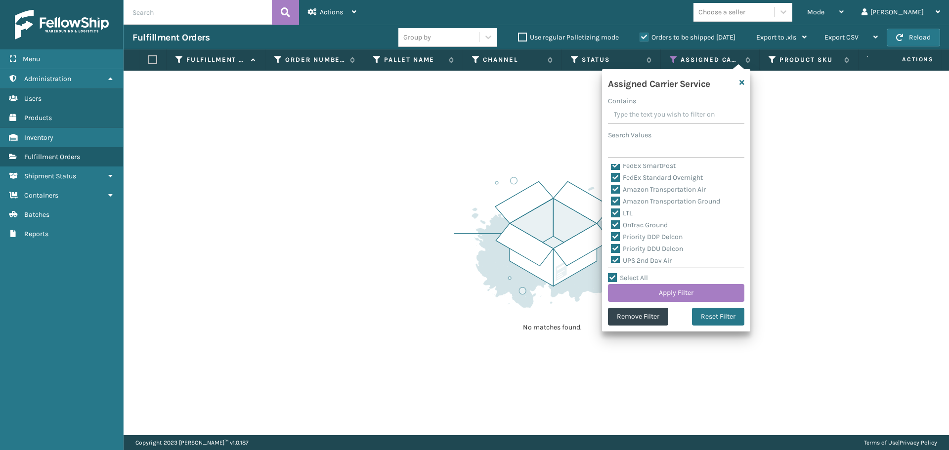
click at [623, 213] on label "LTL" at bounding box center [622, 213] width 22 height 8
click at [612, 213] on input "LTL" at bounding box center [611, 211] width 0 height 6
click at [646, 291] on button "Apply Filter" at bounding box center [676, 293] width 136 height 18
